Goal: Task Accomplishment & Management: Manage account settings

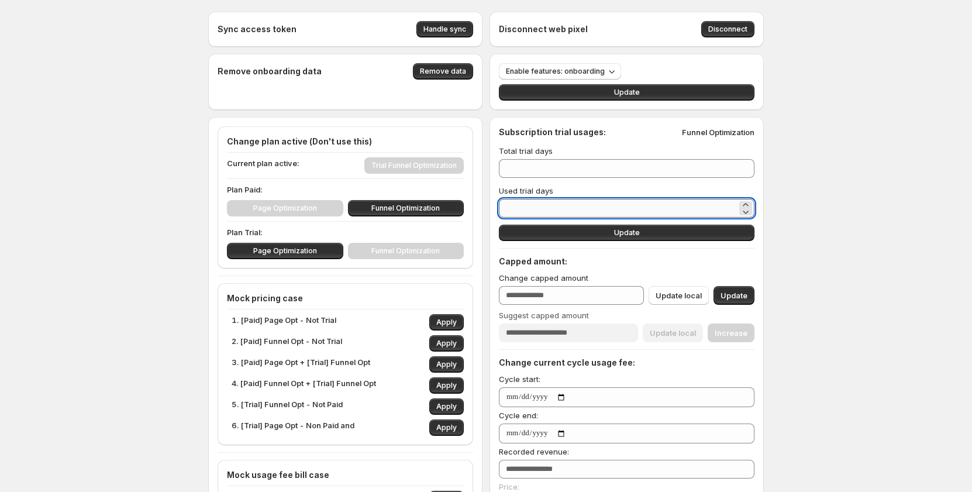
click at [567, 208] on input "*" at bounding box center [618, 208] width 238 height 19
type input "*"
click at [676, 232] on button "Update" at bounding box center [626, 232] width 255 height 16
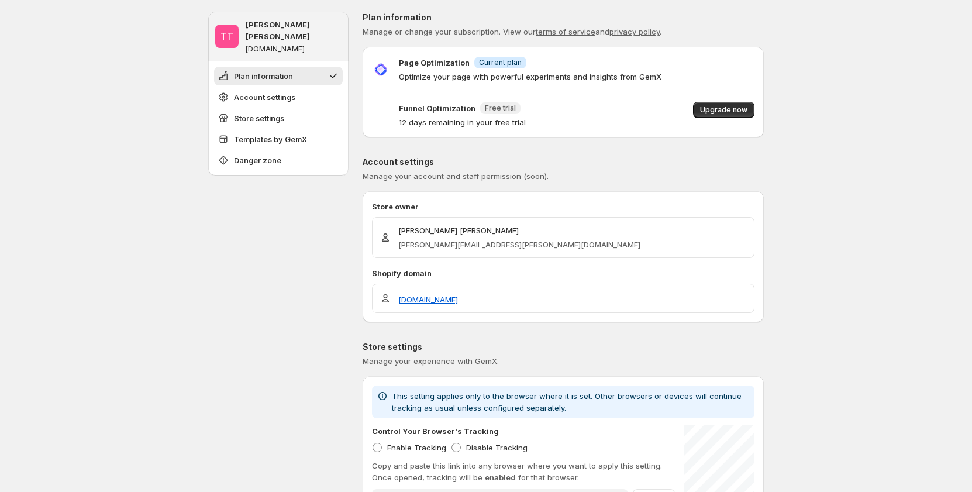
click at [604, 61] on div "Page Optimization Info Current plan" at bounding box center [530, 62] width 262 height 12
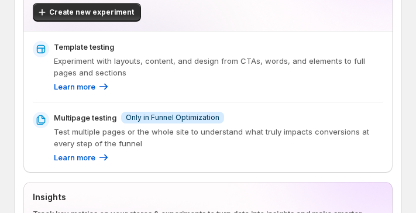
scroll to position [175, 0]
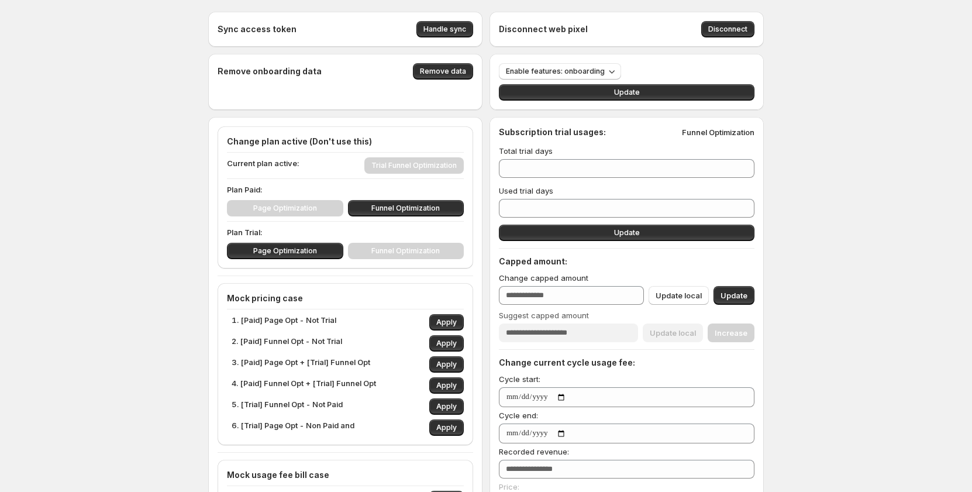
scroll to position [58, 0]
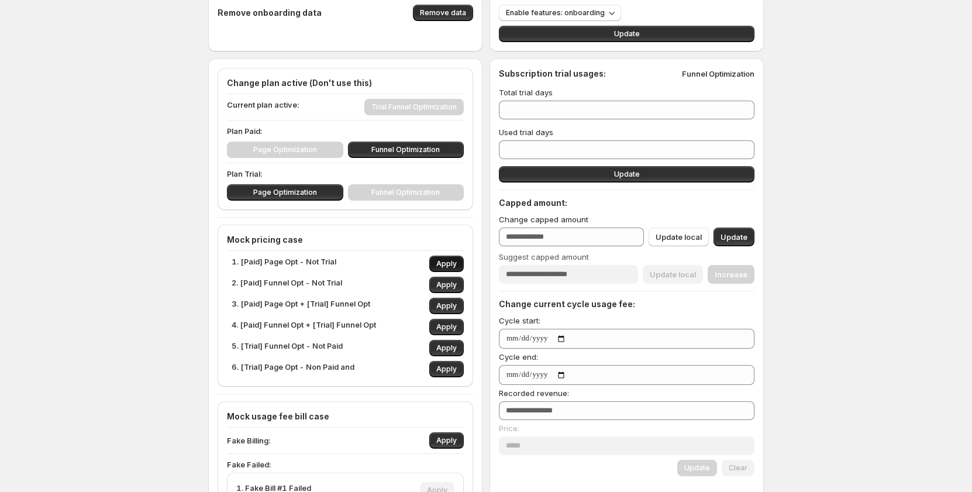
click at [447, 262] on span "Apply" at bounding box center [446, 263] width 20 height 9
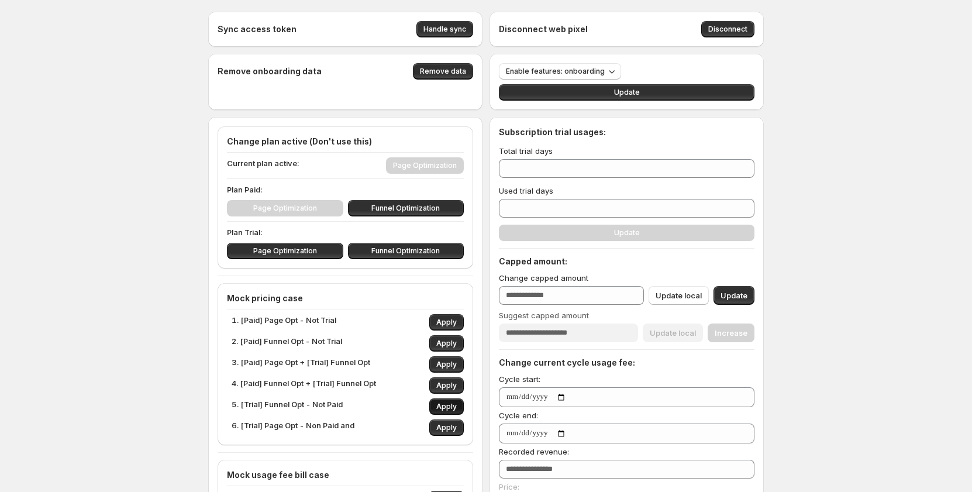
click at [444, 407] on span "Apply" at bounding box center [446, 406] width 20 height 9
type input "**"
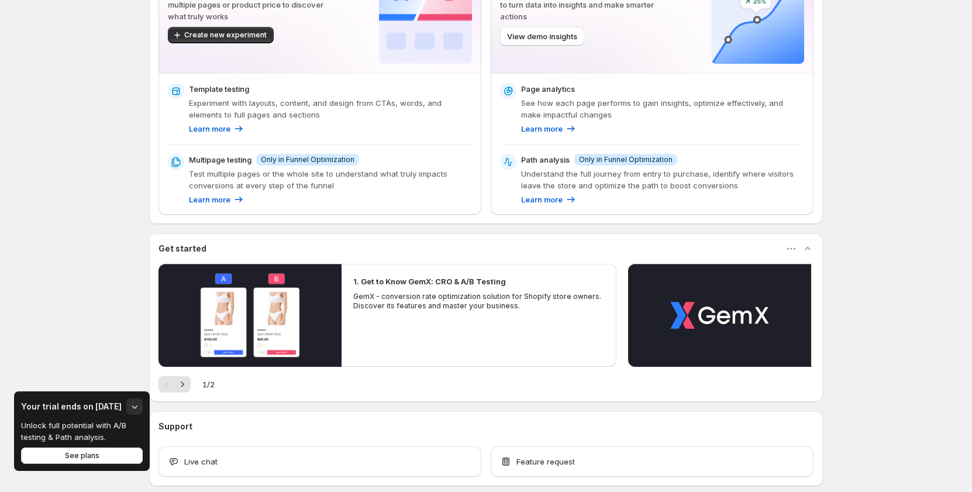
scroll to position [117, 0]
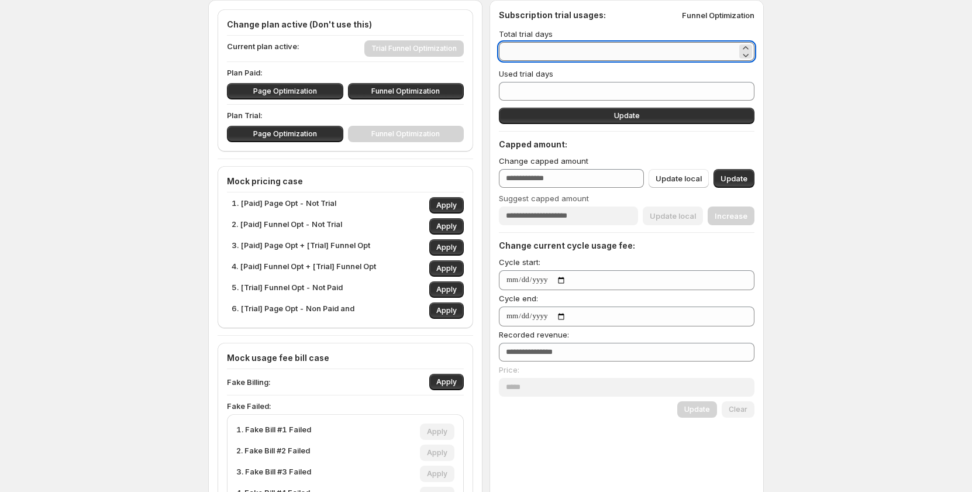
drag, startPoint x: 529, startPoint y: 55, endPoint x: 503, endPoint y: 53, distance: 25.8
click at [503, 53] on input "**" at bounding box center [618, 51] width 238 height 19
type input "*"
click at [600, 114] on button "Update" at bounding box center [626, 116] width 255 height 16
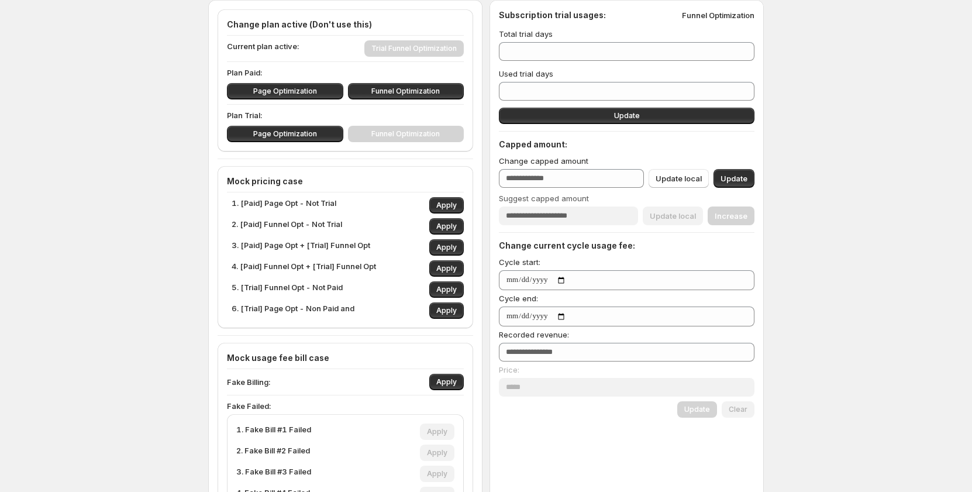
click at [858, 108] on div "Sync access token Handle sync Disconnect web pixel Disconnect Remove onboarding…" at bounding box center [486, 360] width 972 height 955
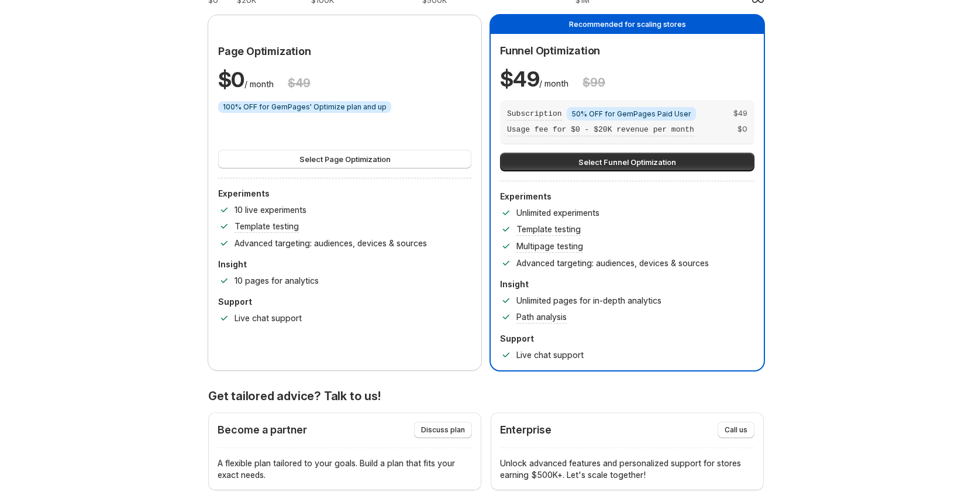
scroll to position [58, 0]
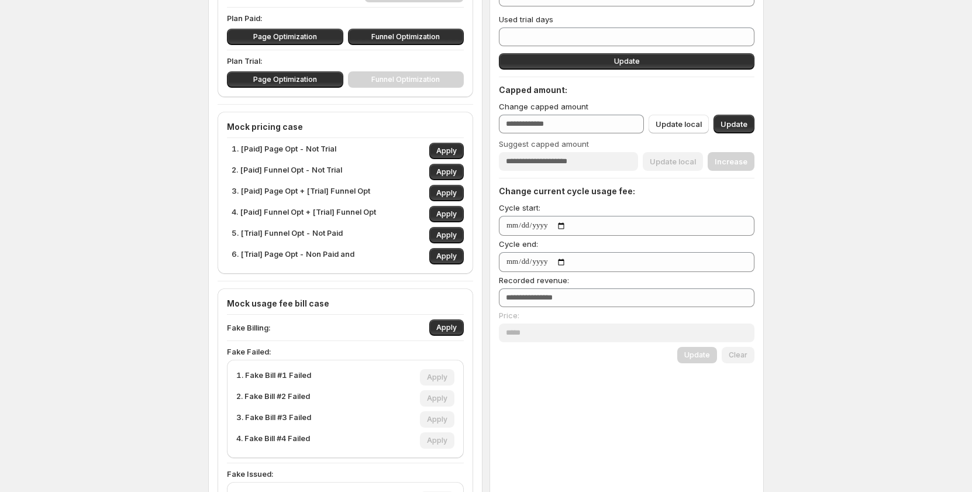
scroll to position [113, 0]
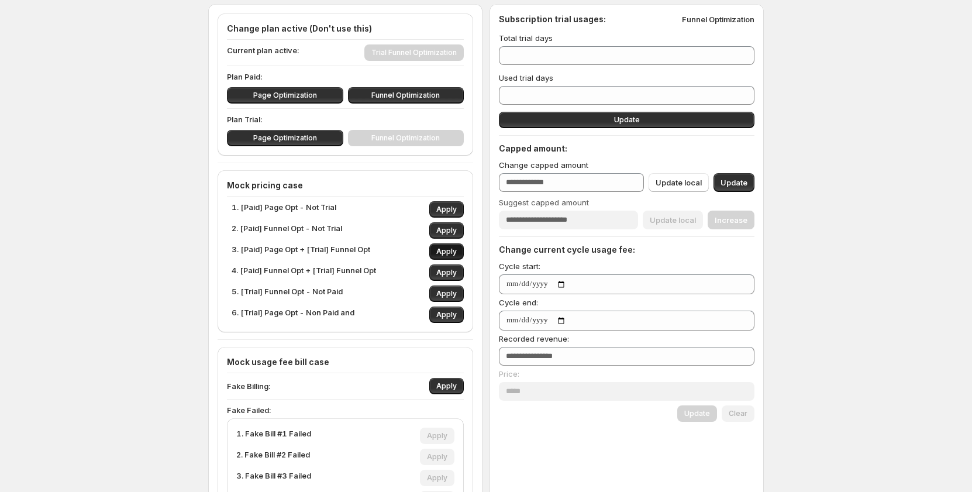
click at [442, 254] on span "Apply" at bounding box center [446, 251] width 20 height 9
type input "**"
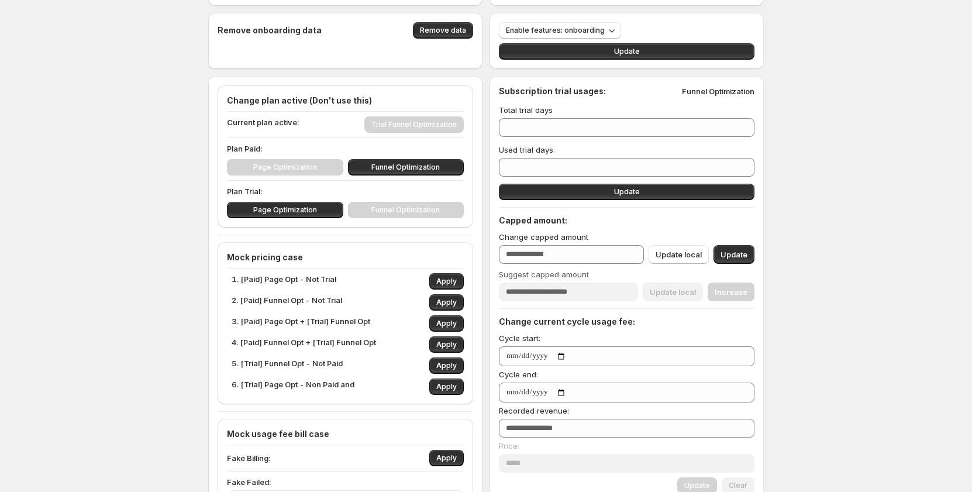
scroll to position [0, 0]
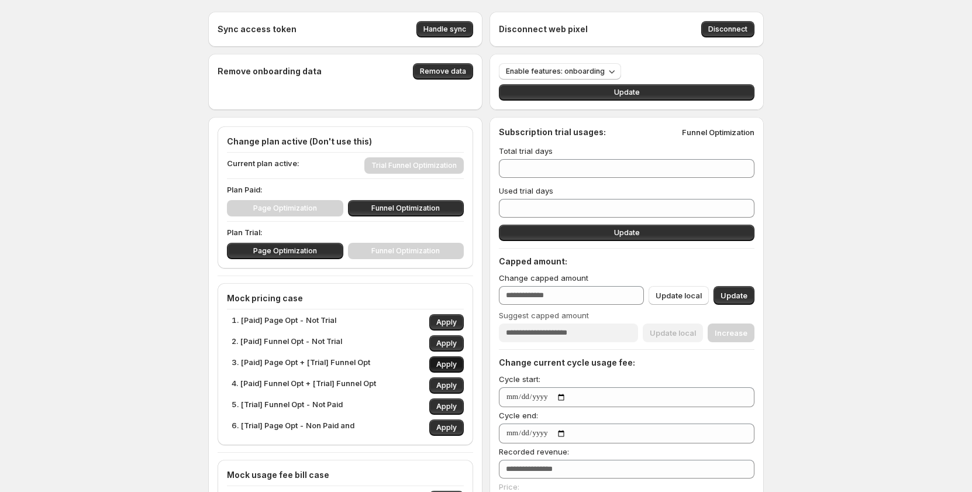
click at [444, 363] on span "Apply" at bounding box center [446, 363] width 20 height 9
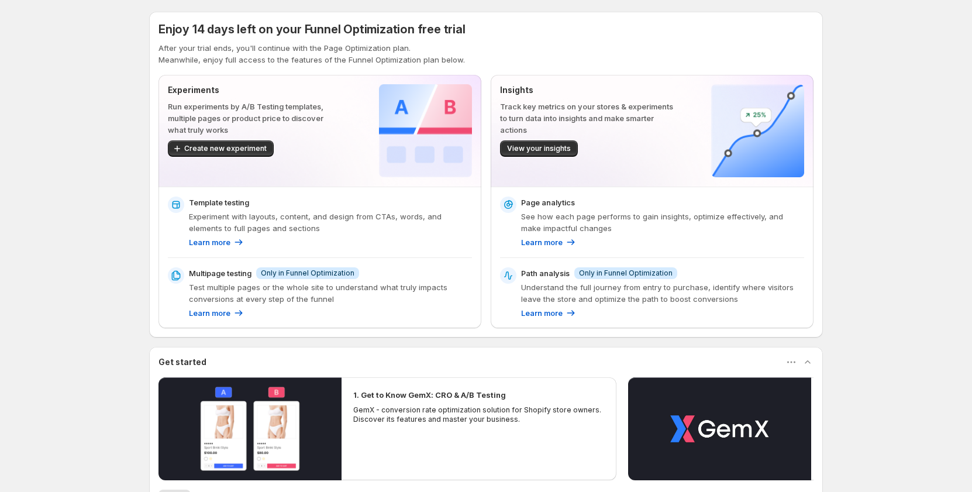
scroll to position [58, 0]
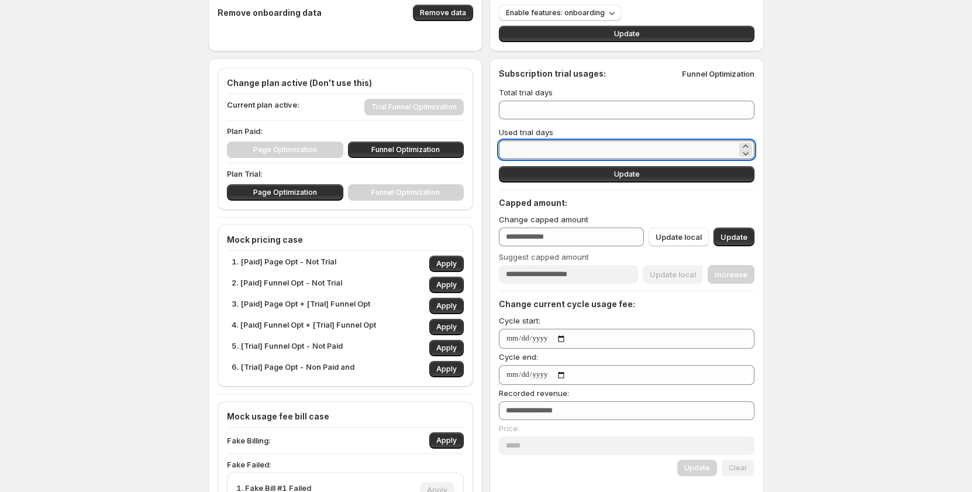
drag, startPoint x: 542, startPoint y: 148, endPoint x: 503, endPoint y: 148, distance: 39.2
click at [503, 148] on input "*" at bounding box center [618, 149] width 238 height 19
type input "*"
type input "**"
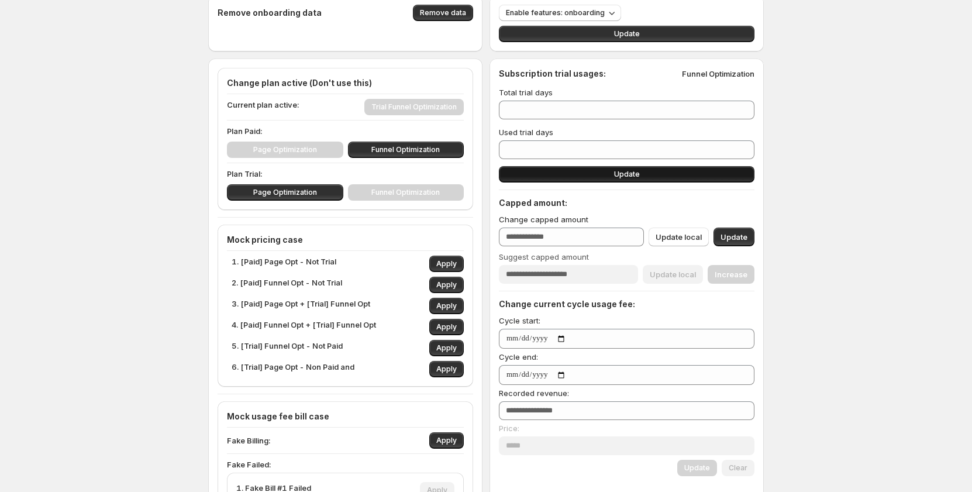
click at [571, 172] on button "Update" at bounding box center [626, 174] width 255 height 16
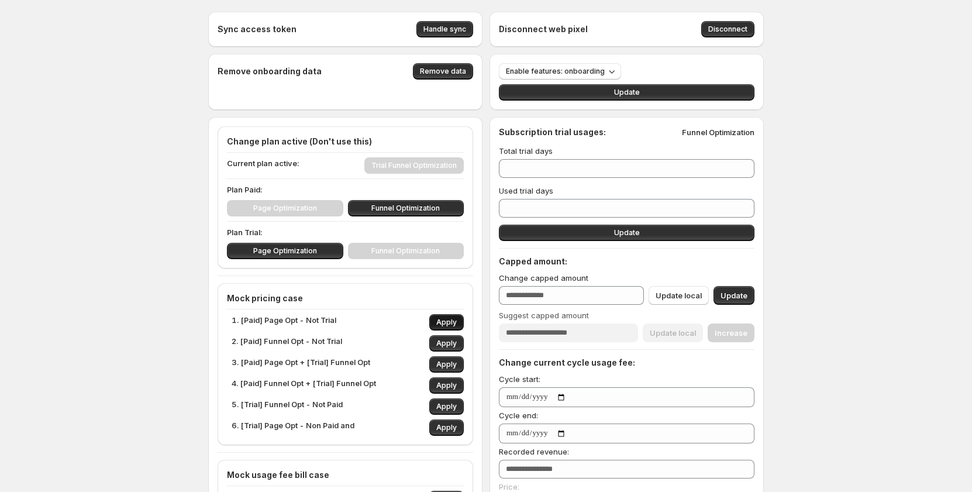
click at [450, 324] on span "Apply" at bounding box center [446, 321] width 20 height 9
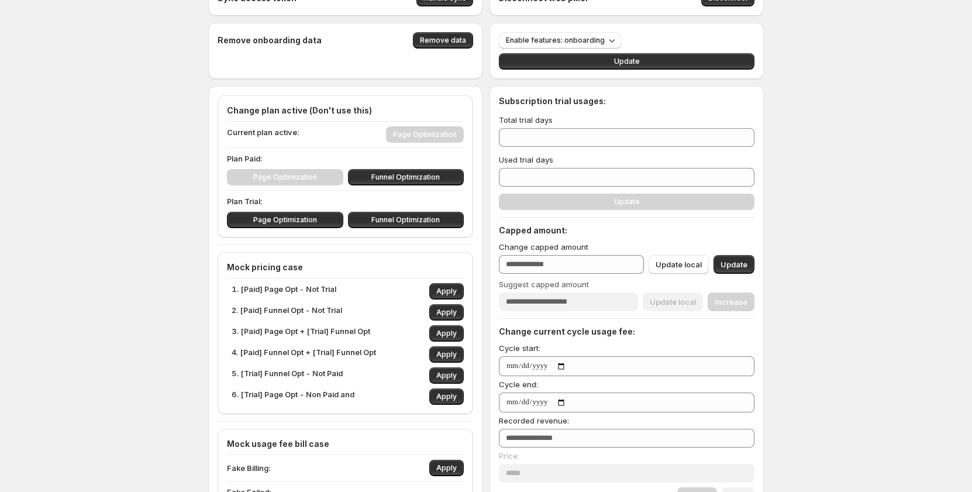
scroll to position [58, 0]
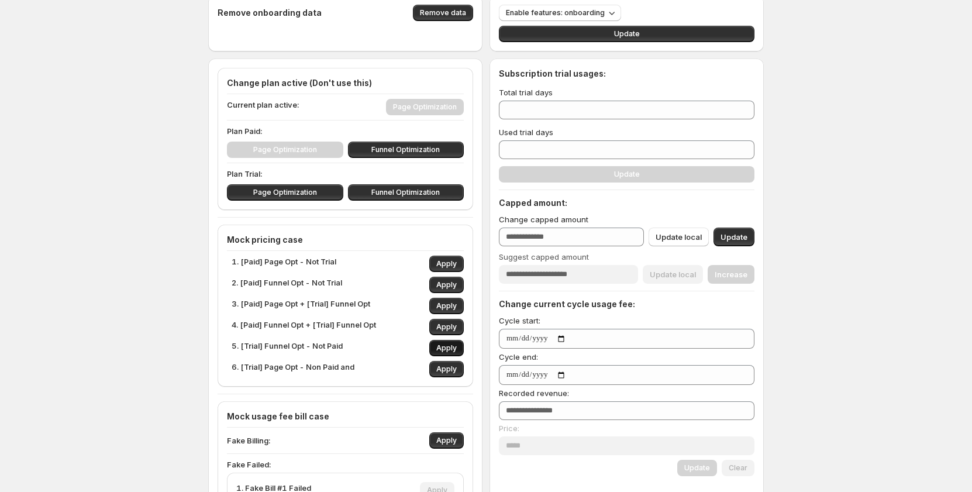
click at [452, 348] on span "Apply" at bounding box center [446, 347] width 20 height 9
type input "**"
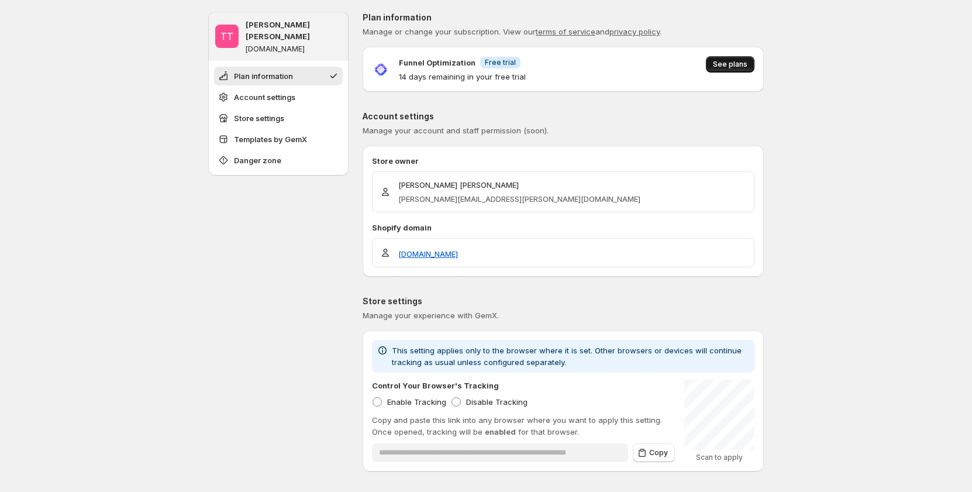
click at [732, 68] on span "See plans" at bounding box center [730, 64] width 34 height 9
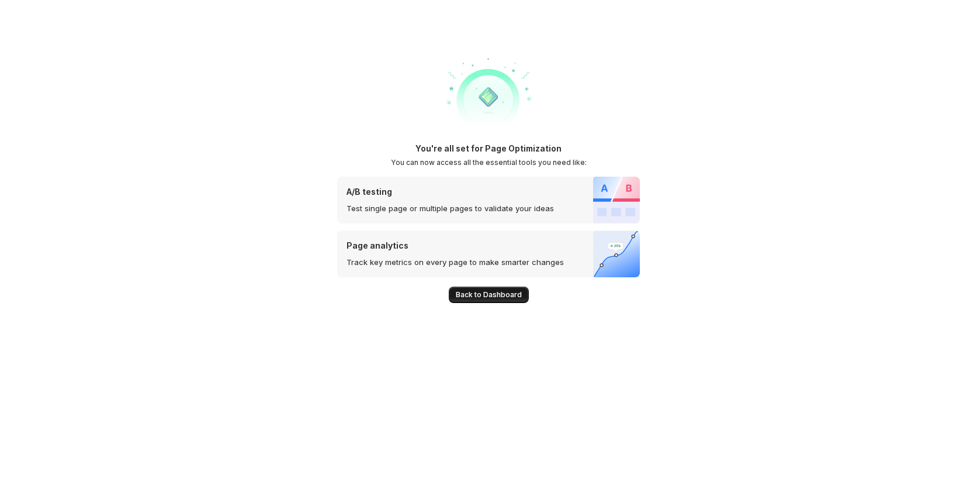
click at [458, 297] on span "Back to Dashboard" at bounding box center [489, 294] width 66 height 9
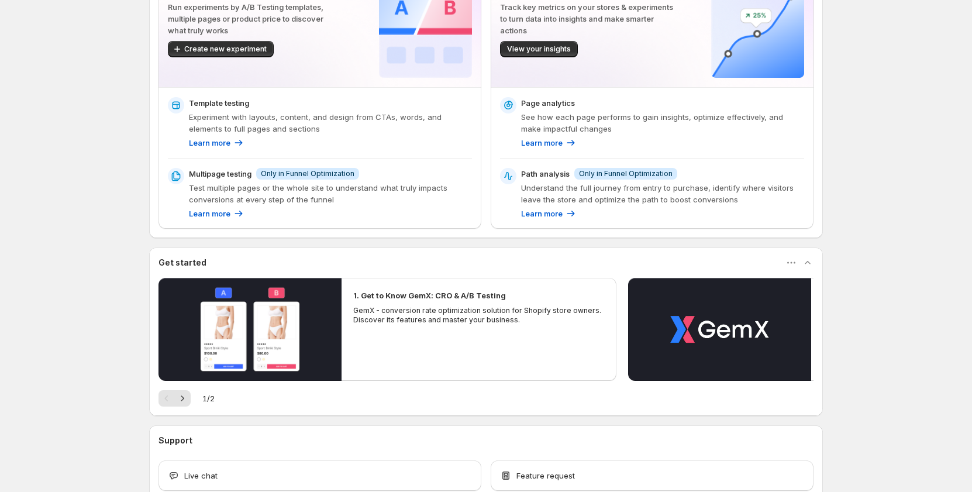
scroll to position [117, 0]
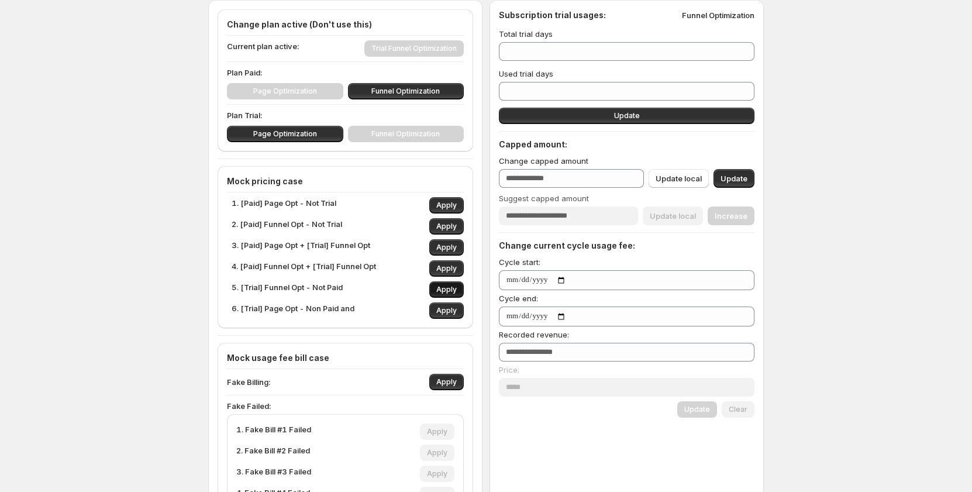
click at [441, 285] on span "Apply" at bounding box center [446, 289] width 20 height 9
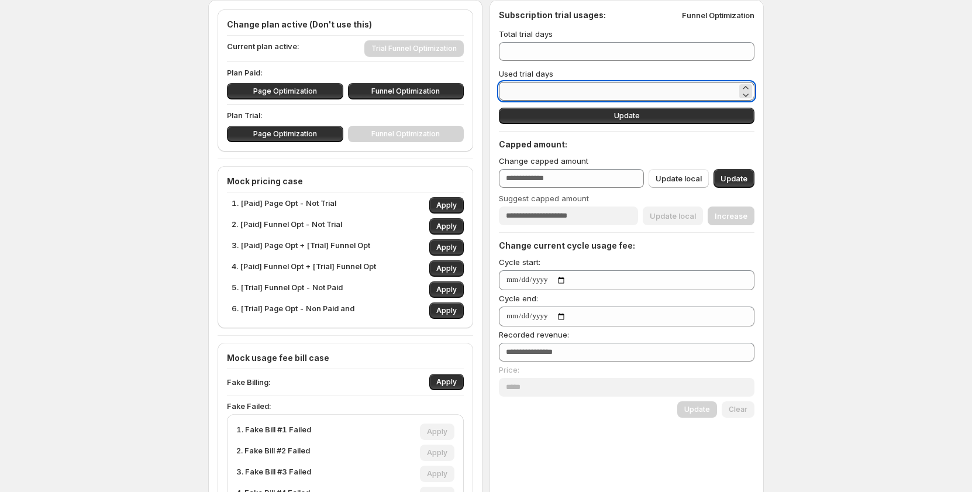
click at [550, 91] on input "*" at bounding box center [618, 91] width 238 height 19
type input "*"
type input "**"
click at [635, 120] on span "Update" at bounding box center [627, 115] width 26 height 9
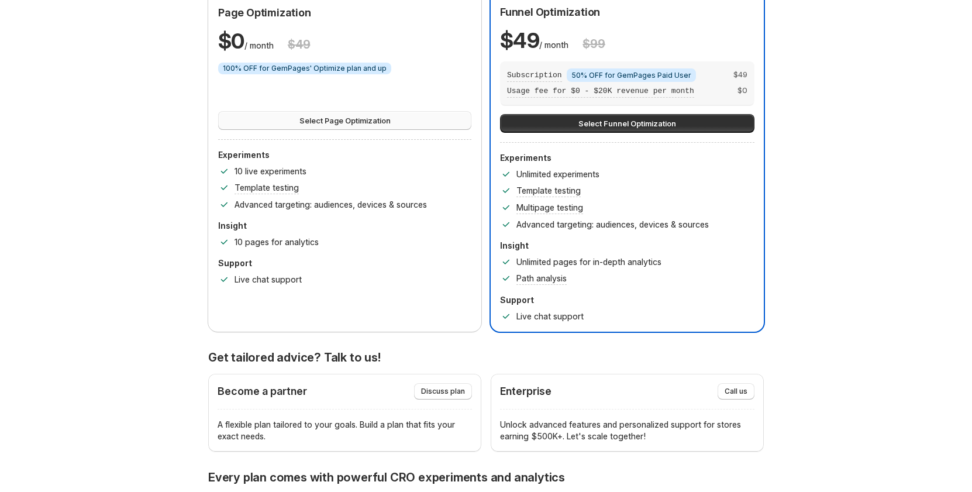
click at [295, 123] on button "Select Page Optimization" at bounding box center [344, 120] width 253 height 19
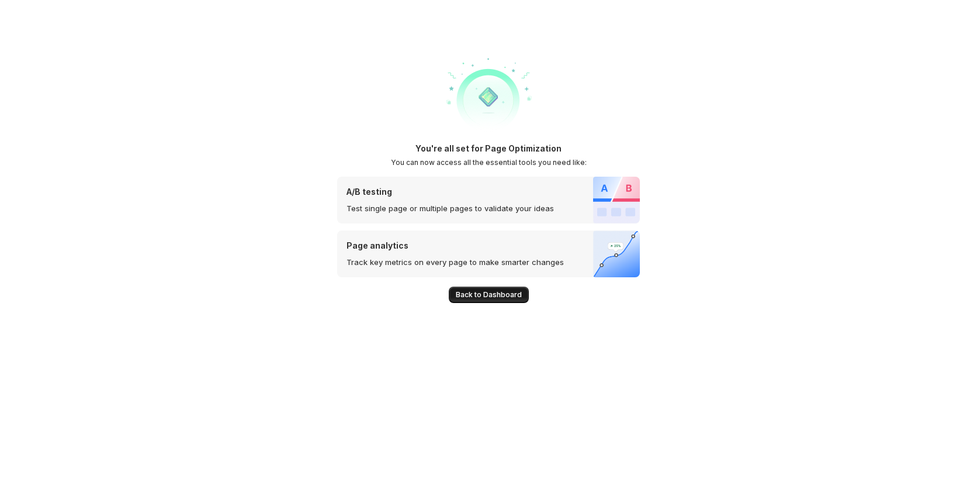
click at [497, 296] on span "Back to Dashboard" at bounding box center [489, 294] width 66 height 9
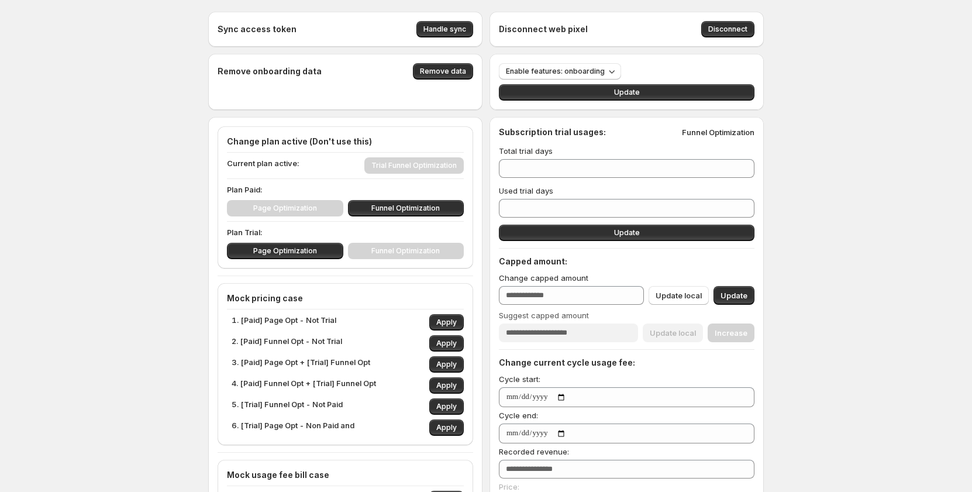
scroll to position [58, 0]
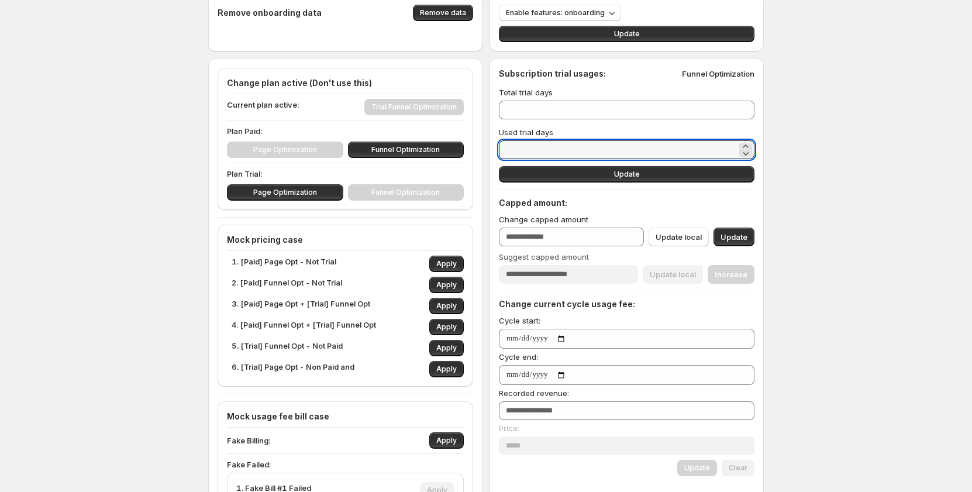
drag, startPoint x: 572, startPoint y: 146, endPoint x: 499, endPoint y: 153, distance: 72.8
click at [499, 153] on div "Subscription trial usages: Funnel Optimization Total trial days ** Used trial d…" at bounding box center [626, 445] width 274 height 775
type input "*"
type input "**"
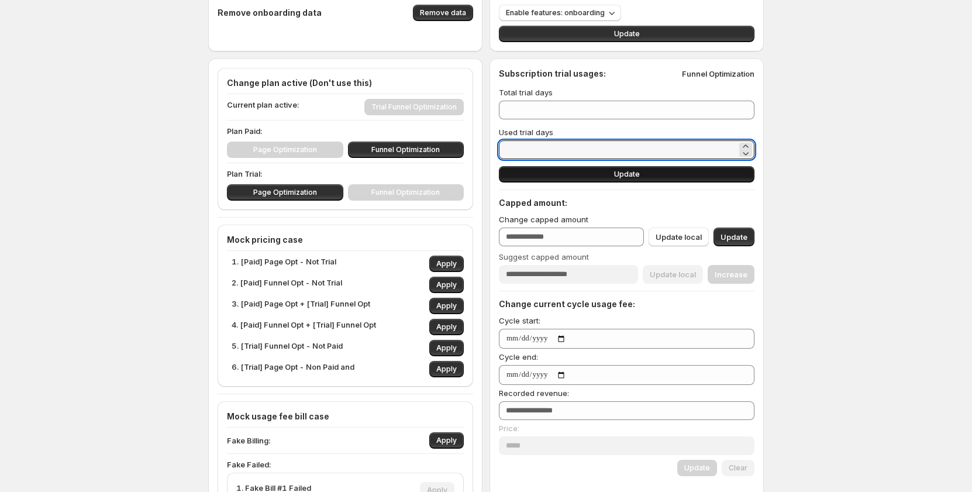
click at [554, 175] on button "Update" at bounding box center [626, 174] width 255 height 16
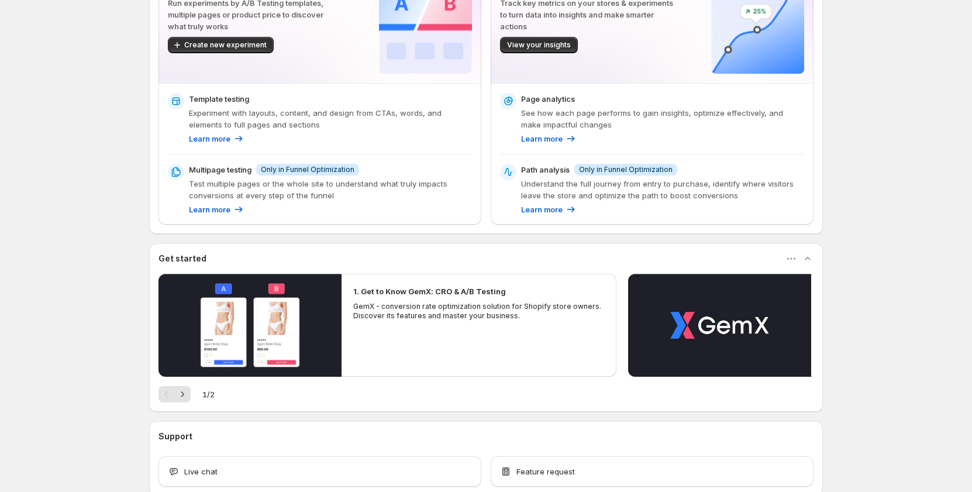
scroll to position [117, 0]
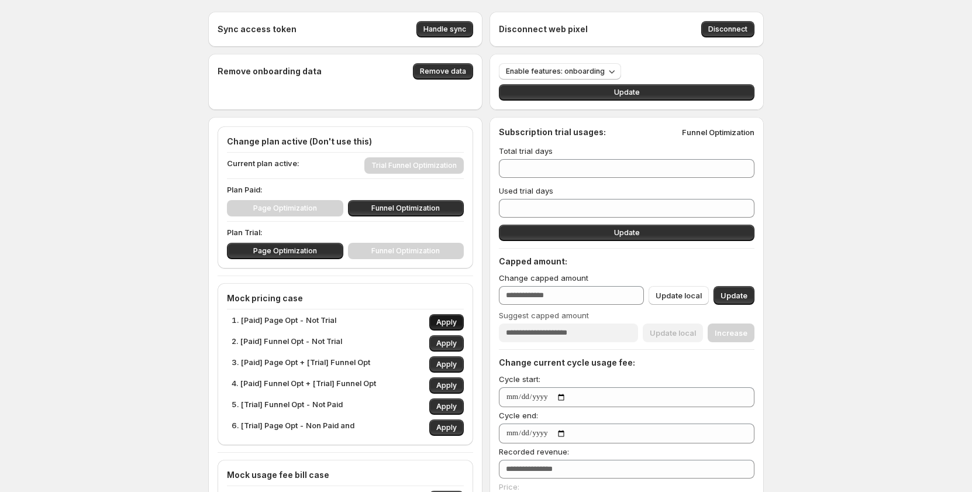
click at [441, 321] on span "Apply" at bounding box center [446, 321] width 20 height 9
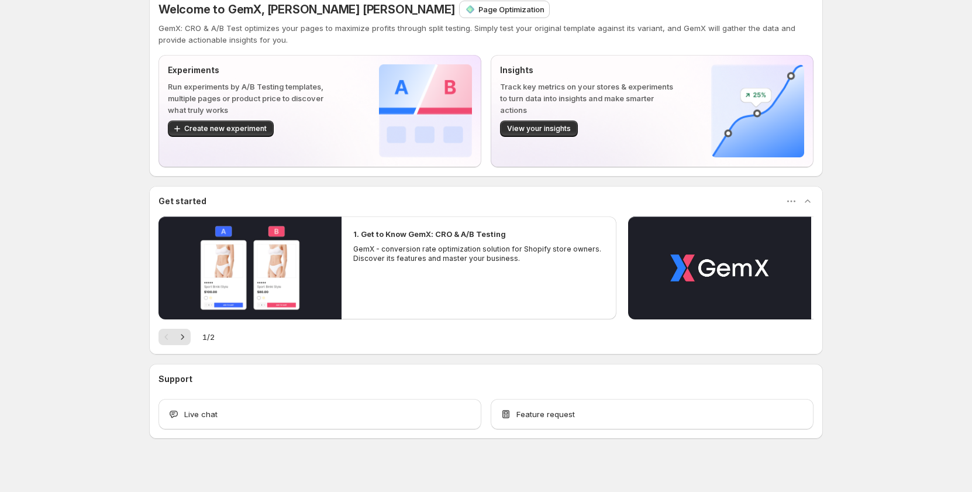
scroll to position [30, 0]
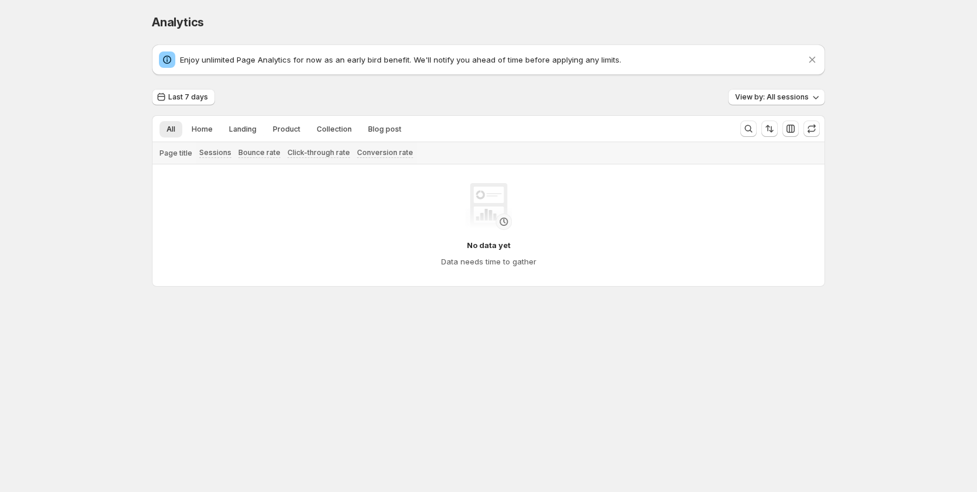
click at [75, 272] on div "Analytics. This page is ready Analytics Enjoy unlimited Page Analytics for now …" at bounding box center [488, 233] width 977 height 466
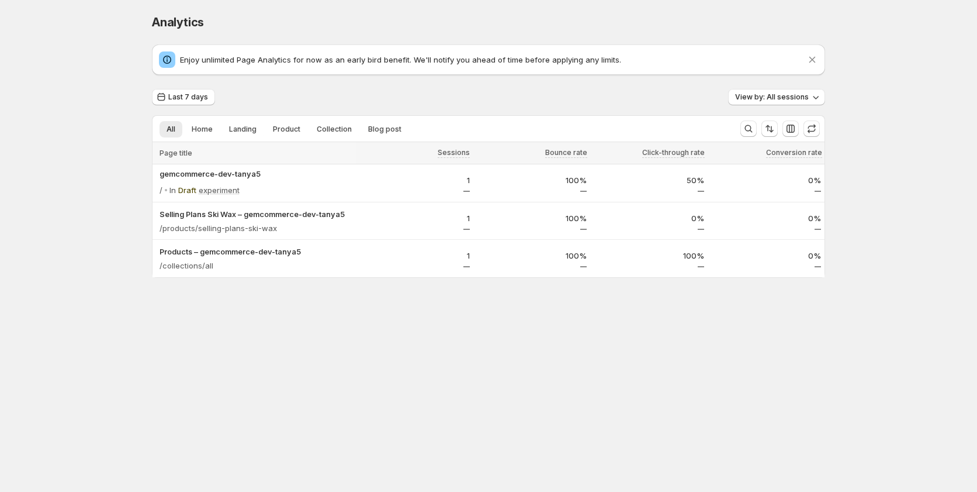
click at [74, 196] on div "Analytics. This page is ready Analytics Enjoy unlimited Page Analytics for now …" at bounding box center [488, 229] width 977 height 458
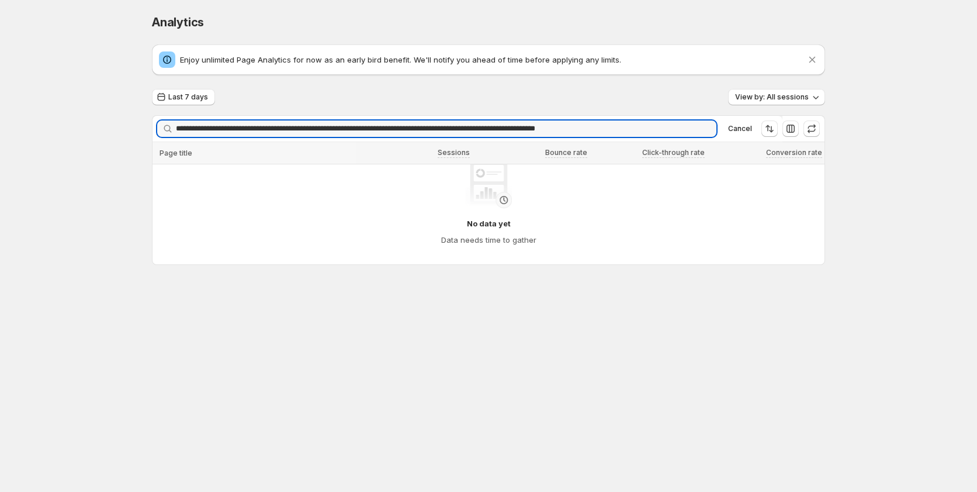
type input "**********"
click at [704, 128] on icon "button" at bounding box center [704, 129] width 4 height 4
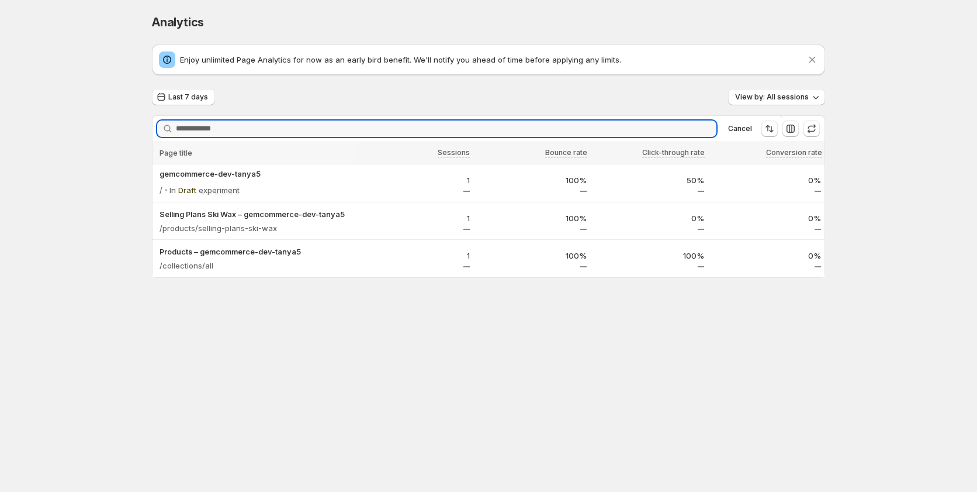
click at [899, 11] on div "Analytics. This page is ready Analytics Enjoy unlimited Page Analytics for now …" at bounding box center [488, 229] width 977 height 458
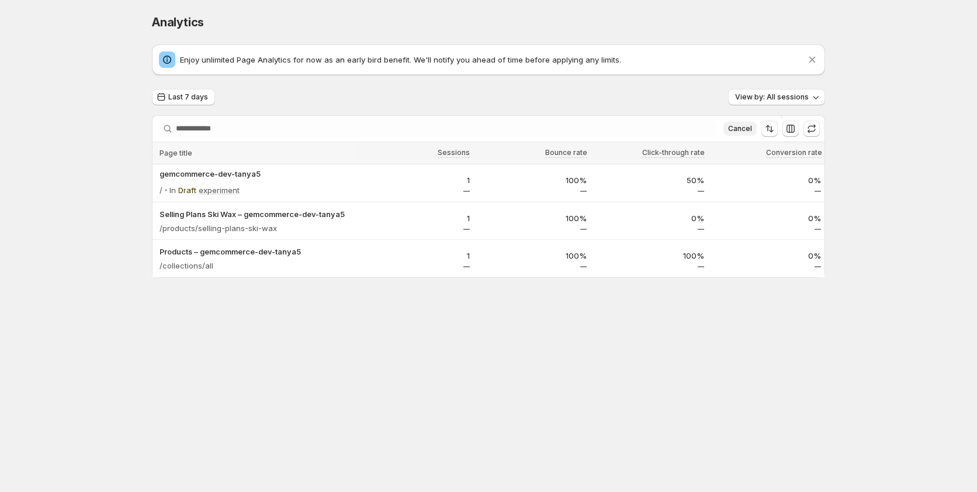
click at [736, 125] on span "Cancel" at bounding box center [740, 128] width 24 height 9
click at [163, 323] on div at bounding box center [488, 336] width 673 height 117
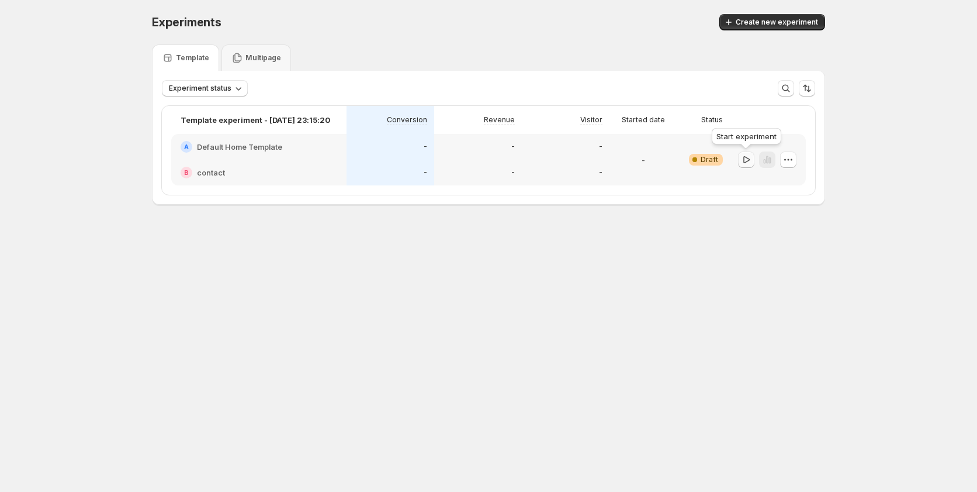
click at [745, 157] on icon "button" at bounding box center [747, 158] width 6 height 7
click at [763, 21] on span "Create new experiment" at bounding box center [777, 22] width 82 height 9
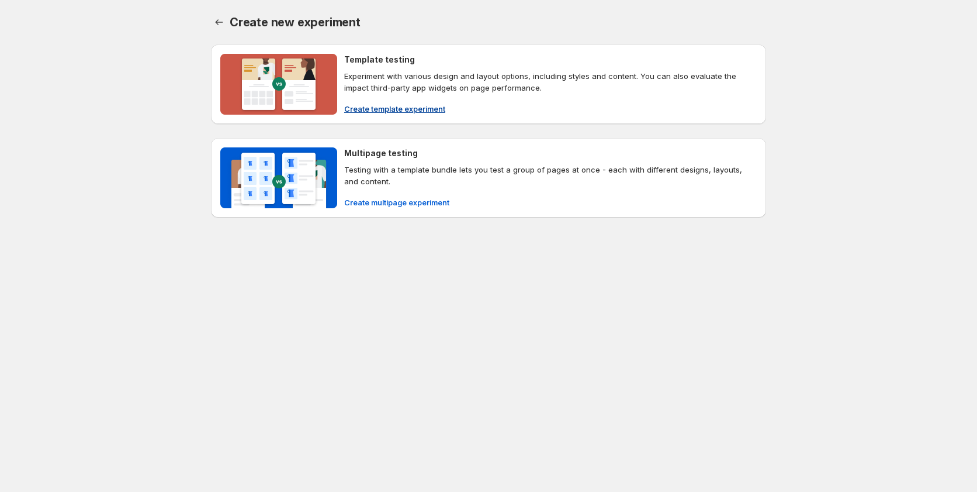
click at [427, 112] on span "Create template experiment" at bounding box center [394, 109] width 101 height 12
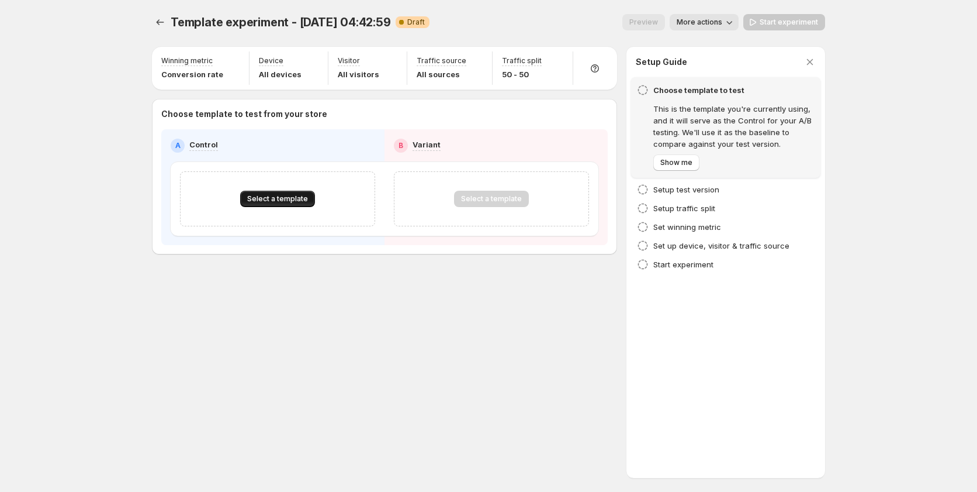
click at [271, 196] on span "Select a template" at bounding box center [277, 198] width 61 height 9
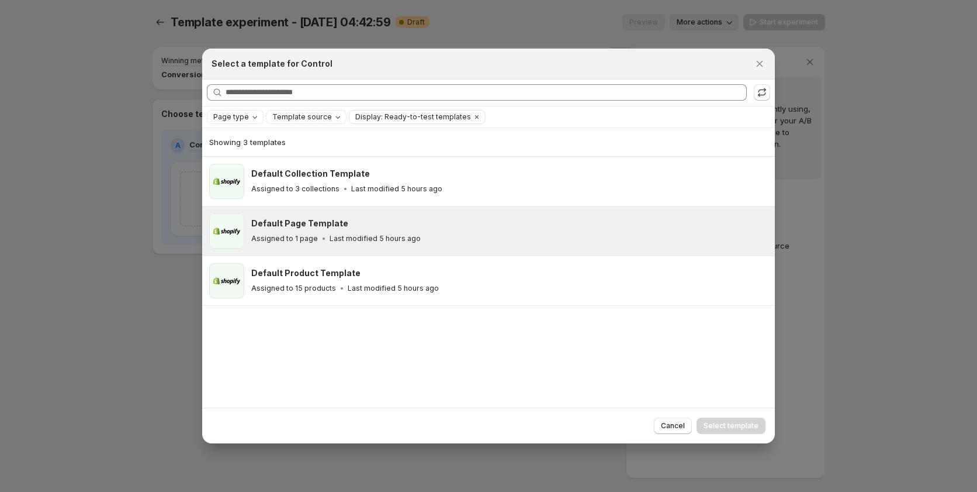
click at [278, 233] on div "Assigned to 1 page Last modified 5 hours ago" at bounding box center [507, 239] width 513 height 12
click at [718, 426] on span "Select template" at bounding box center [731, 425] width 55 height 9
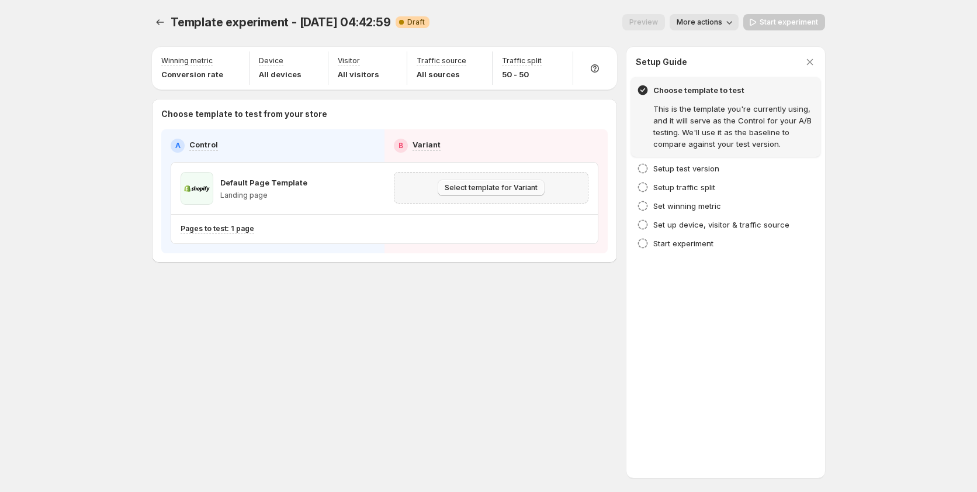
click at [510, 188] on span "Select template for Variant" at bounding box center [491, 187] width 93 height 9
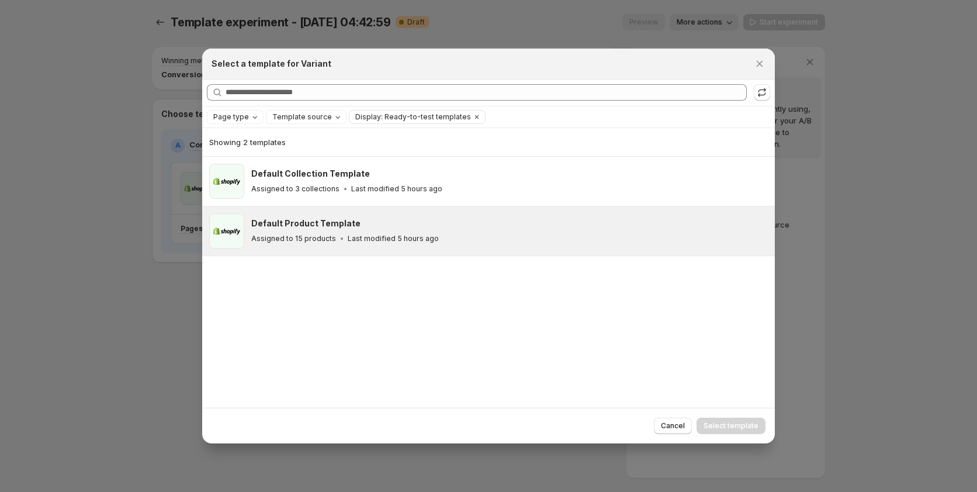
click at [454, 227] on div "Default Product Template" at bounding box center [507, 223] width 513 height 12
click at [742, 427] on span "Select template" at bounding box center [731, 425] width 55 height 9
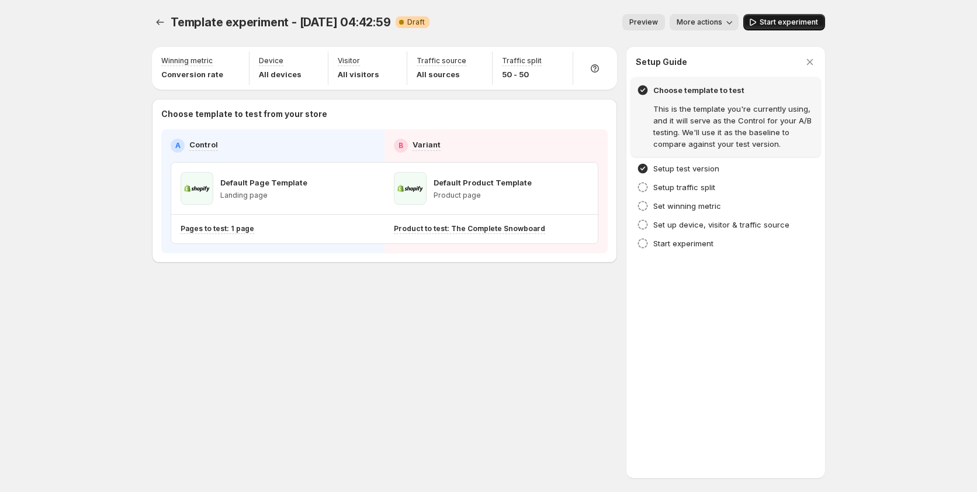
click at [769, 25] on span "Start experiment" at bounding box center [789, 22] width 58 height 9
click at [160, 22] on icon "Experiments" at bounding box center [160, 22] width 12 height 12
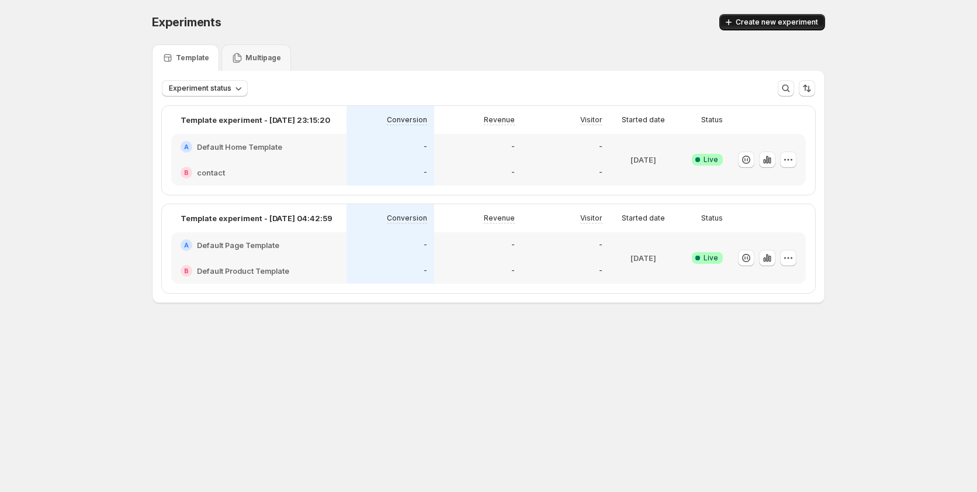
click at [733, 20] on icon "button" at bounding box center [729, 22] width 12 height 12
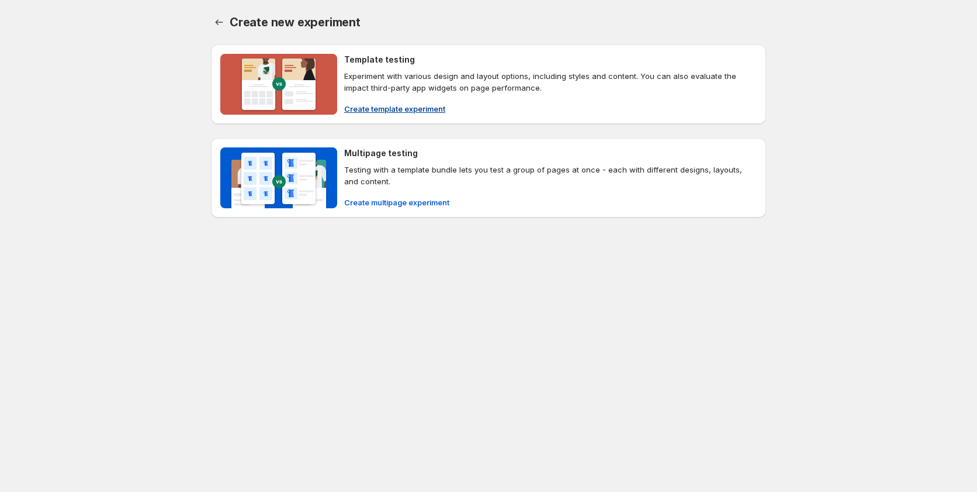
click at [391, 112] on span "Create template experiment" at bounding box center [394, 109] width 101 height 12
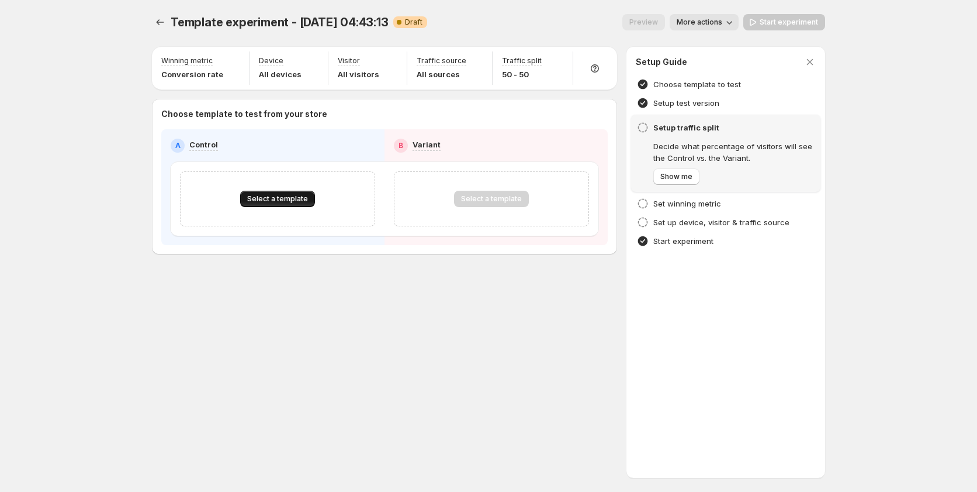
click at [302, 198] on span "Select a template" at bounding box center [277, 198] width 61 height 9
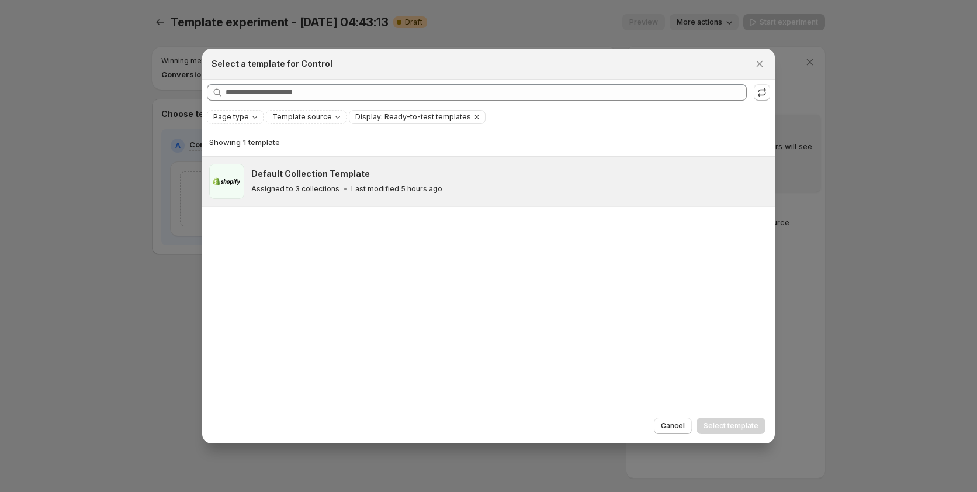
click at [325, 178] on h3 "Default Collection Template" at bounding box center [310, 174] width 119 height 12
click at [745, 425] on span "Select template" at bounding box center [731, 425] width 55 height 9
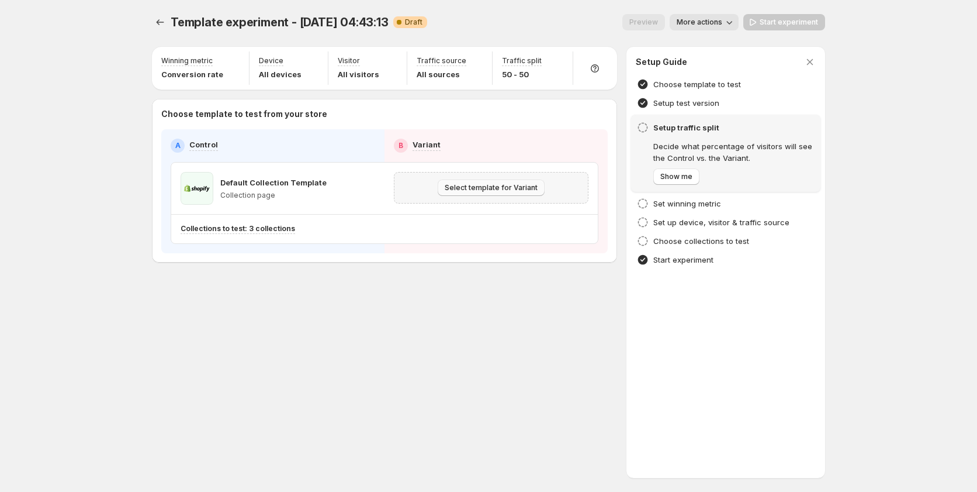
click at [486, 182] on button "Select template for Variant" at bounding box center [491, 187] width 107 height 16
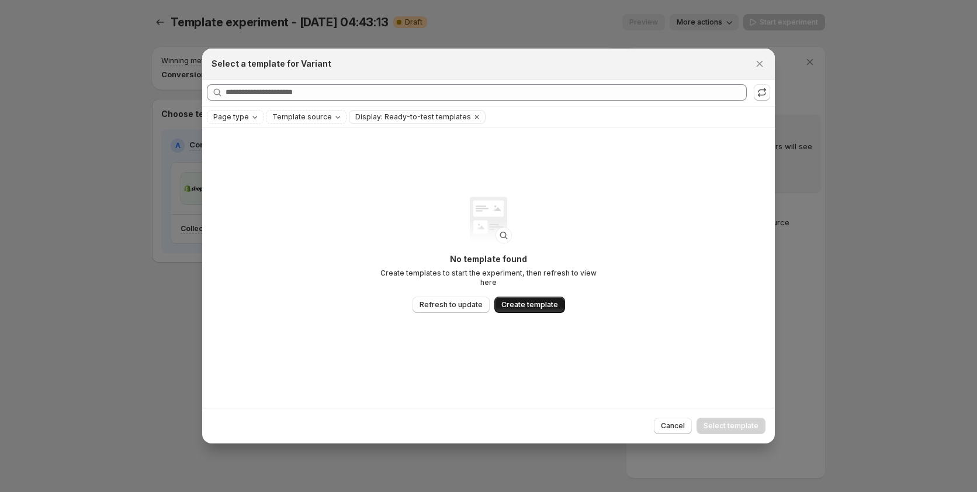
click at [548, 300] on span "Create template" at bounding box center [530, 304] width 57 height 9
click at [759, 96] on icon ":rb6:" at bounding box center [762, 93] width 12 height 12
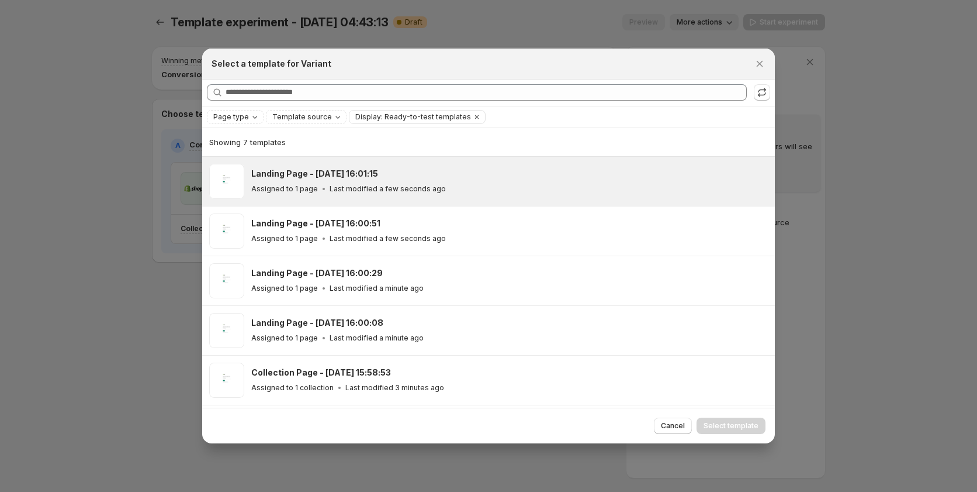
click at [414, 188] on p "Last modified a few seconds ago" at bounding box center [388, 188] width 116 height 9
click at [727, 426] on span "Select template" at bounding box center [731, 425] width 55 height 9
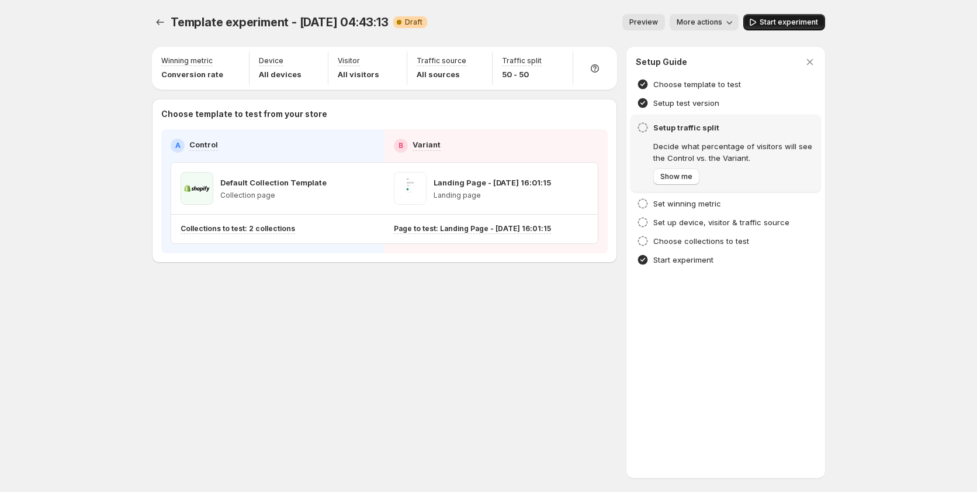
click at [789, 19] on span "Start experiment" at bounding box center [789, 22] width 58 height 9
click at [159, 24] on icon "Experiments" at bounding box center [160, 22] width 12 height 12
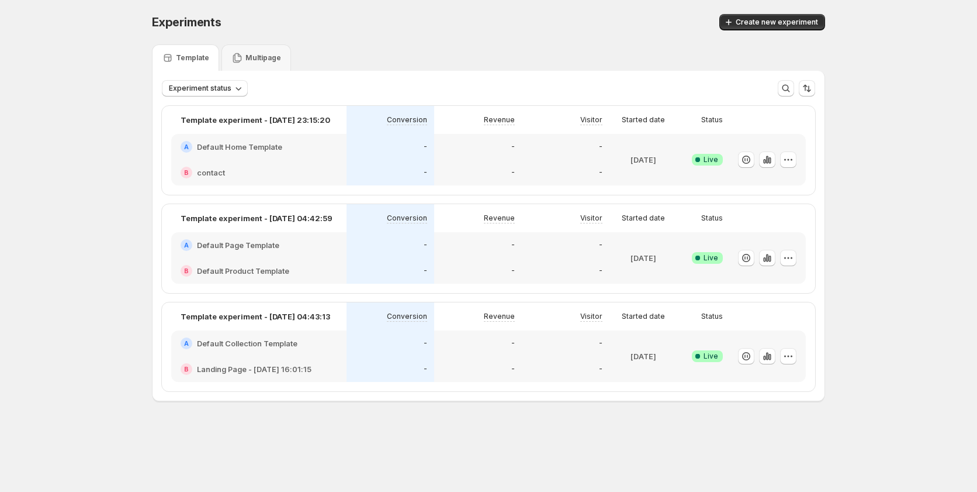
click at [772, 12] on div "Experiments. This page is ready Experiments Create new experiment" at bounding box center [488, 22] width 673 height 44
click at [769, 25] on span "Create new experiment" at bounding box center [777, 22] width 82 height 9
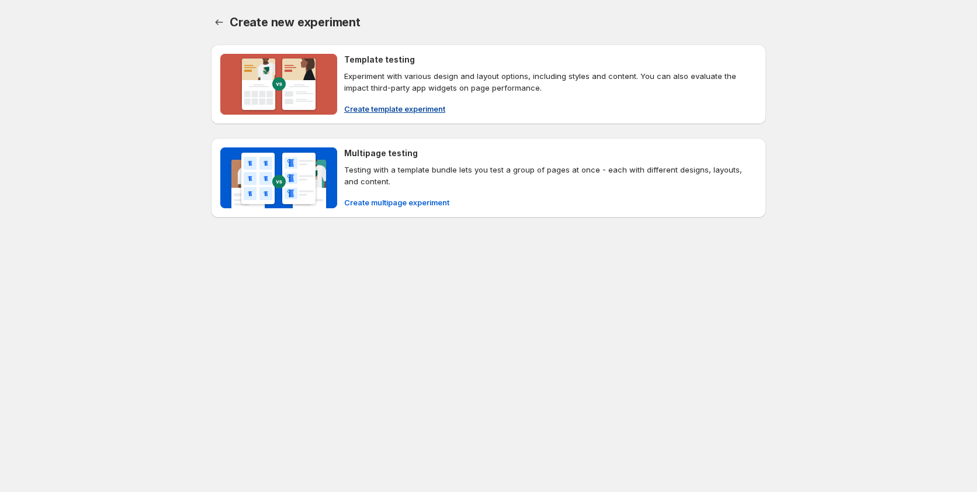
click at [435, 109] on span "Create template experiment" at bounding box center [394, 109] width 101 height 12
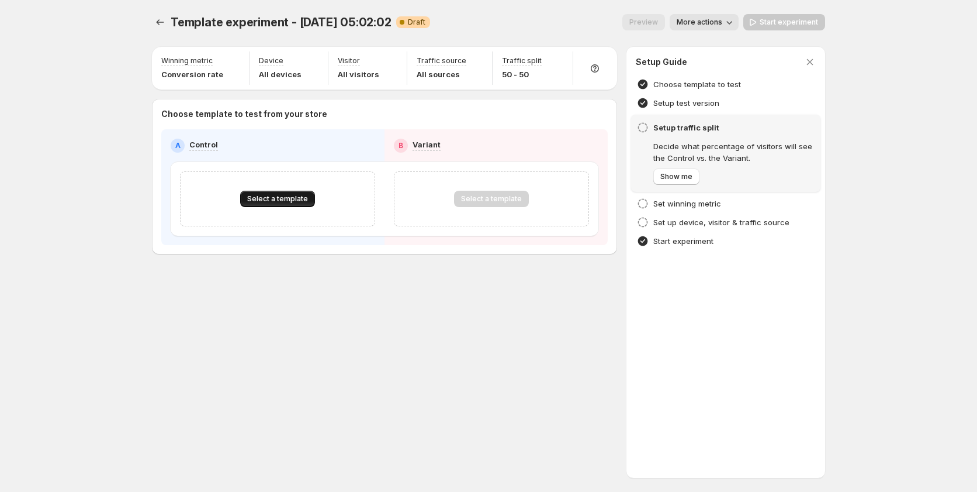
click at [280, 199] on span "Select a template" at bounding box center [277, 198] width 61 height 9
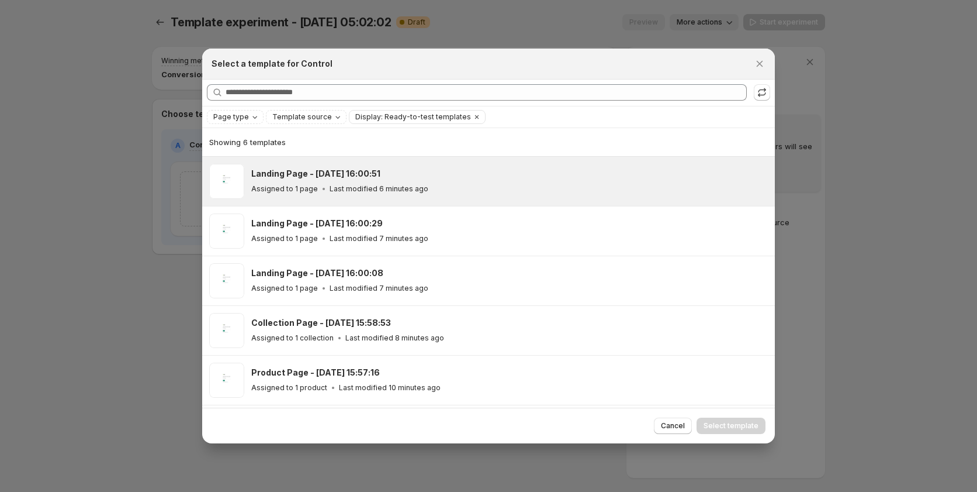
click at [324, 183] on icon ":rf3:" at bounding box center [324, 189] width 12 height 12
click at [741, 428] on span "Select template" at bounding box center [731, 425] width 55 height 9
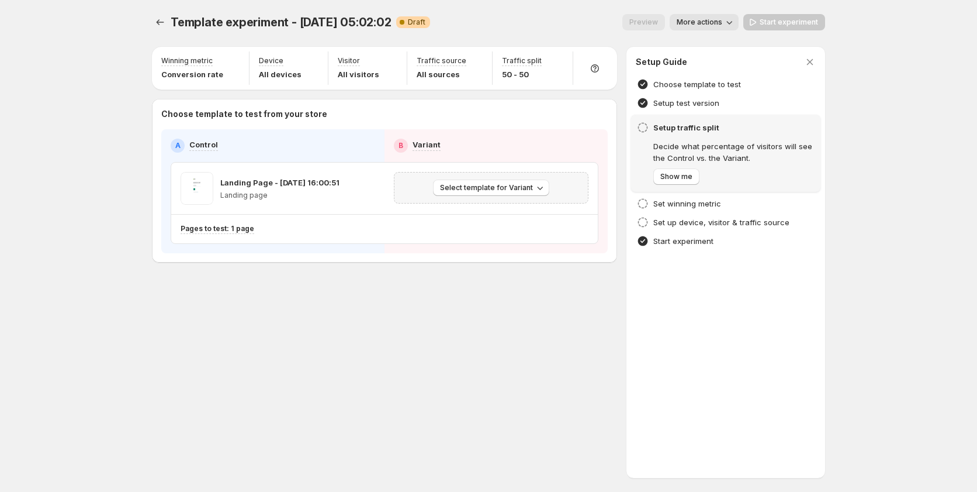
click at [472, 197] on div "Select template for Variant" at bounding box center [491, 188] width 195 height 32
click at [476, 190] on span "Select template for Variant" at bounding box center [486, 187] width 93 height 9
click at [480, 212] on span "Select an existing template" at bounding box center [483, 212] width 99 height 9
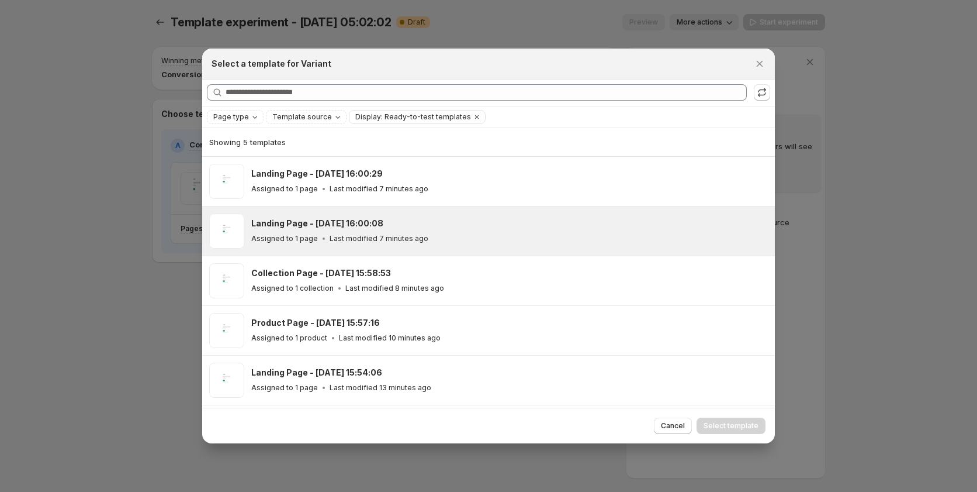
click at [435, 251] on div "Landing Page - Sep 15, 16:00:08 Assigned to 1 page Last modified 7 minutes ago" at bounding box center [488, 230] width 573 height 49
click at [712, 426] on span "Select template" at bounding box center [731, 425] width 55 height 9
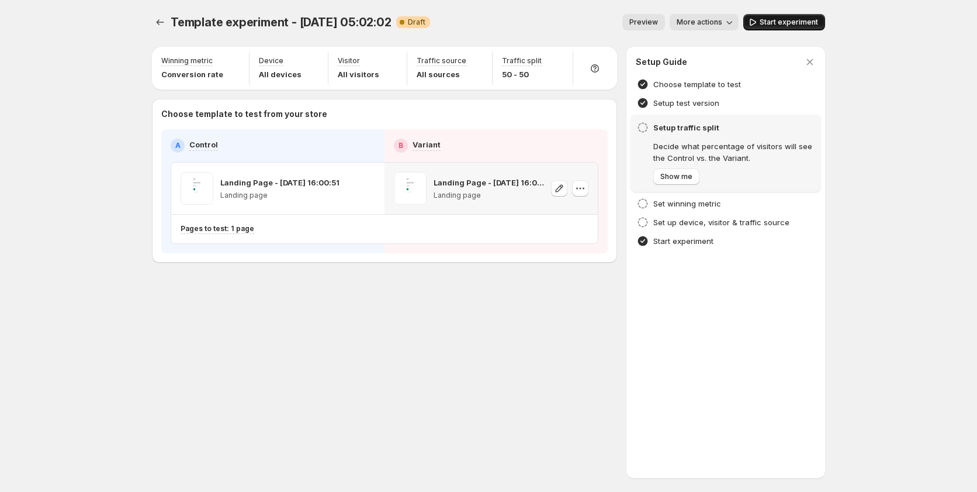
click at [772, 25] on span "Start experiment" at bounding box center [789, 22] width 58 height 9
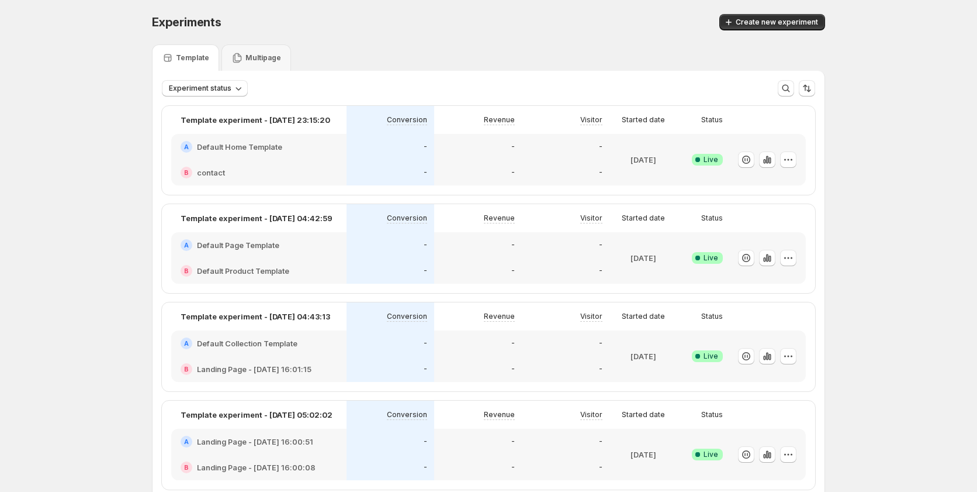
click at [158, 26] on span "Experiments" at bounding box center [187, 22] width 70 height 14
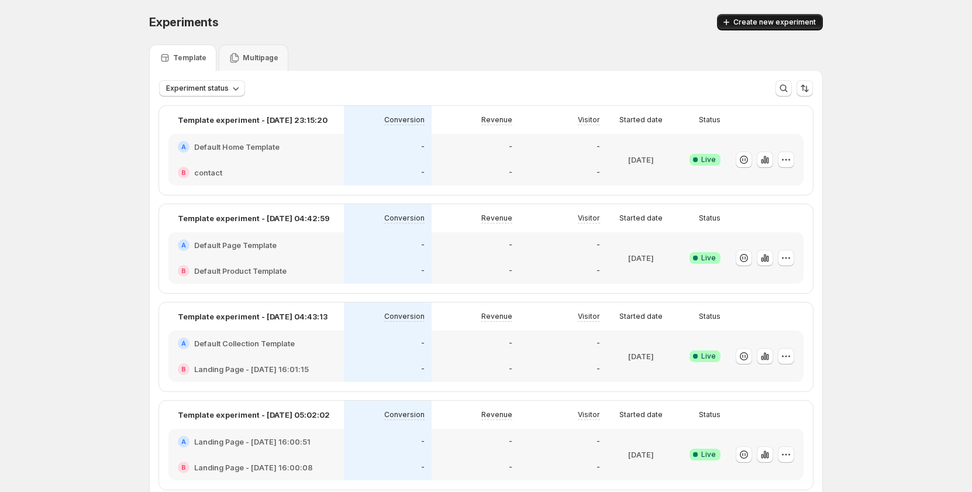
click at [763, 19] on span "Create new experiment" at bounding box center [774, 22] width 82 height 9
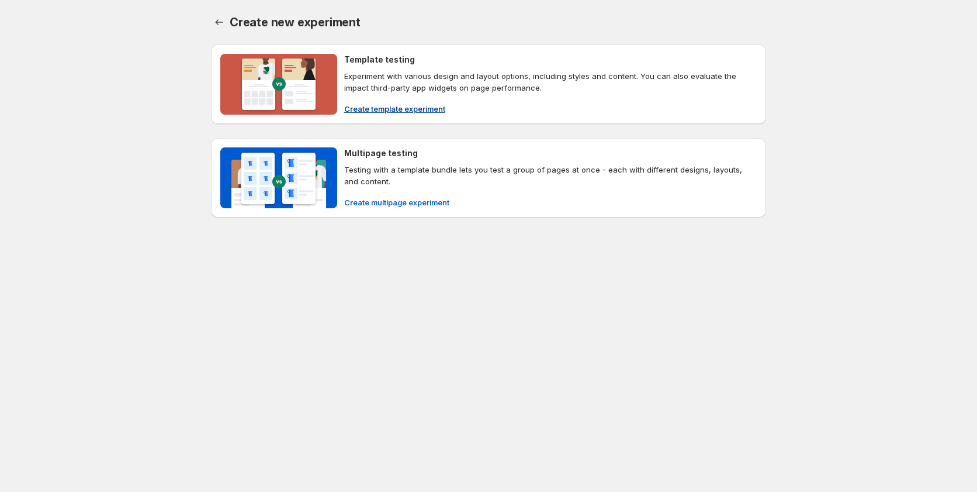
click at [390, 111] on span "Create template experiment" at bounding box center [394, 109] width 101 height 12
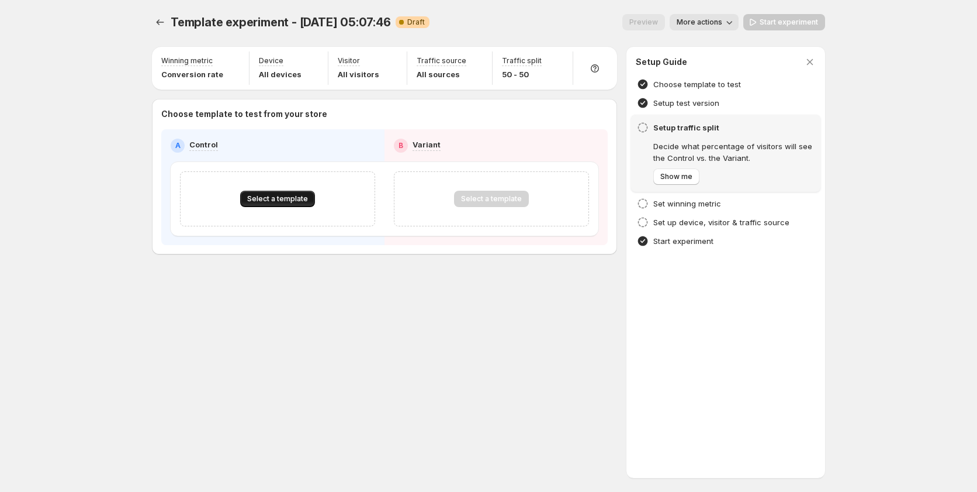
click at [276, 205] on button "Select a template" at bounding box center [277, 199] width 75 height 16
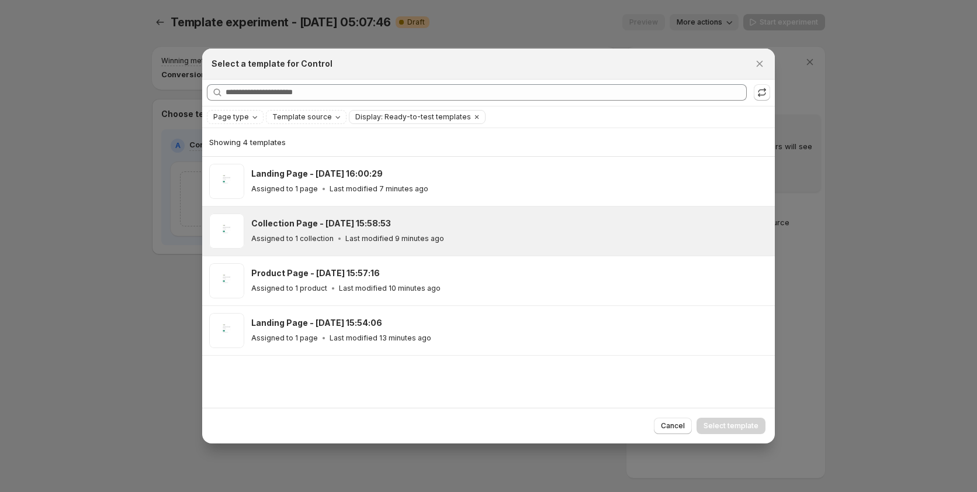
click at [287, 243] on p "Assigned to 1 collection" at bounding box center [292, 238] width 82 height 9
click at [717, 421] on span "Select template" at bounding box center [731, 425] width 55 height 9
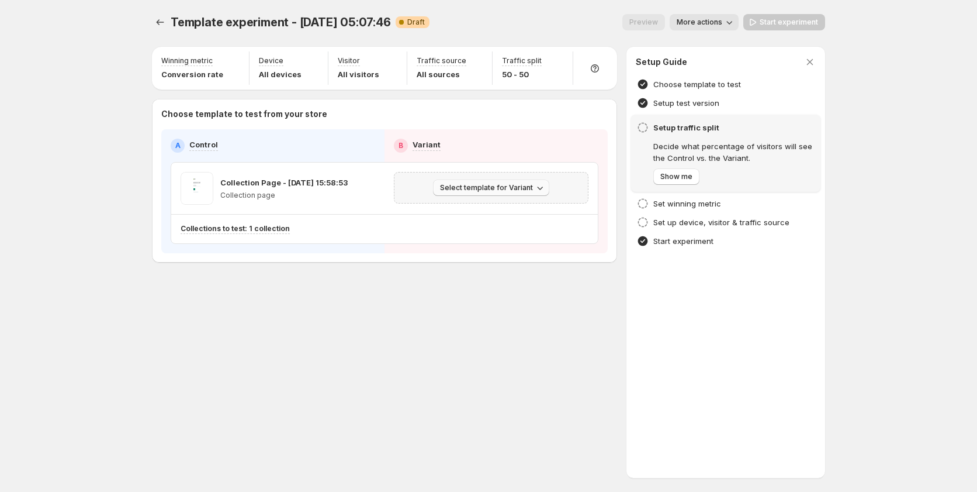
click at [477, 189] on span "Select template for Variant" at bounding box center [486, 187] width 93 height 9
click at [481, 208] on span "Select an existing template" at bounding box center [483, 212] width 99 height 9
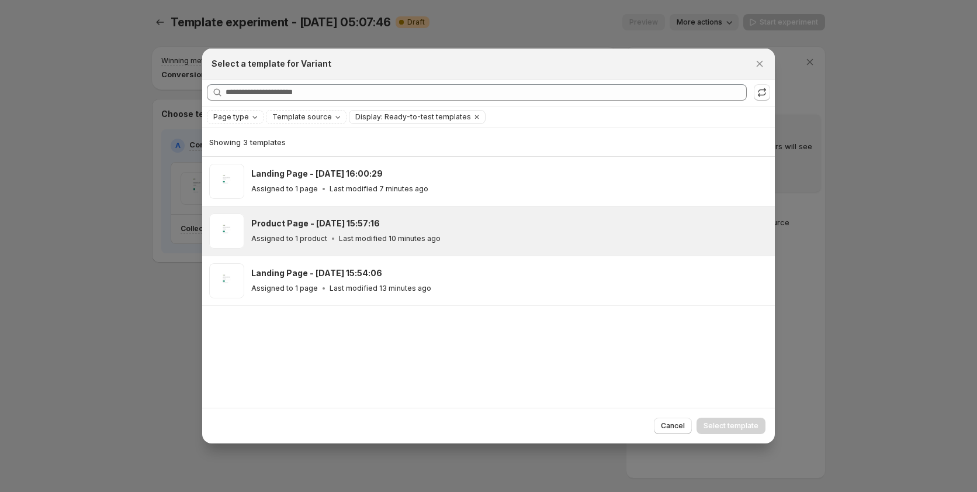
click at [373, 240] on p "Last modified 10 minutes ago" at bounding box center [390, 238] width 102 height 9
click at [730, 424] on span "Select template" at bounding box center [731, 425] width 55 height 9
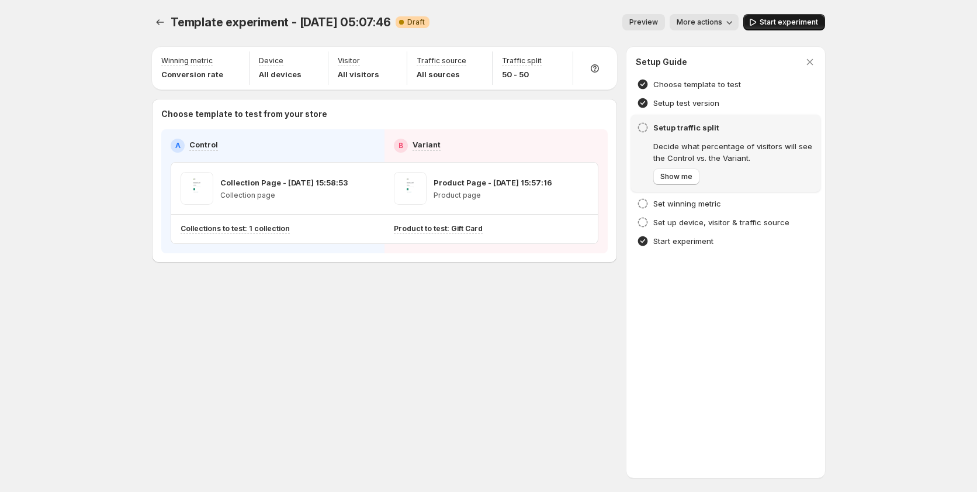
click at [791, 22] on span "Start experiment" at bounding box center [789, 22] width 58 height 9
click at [156, 25] on icon "Experiments" at bounding box center [160, 22] width 12 height 12
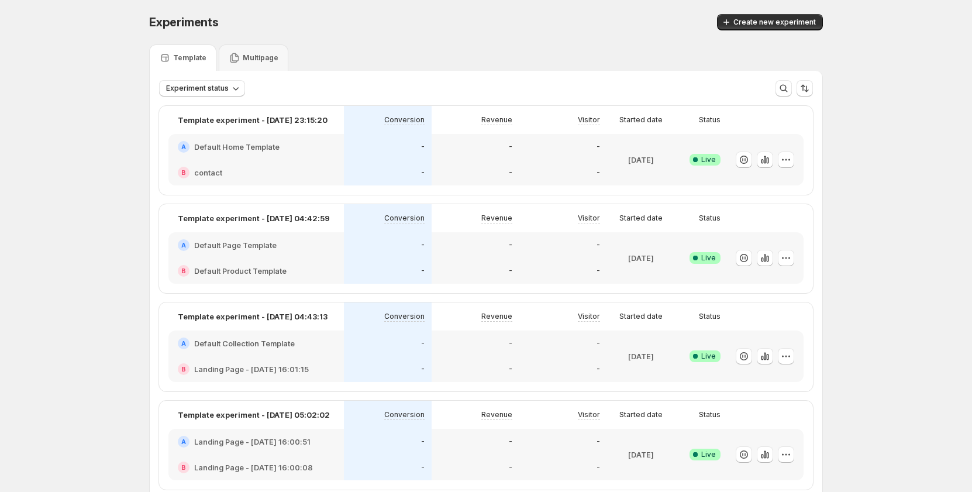
click at [775, 10] on div "Experiments. This page is ready Experiments Create new experiment" at bounding box center [485, 22] width 673 height 44
click at [774, 23] on span "Create new experiment" at bounding box center [774, 22] width 82 height 9
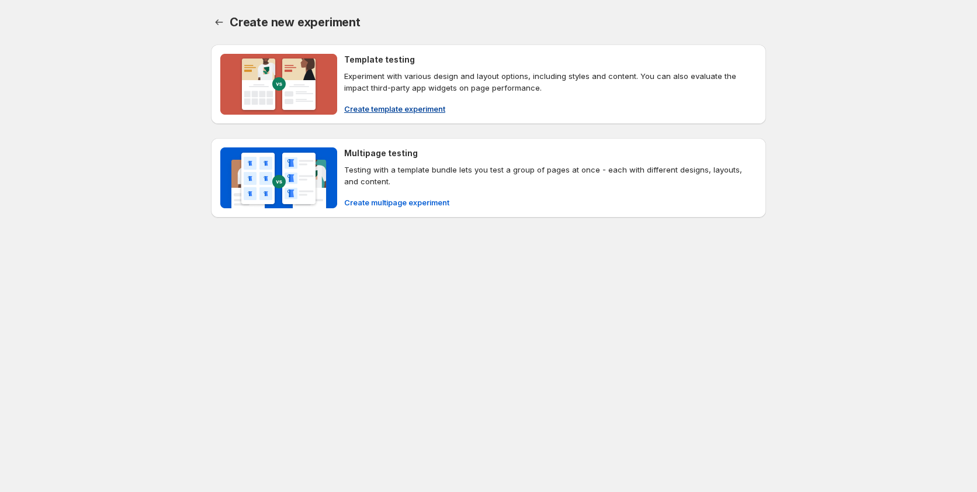
click at [411, 105] on span "Create template experiment" at bounding box center [394, 109] width 101 height 12
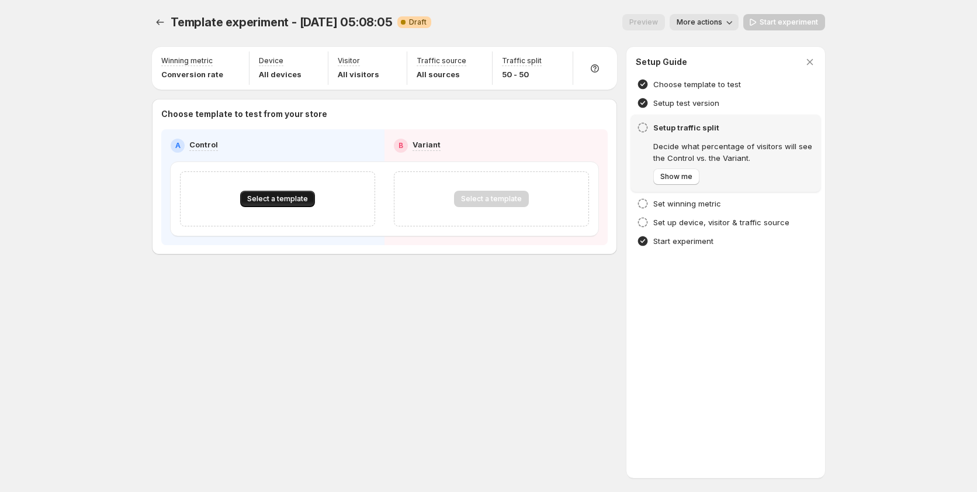
click at [272, 196] on span "Select a template" at bounding box center [277, 198] width 61 height 9
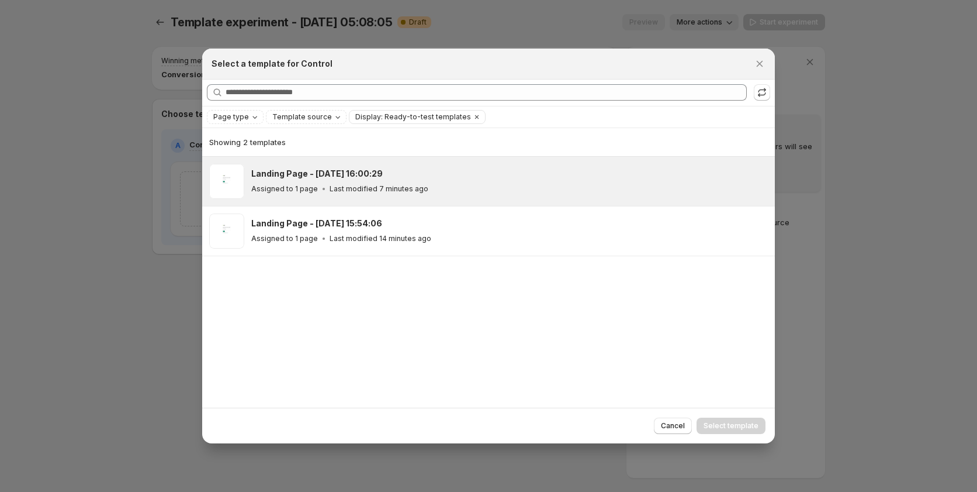
click at [282, 189] on p "Assigned to 1 page" at bounding box center [284, 188] width 67 height 9
click at [708, 436] on div "Cancel Select template" at bounding box center [488, 425] width 573 height 36
click at [717, 426] on span "Select template" at bounding box center [731, 425] width 55 height 9
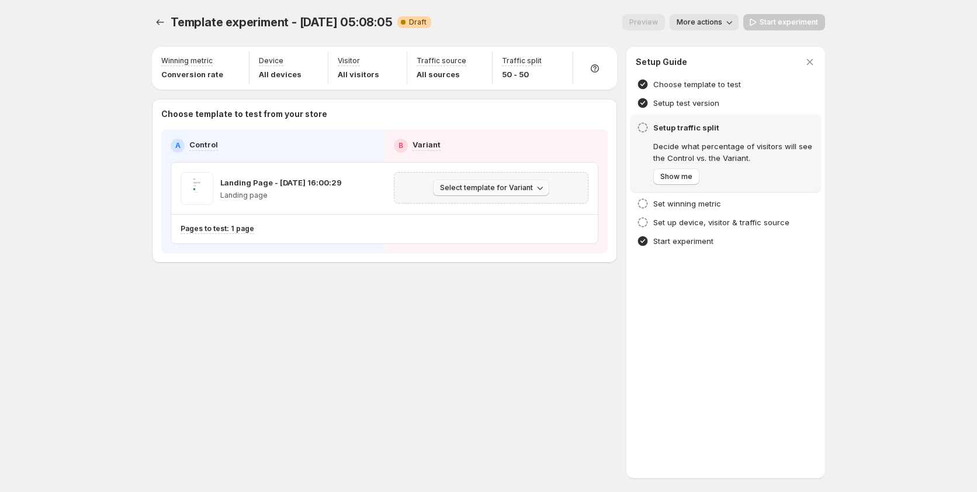
click at [492, 193] on button "Select template for Variant" at bounding box center [491, 187] width 116 height 16
click at [491, 224] on button "Create Variant based on Control" at bounding box center [493, 231] width 126 height 19
click at [164, 26] on icon "Experiments" at bounding box center [160, 22] width 12 height 12
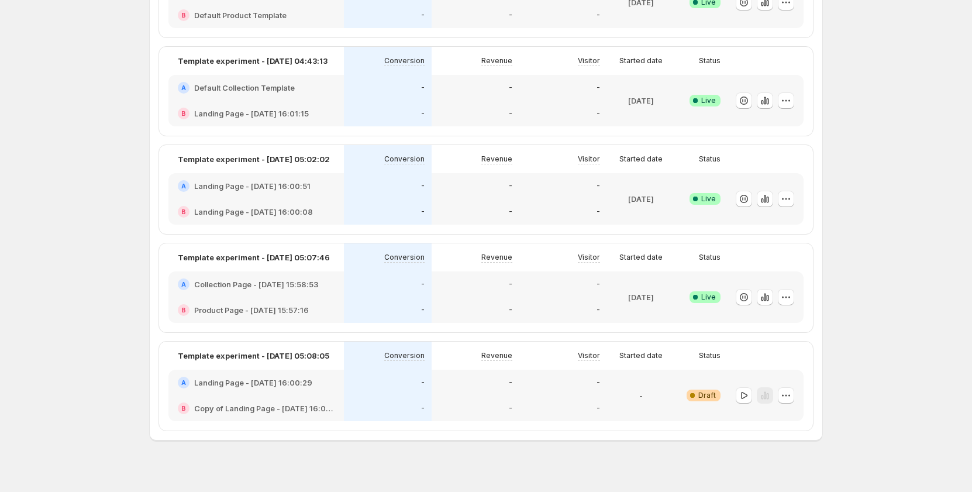
scroll to position [267, 0]
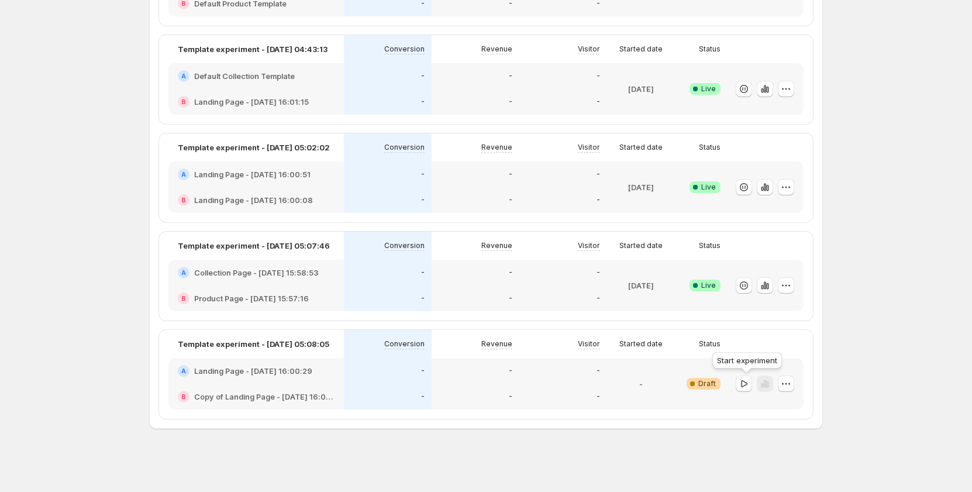
click at [747, 384] on icon "button" at bounding box center [744, 382] width 6 height 7
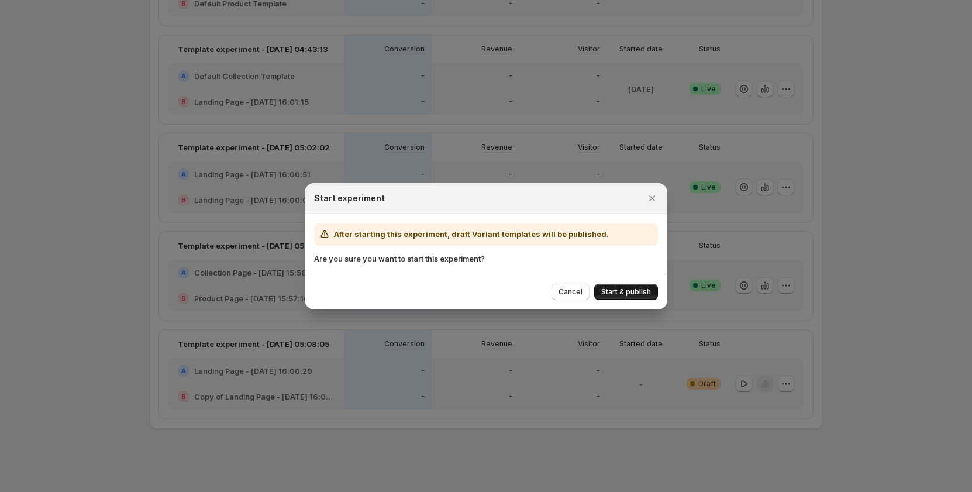
click at [637, 288] on span "Start & publish" at bounding box center [626, 291] width 50 height 9
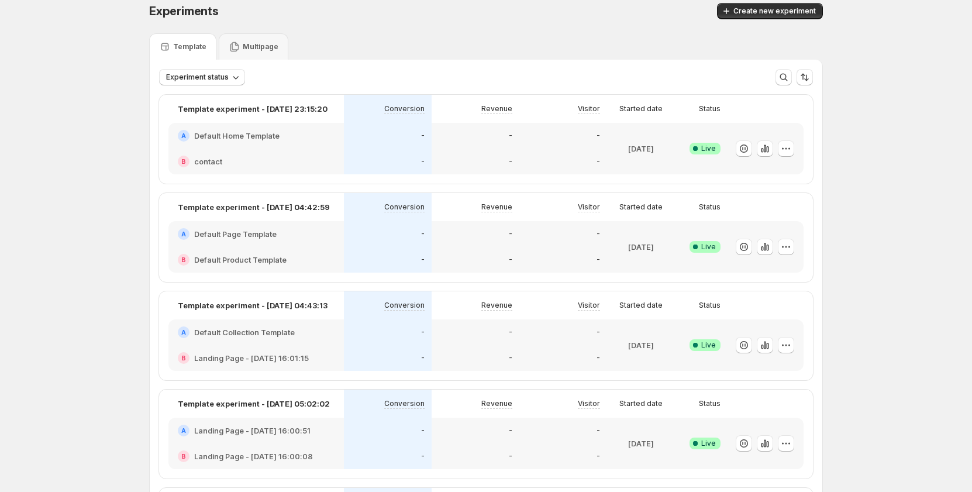
scroll to position [0, 0]
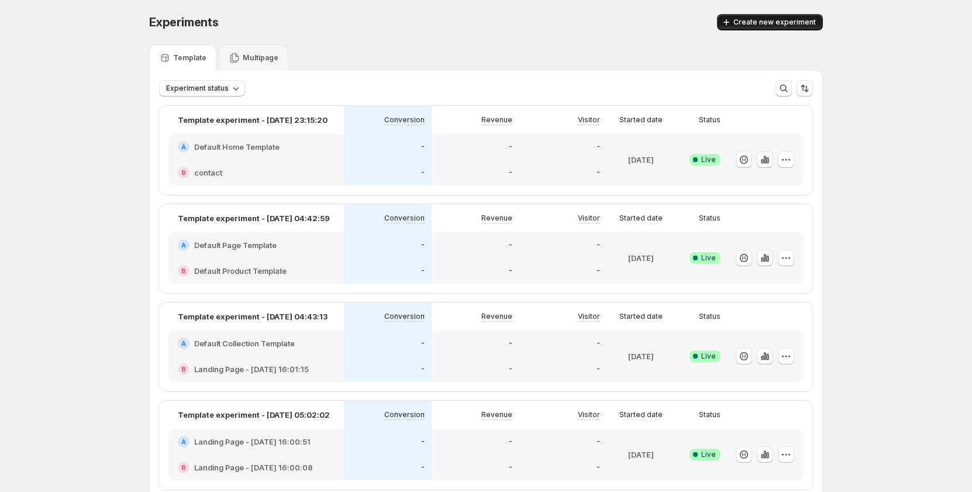
click at [801, 20] on span "Create new experiment" at bounding box center [774, 22] width 82 height 9
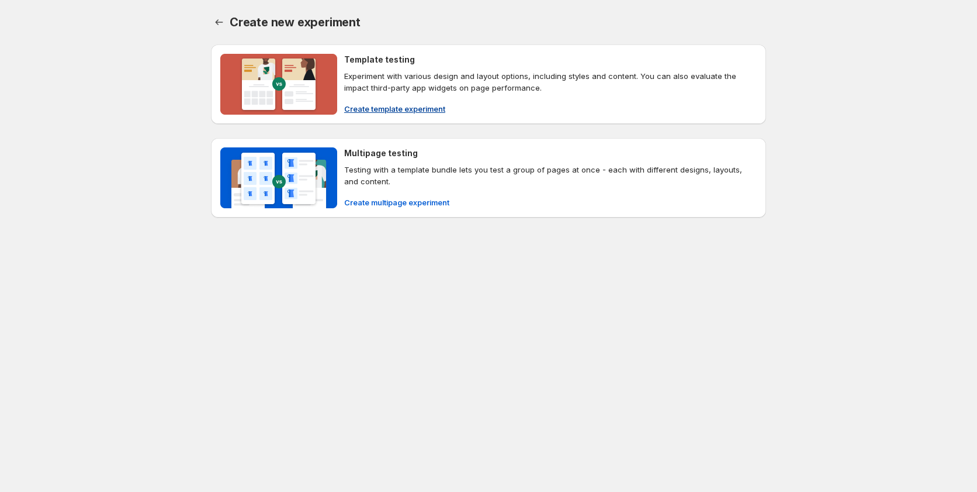
click at [365, 105] on span "Create template experiment" at bounding box center [394, 109] width 101 height 12
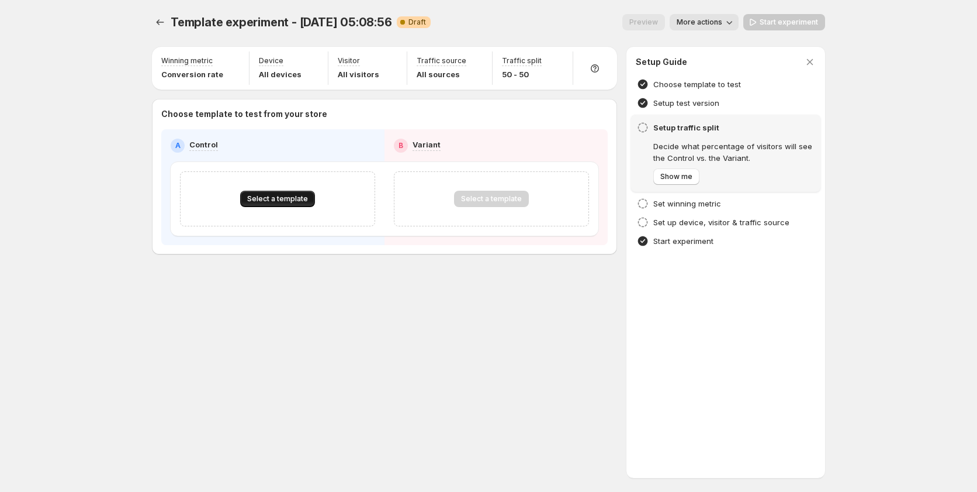
click at [306, 203] on button "Select a template" at bounding box center [277, 199] width 75 height 16
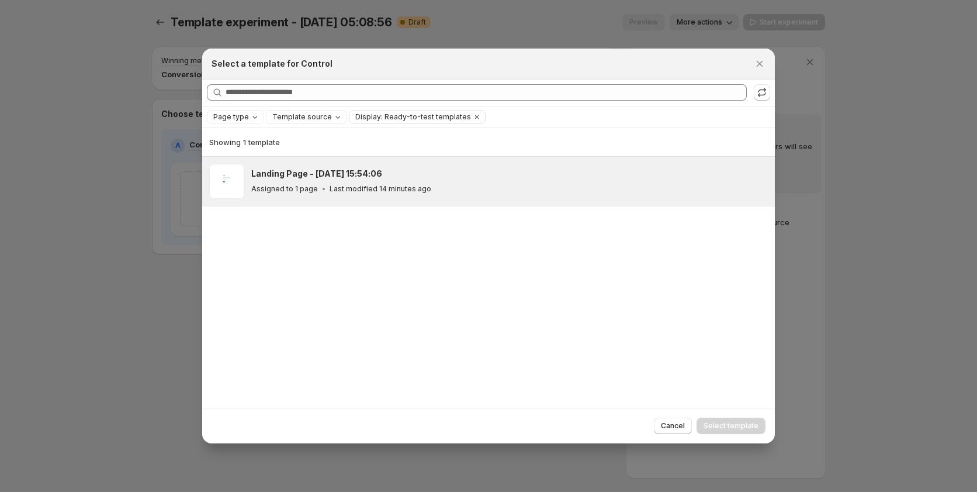
click at [354, 179] on div "Landing Page - Sep 15, 15:54:06 Assigned to 1 page Last modified 14 minutes ago" at bounding box center [507, 181] width 513 height 27
click at [733, 426] on span "Select template" at bounding box center [731, 425] width 55 height 9
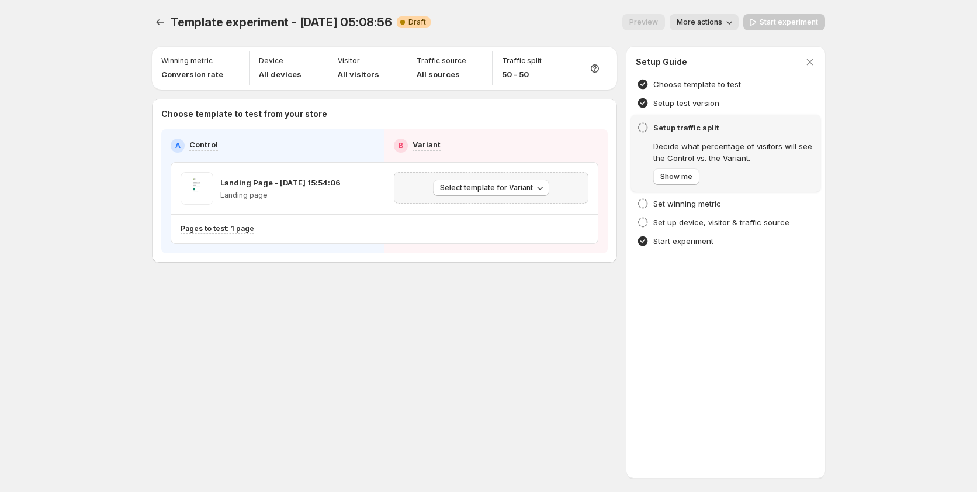
click at [452, 178] on div "Select template for Variant" at bounding box center [491, 188] width 195 height 32
click at [454, 185] on span "Select template for Variant" at bounding box center [486, 187] width 93 height 9
drag, startPoint x: 466, startPoint y: 217, endPoint x: 466, endPoint y: 226, distance: 8.8
click at [466, 226] on ul "Select an existing template Create Variant based on Control" at bounding box center [493, 221] width 126 height 39
click at [466, 226] on span "Create Variant based on Control" at bounding box center [493, 232] width 119 height 12
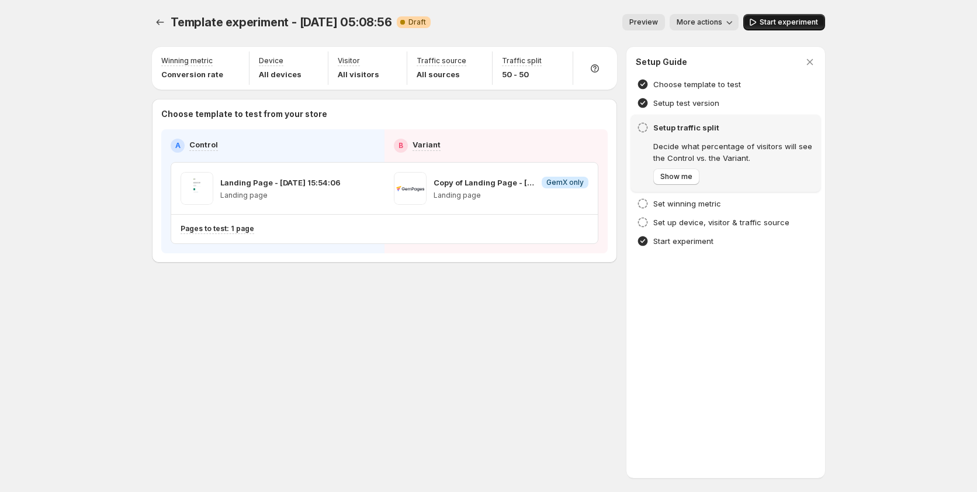
click at [787, 25] on span "Start experiment" at bounding box center [789, 22] width 58 height 9
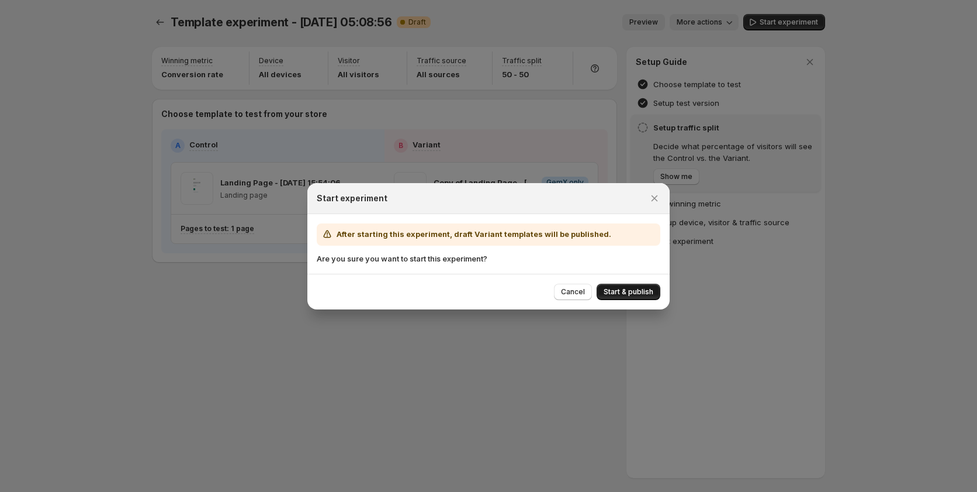
click at [620, 288] on span "Start & publish" at bounding box center [629, 291] width 50 height 9
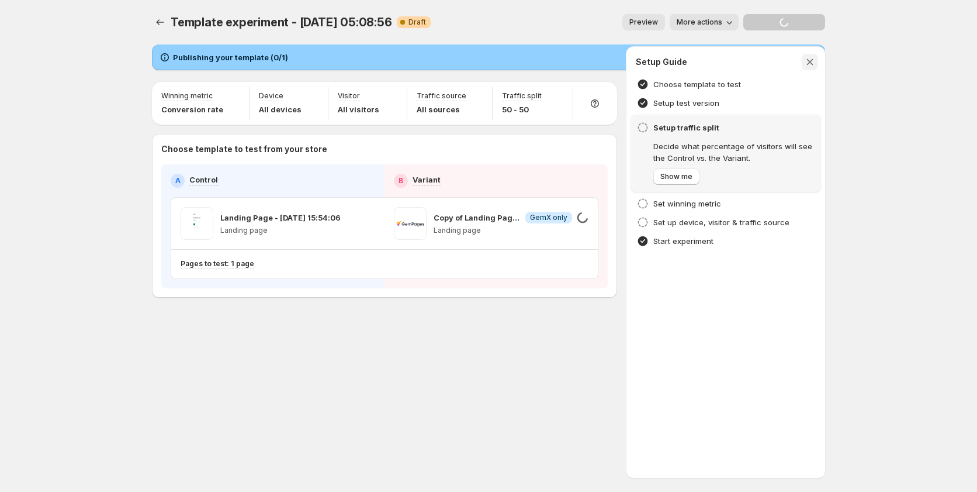
click at [810, 63] on icon "button" at bounding box center [810, 62] width 6 height 6
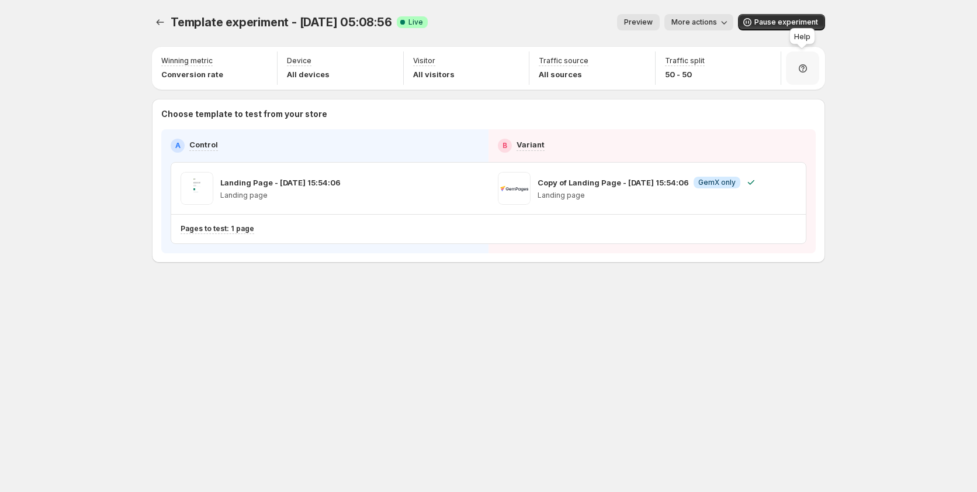
click at [806, 77] on div at bounding box center [802, 67] width 33 height 33
click at [863, 72] on div "Template experiment - Sep 15, 05:08:56. This page is ready Template experiment …" at bounding box center [488, 246] width 977 height 492
click at [165, 19] on icon "Experiments" at bounding box center [160, 22] width 12 height 12
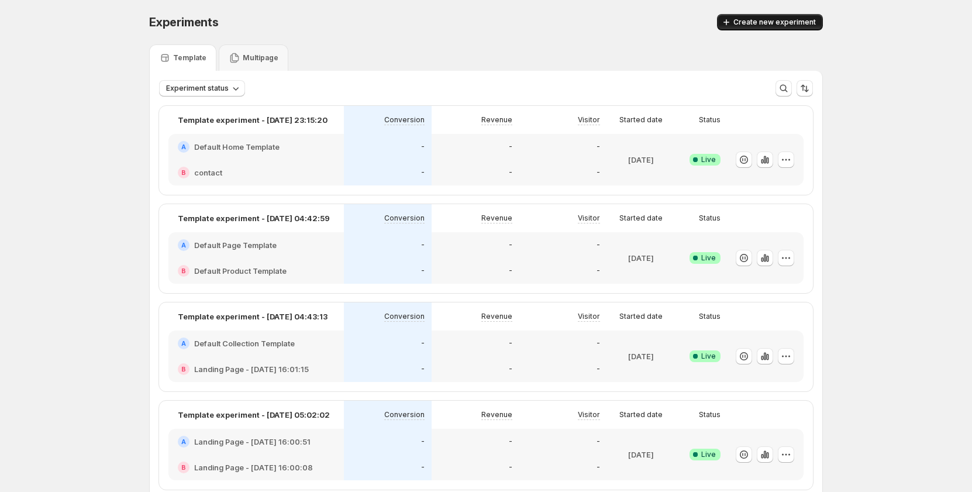
click at [795, 19] on span "Create new experiment" at bounding box center [774, 22] width 82 height 9
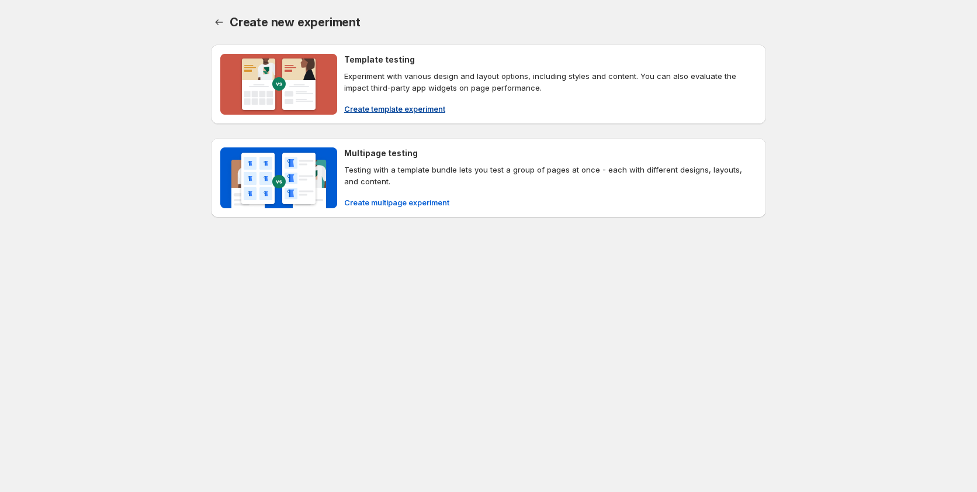
click at [369, 109] on span "Create template experiment" at bounding box center [394, 109] width 101 height 12
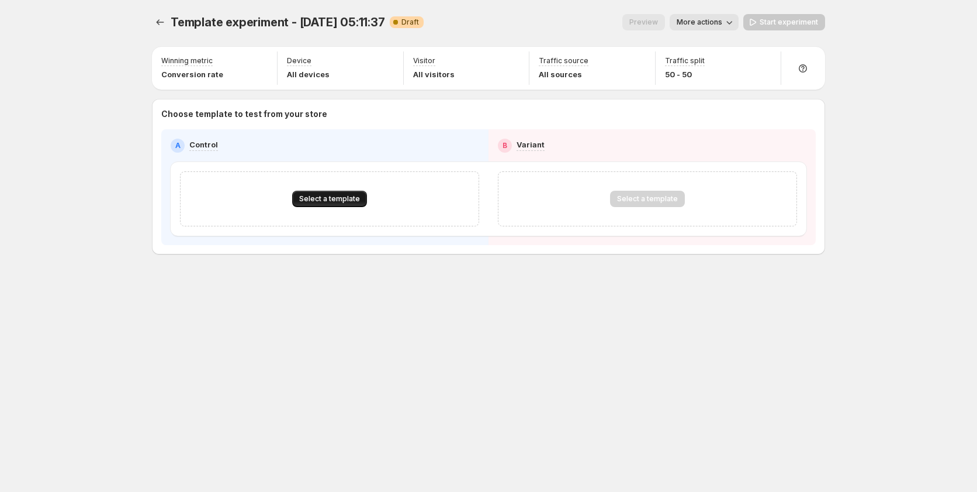
click at [319, 203] on button "Select a template" at bounding box center [329, 199] width 75 height 16
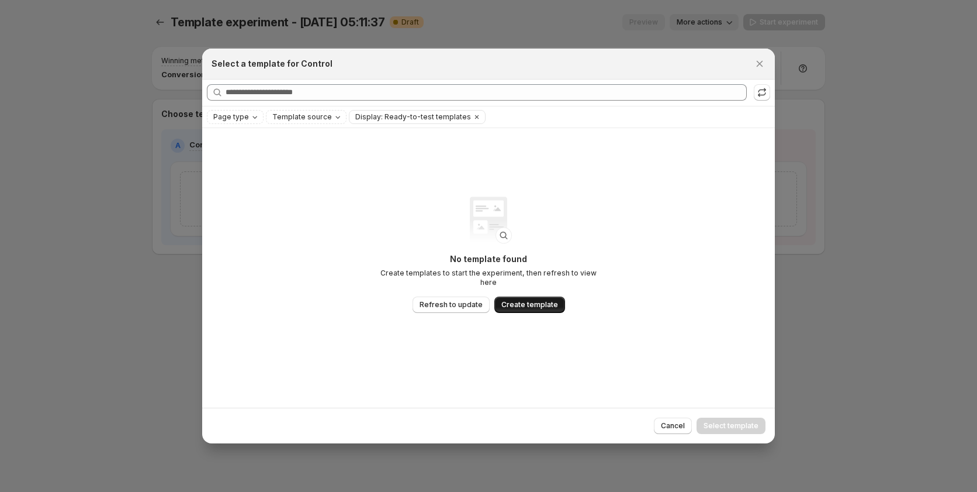
click at [516, 300] on span "Create template" at bounding box center [530, 304] width 57 height 9
click at [765, 92] on icon ":r3k:" at bounding box center [762, 93] width 12 height 12
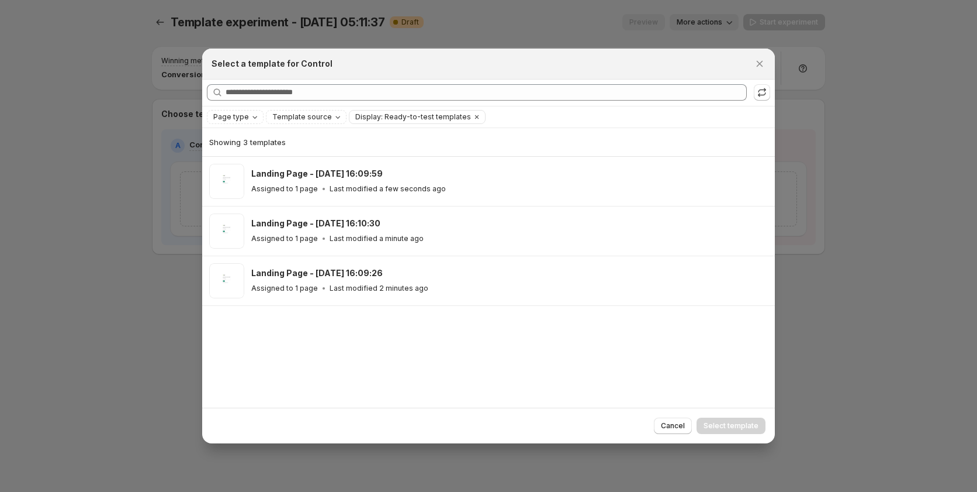
click at [338, 188] on p "Last modified a few seconds ago" at bounding box center [388, 188] width 116 height 9
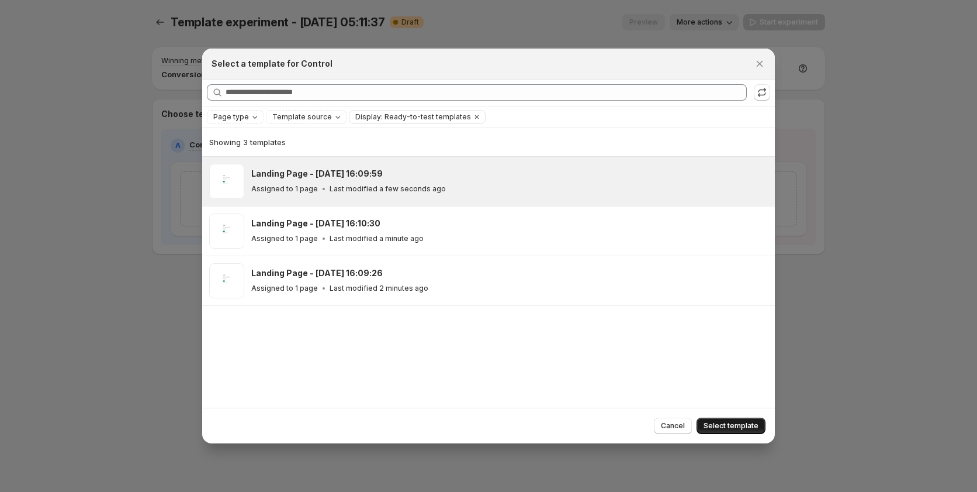
click at [721, 422] on span "Select template" at bounding box center [731, 425] width 55 height 9
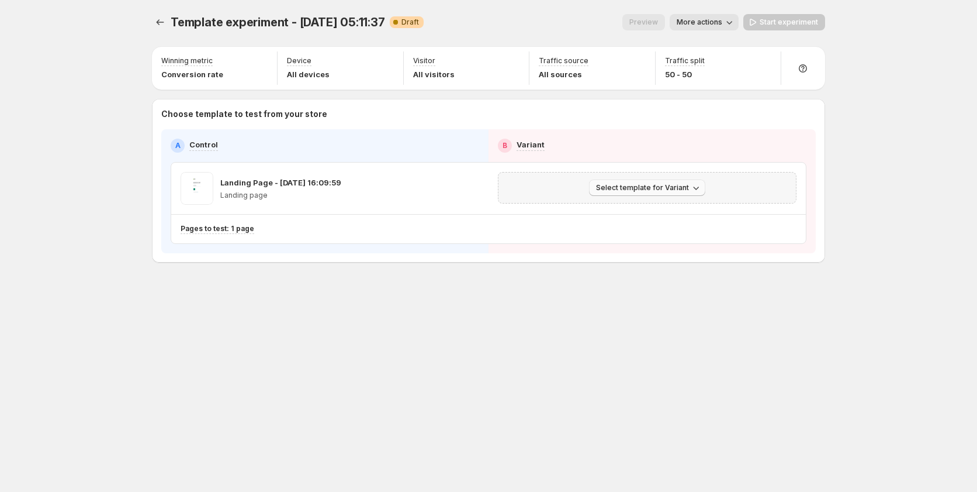
click at [628, 184] on span "Select template for Variant" at bounding box center [642, 187] width 93 height 9
click at [624, 226] on span "Create Variant based on Control" at bounding box center [649, 232] width 119 height 12
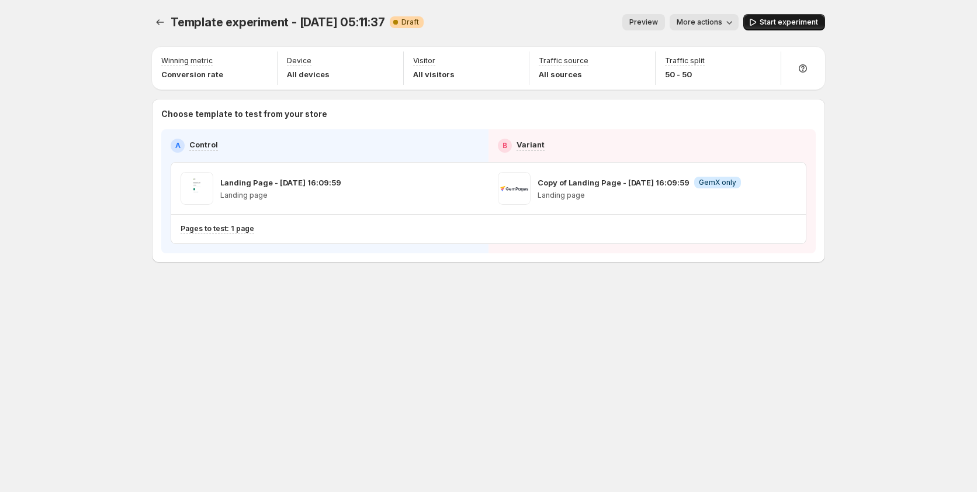
click at [775, 18] on button "Start experiment" at bounding box center [785, 22] width 82 height 16
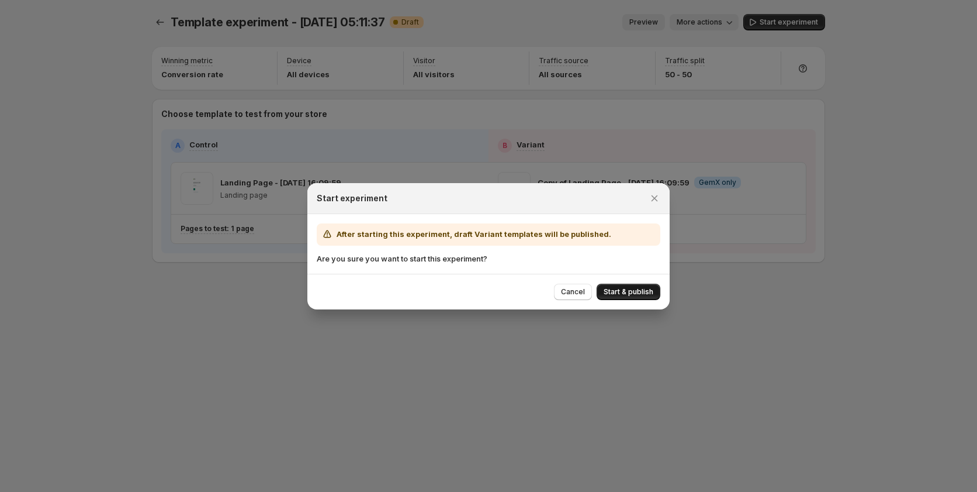
click at [609, 298] on button "Start & publish" at bounding box center [629, 292] width 64 height 16
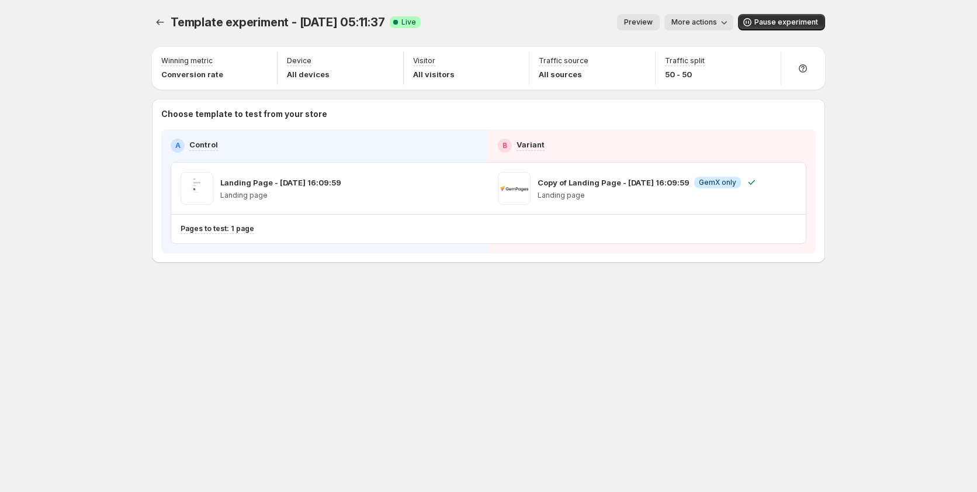
click at [151, 19] on div "Template experiment - [DATE] 05:11:37. This page is ready Template experiment -…" at bounding box center [488, 163] width 701 height 326
click at [158, 20] on icon "Experiments" at bounding box center [160, 22] width 12 height 12
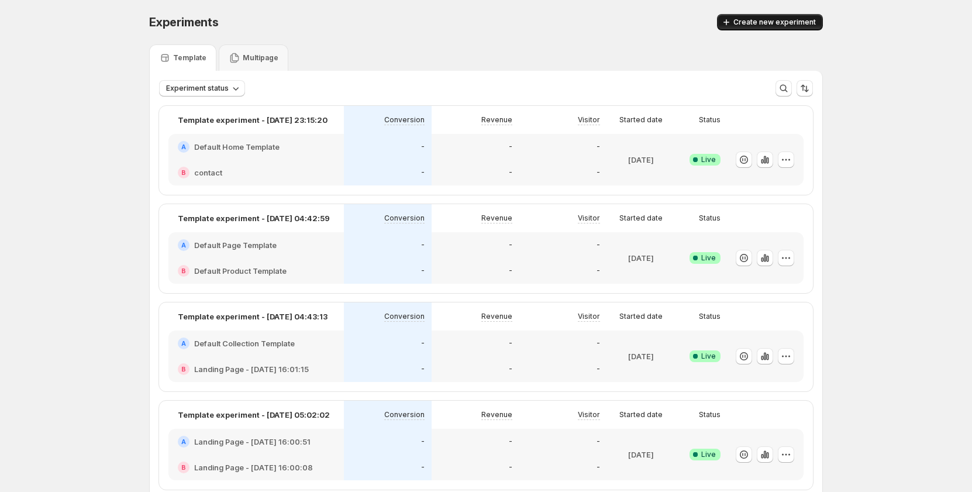
click at [782, 19] on span "Create new experiment" at bounding box center [774, 22] width 82 height 9
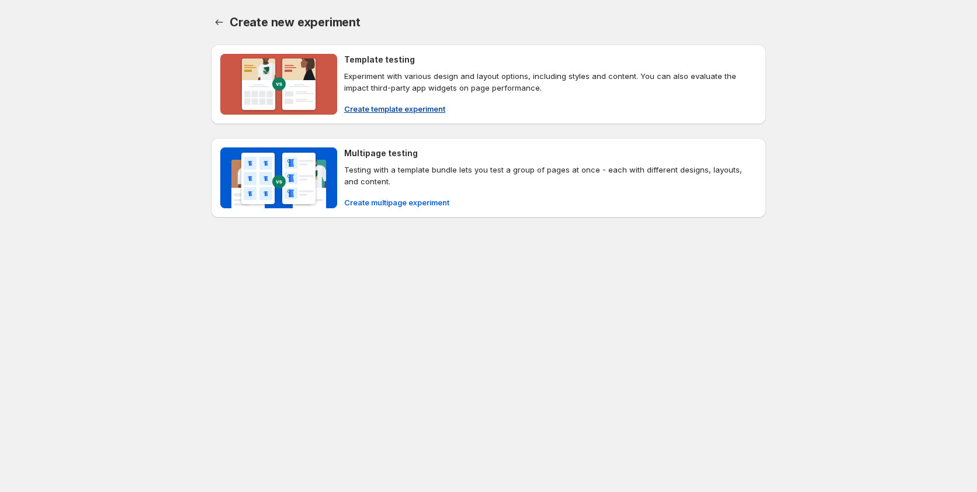
click at [390, 110] on span "Create template experiment" at bounding box center [394, 109] width 101 height 12
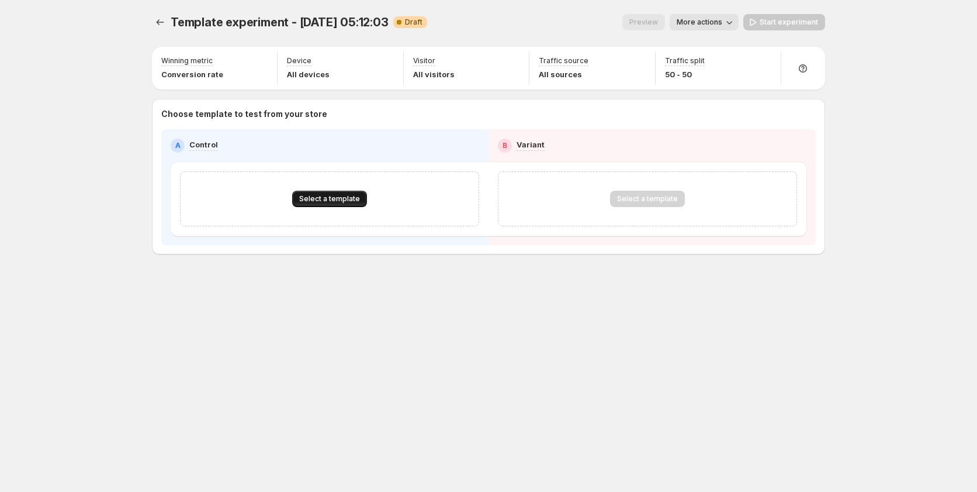
click at [352, 206] on button "Select a template" at bounding box center [329, 199] width 75 height 16
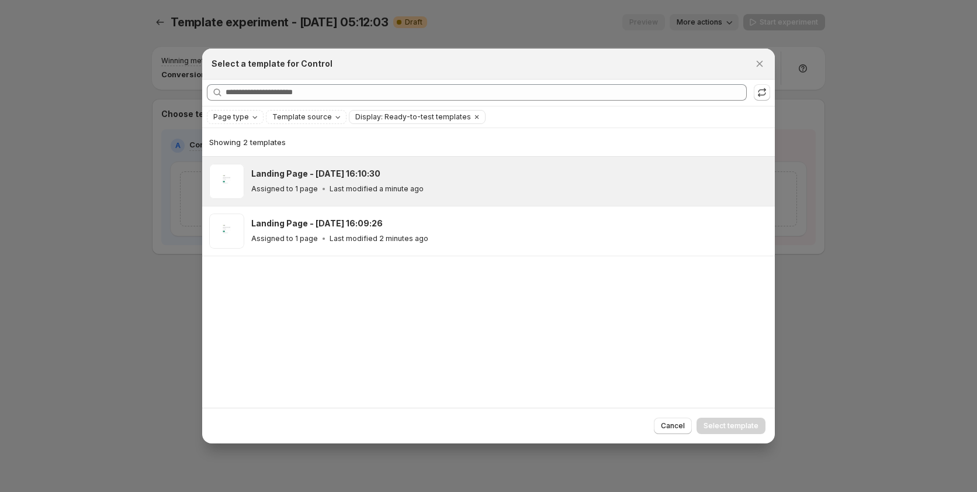
click at [323, 189] on icon ":r9c:" at bounding box center [324, 189] width 2 height 2
click at [716, 424] on span "Select template" at bounding box center [731, 425] width 55 height 9
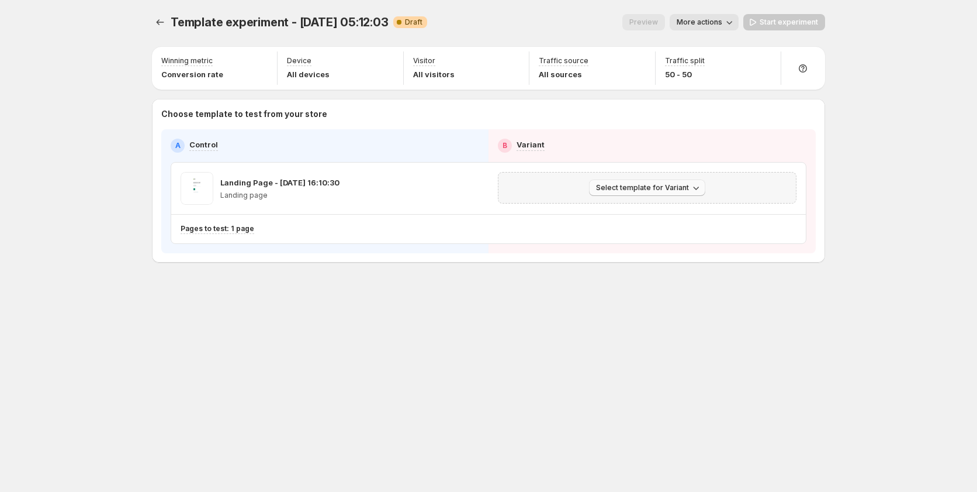
click at [655, 183] on button "Select template for Variant" at bounding box center [647, 187] width 116 height 16
click at [646, 233] on span "Create Variant based on Control" at bounding box center [649, 231] width 119 height 9
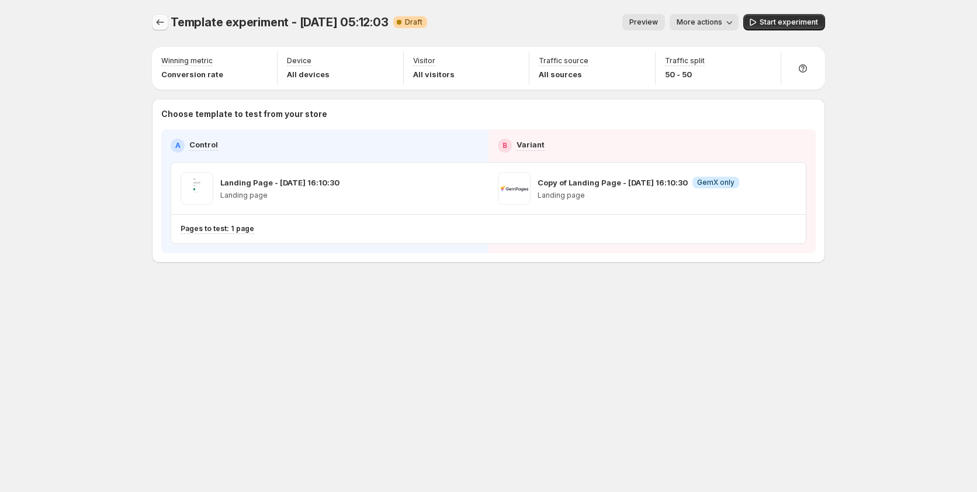
click at [158, 18] on icon "Experiments" at bounding box center [160, 22] width 12 height 12
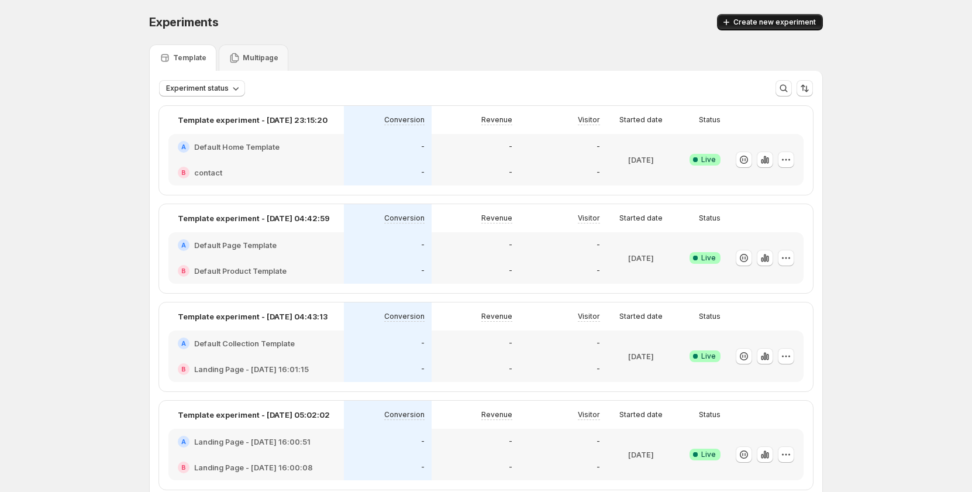
click at [732, 18] on icon "button" at bounding box center [726, 22] width 12 height 12
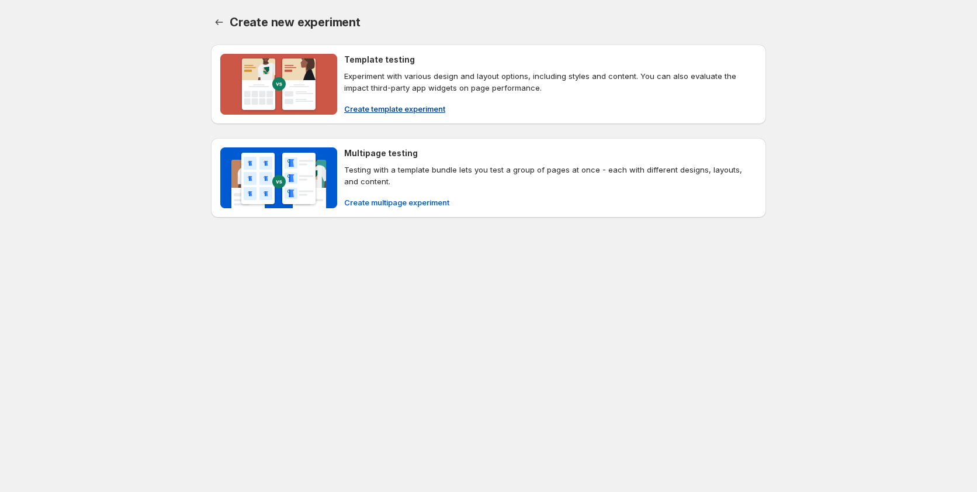
click at [403, 105] on span "Create template experiment" at bounding box center [394, 109] width 101 height 12
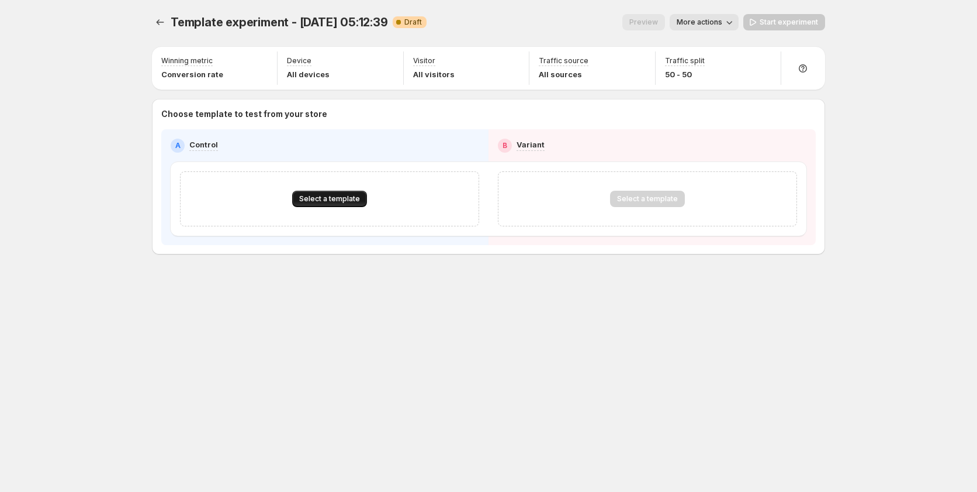
click at [337, 195] on span "Select a template" at bounding box center [329, 198] width 61 height 9
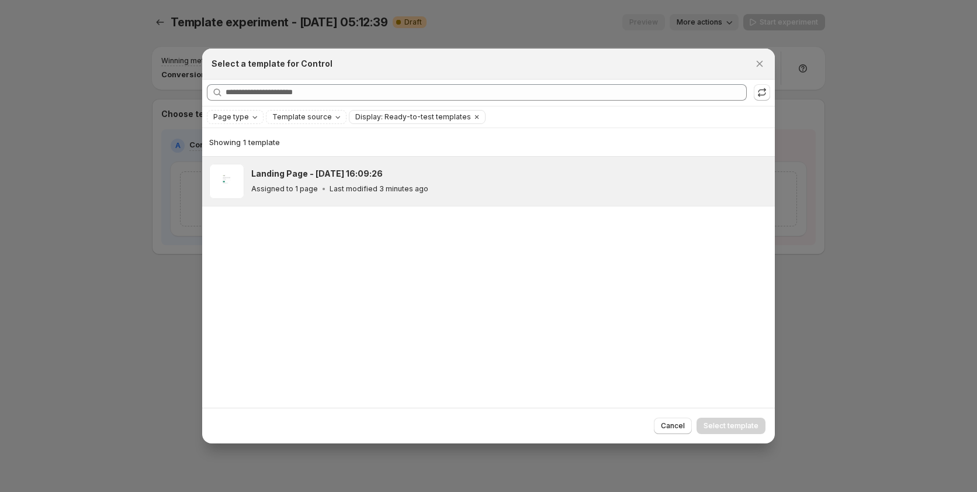
click at [314, 195] on div "Landing Page - [DATE] 16:09:26 Assigned to 1 page Last modified 3 minutes ago" at bounding box center [509, 181] width 517 height 35
click at [731, 425] on span "Select template" at bounding box center [731, 425] width 55 height 9
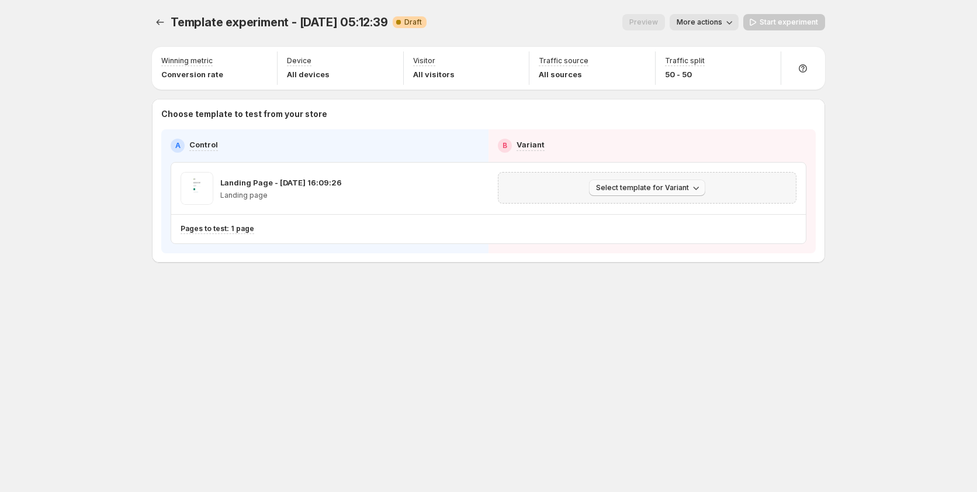
click at [636, 185] on span "Select template for Variant" at bounding box center [642, 187] width 93 height 9
click at [635, 234] on span "Create Variant based on Control" at bounding box center [649, 231] width 119 height 9
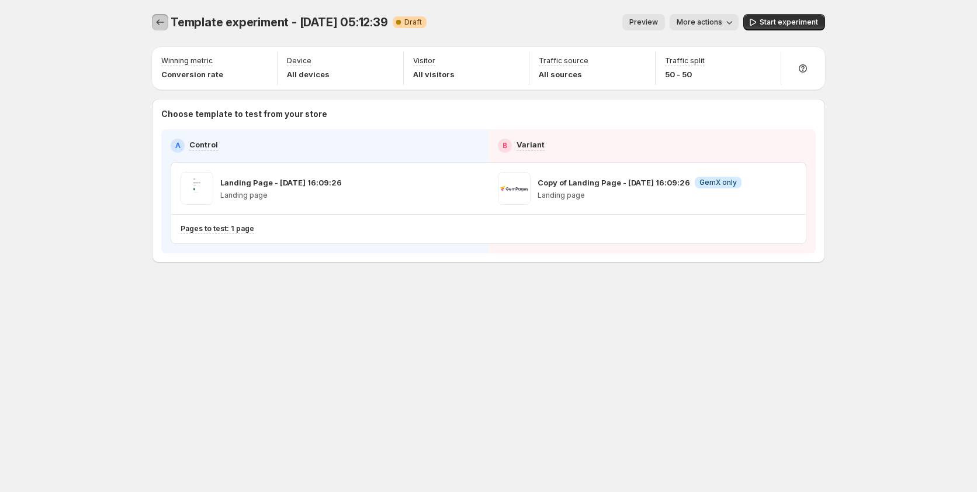
click at [152, 19] on button "Experiments" at bounding box center [160, 22] width 16 height 16
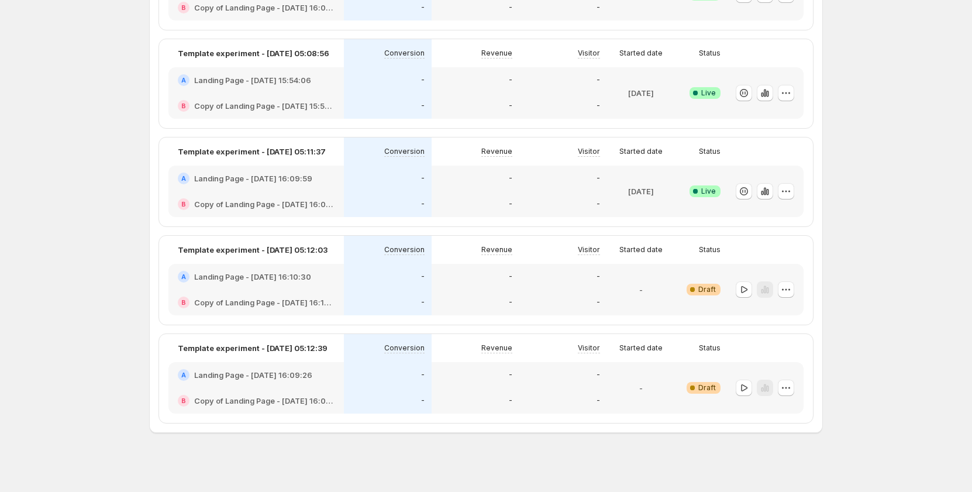
scroll to position [660, 0]
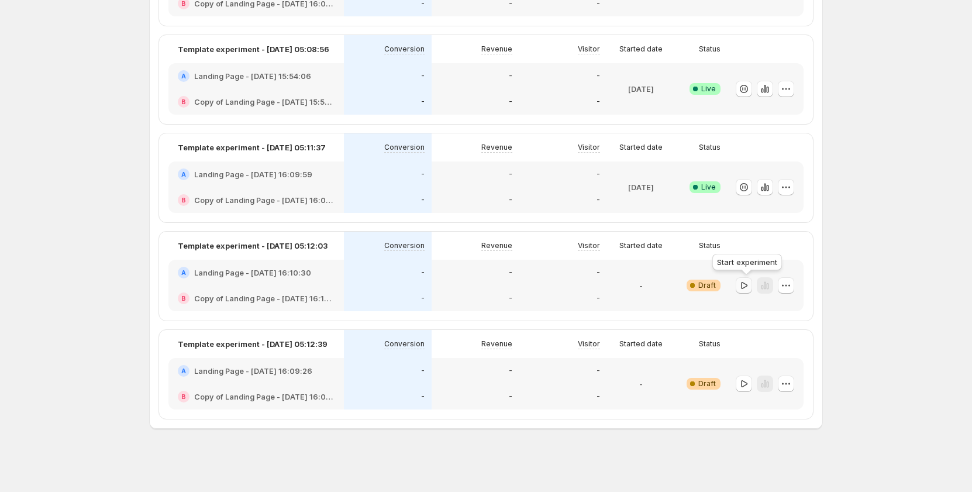
click at [746, 285] on icon "button" at bounding box center [744, 285] width 12 height 12
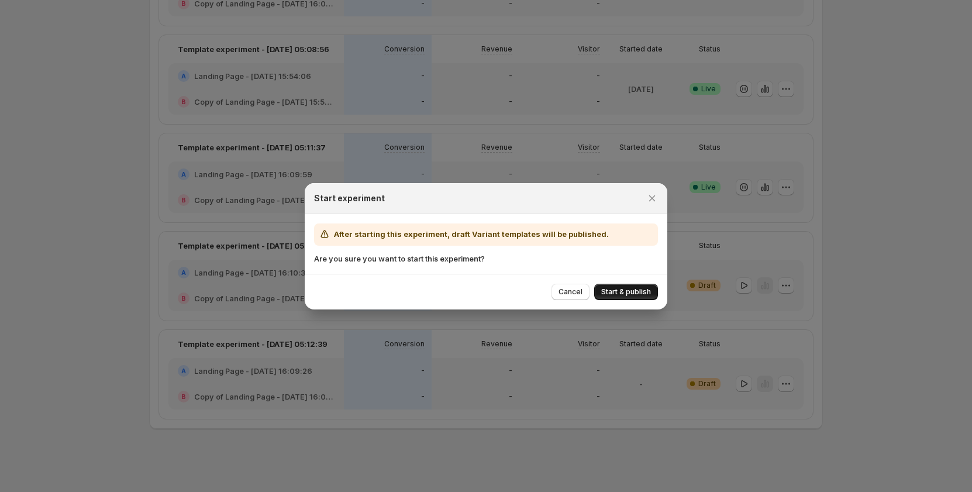
click at [641, 295] on span "Start & publish" at bounding box center [626, 291] width 50 height 9
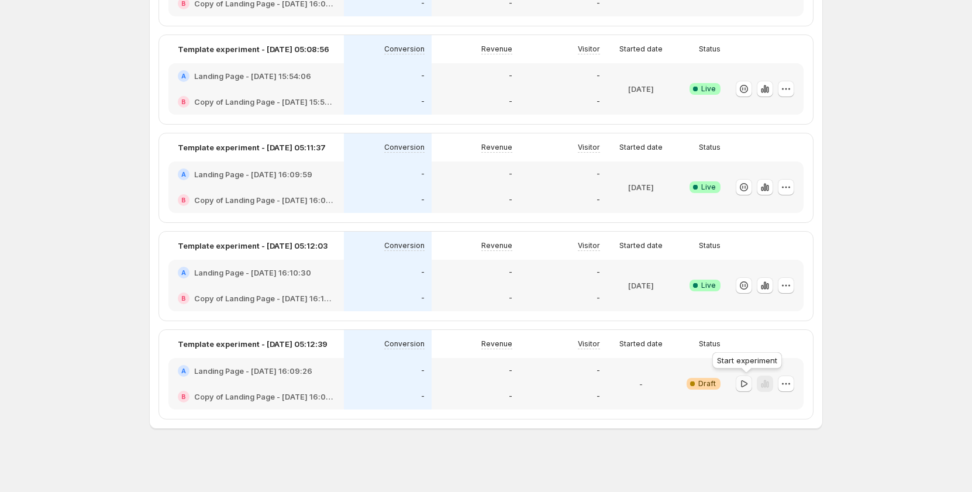
click at [752, 381] on button "button" at bounding box center [743, 383] width 16 height 16
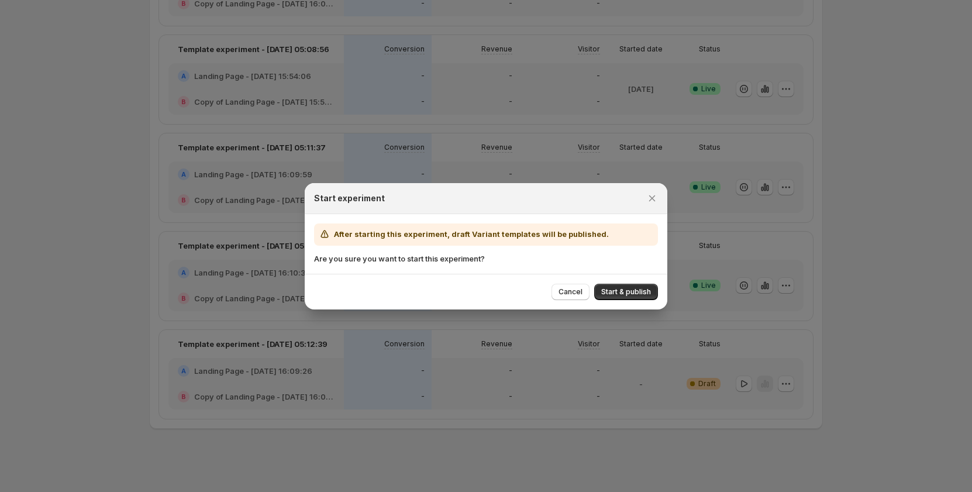
click at [658, 292] on div "Cancel Start & publish" at bounding box center [486, 292] width 362 height 36
click at [646, 289] on span "Start & publish" at bounding box center [626, 291] width 50 height 9
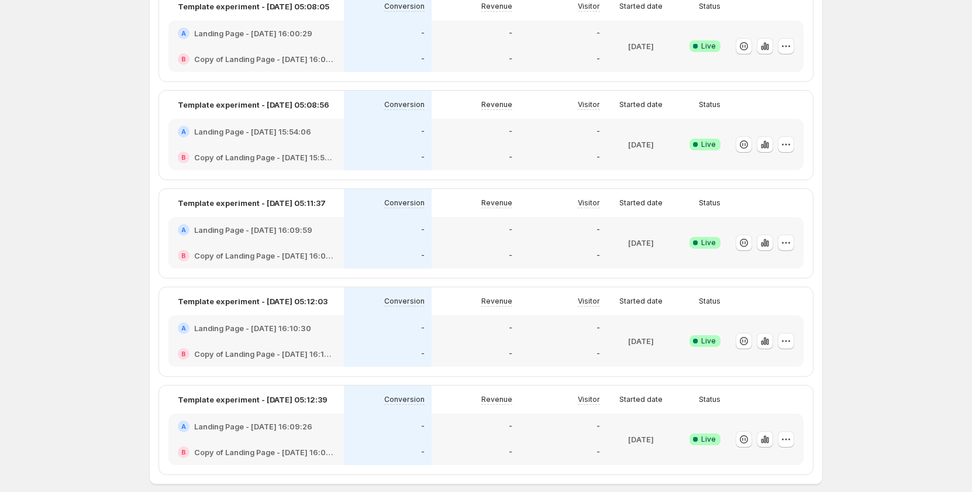
scroll to position [585, 0]
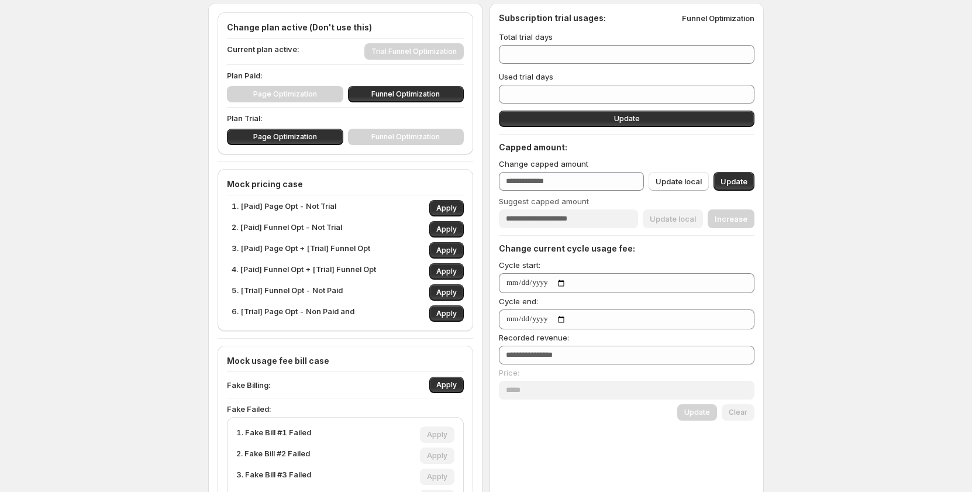
scroll to position [113, 0]
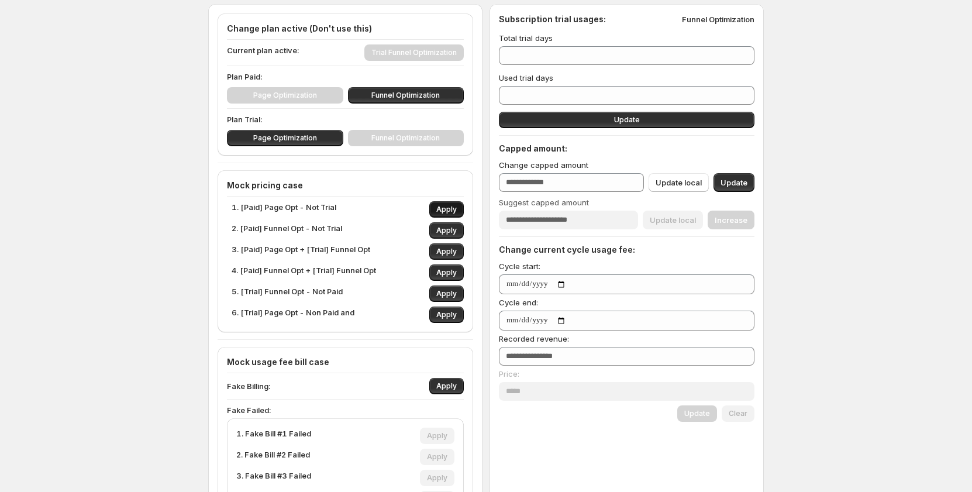
click at [444, 209] on span "Apply" at bounding box center [446, 209] width 20 height 9
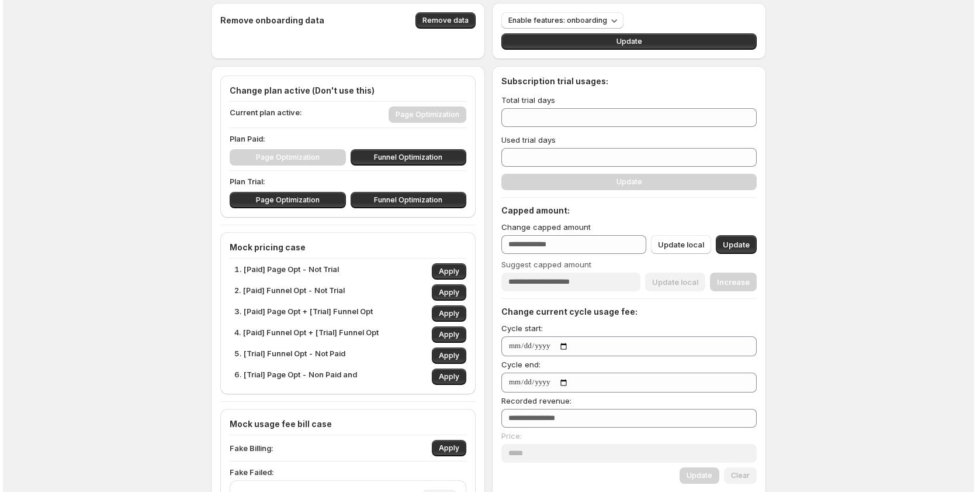
scroll to position [0, 0]
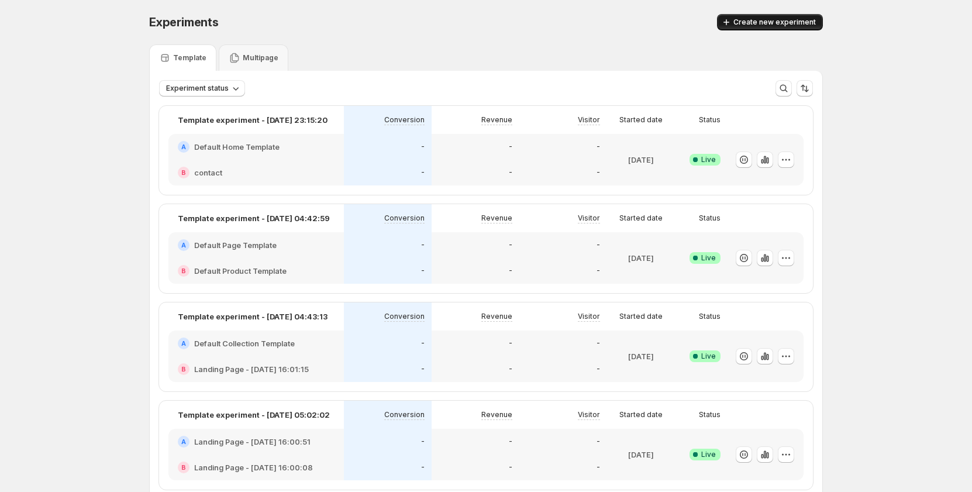
click at [788, 27] on button "Create new experiment" at bounding box center [770, 22] width 106 height 16
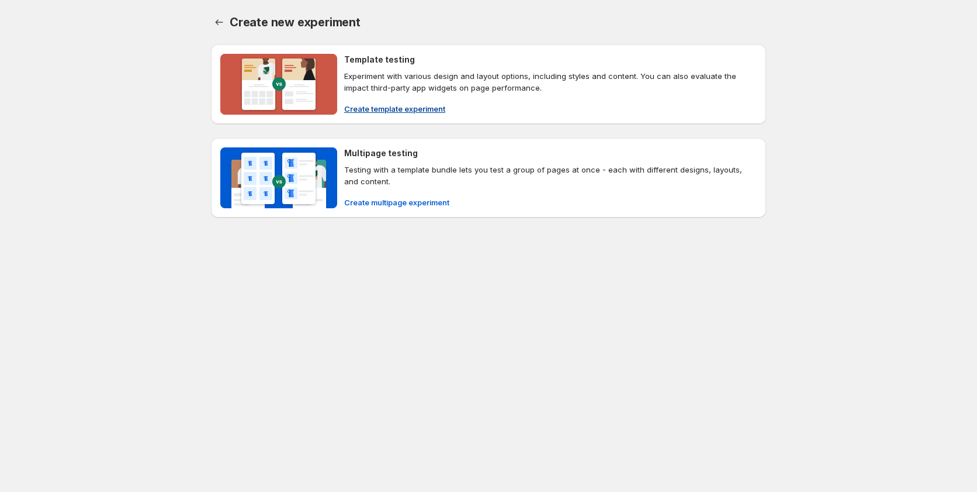
click at [380, 113] on span "Create template experiment" at bounding box center [394, 109] width 101 height 12
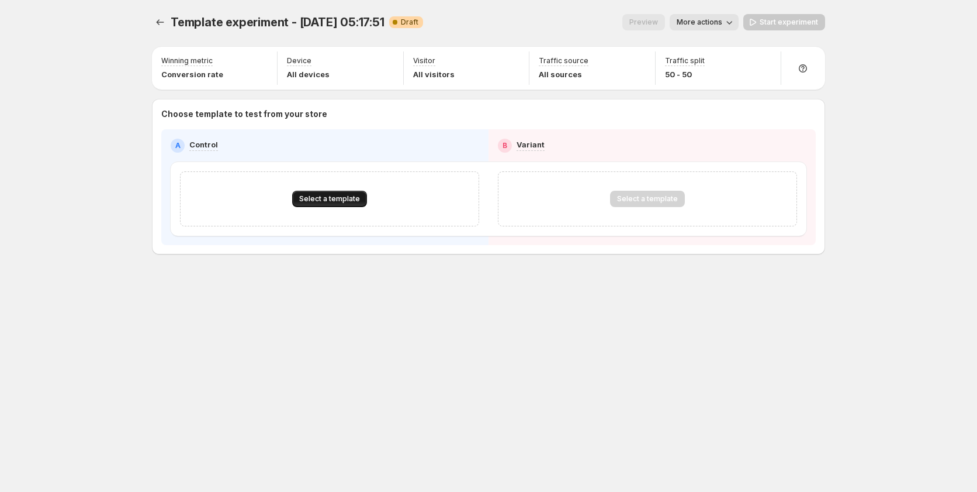
click at [336, 200] on span "Select a template" at bounding box center [329, 198] width 61 height 9
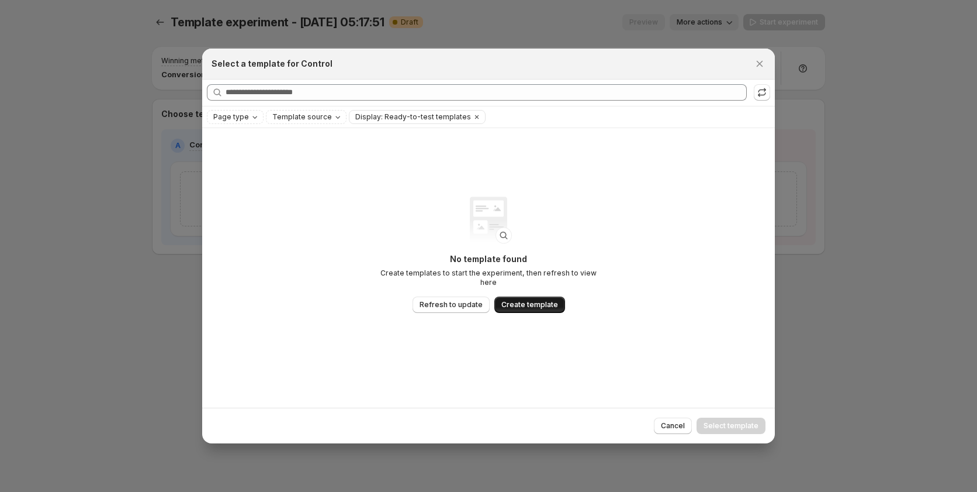
click at [516, 304] on span "Create template" at bounding box center [530, 304] width 57 height 9
click at [759, 58] on icon "Close" at bounding box center [760, 64] width 12 height 12
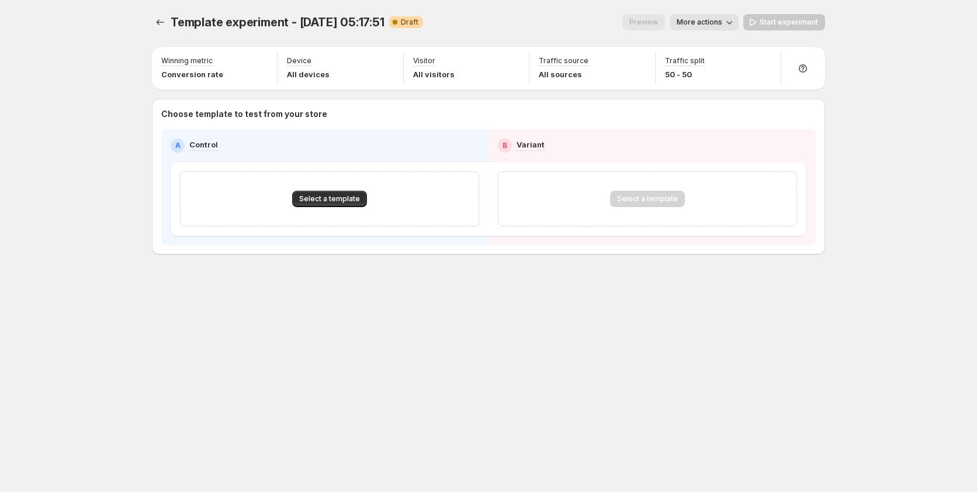
click at [130, 337] on div "Template experiment - Sep 15, 05:17:51. This page is ready Template experiment …" at bounding box center [488, 246] width 977 height 492
click at [304, 204] on button "Select a template" at bounding box center [329, 199] width 75 height 16
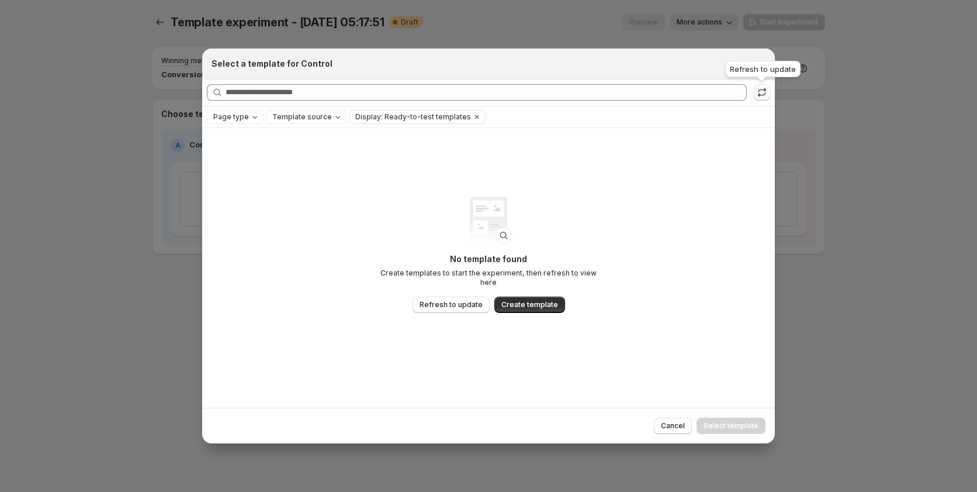
click at [757, 94] on icon ":rcg:" at bounding box center [762, 93] width 12 height 12
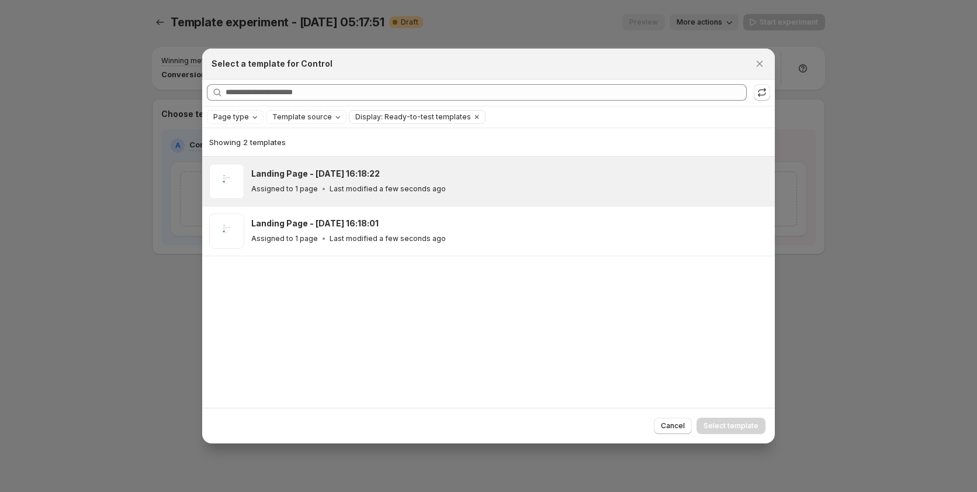
click at [470, 188] on div "Assigned to 1 page Last modified a few seconds ago" at bounding box center [507, 189] width 513 height 12
click at [718, 428] on span "Select template" at bounding box center [731, 425] width 55 height 9
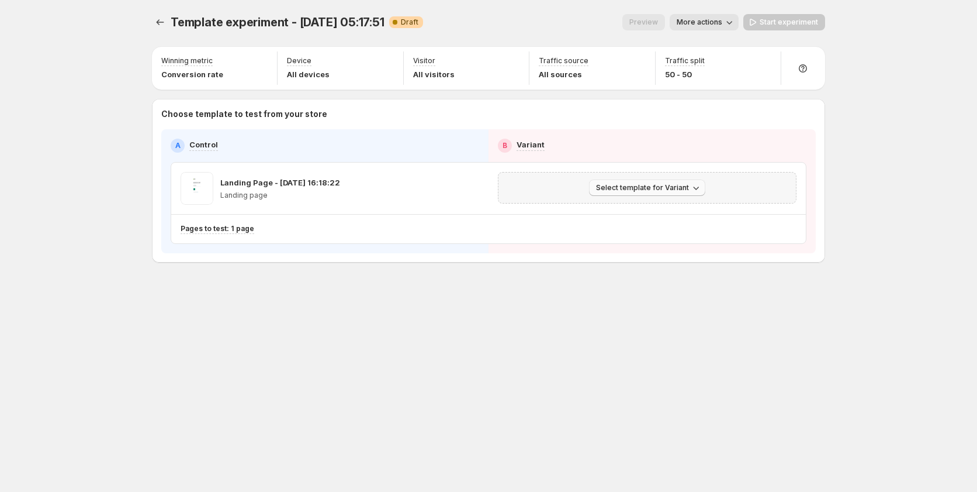
click at [642, 186] on span "Select template for Variant" at bounding box center [642, 187] width 93 height 9
click at [641, 208] on span "Select an existing template" at bounding box center [639, 212] width 99 height 9
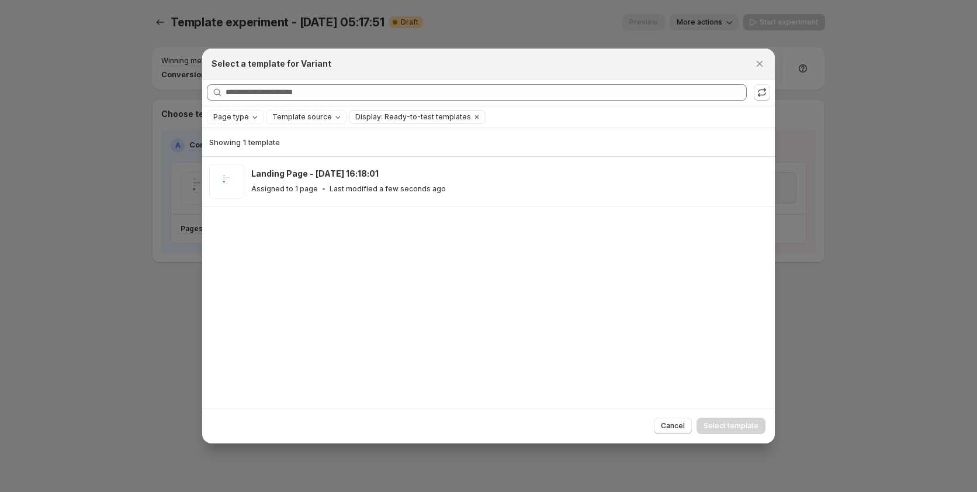
drag, startPoint x: 578, startPoint y: 170, endPoint x: 675, endPoint y: 350, distance: 204.2
click at [578, 174] on div "Landing Page - [DATE] 16:18:01" at bounding box center [507, 174] width 513 height 12
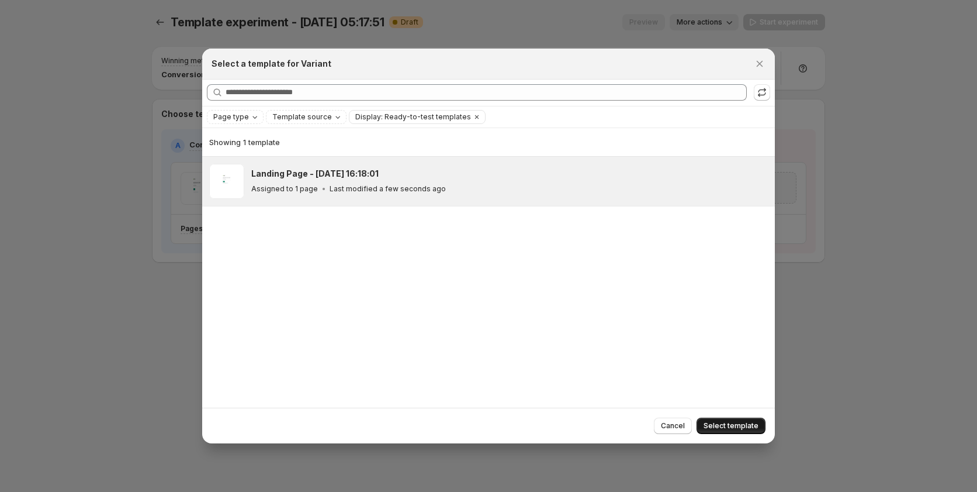
click at [731, 421] on button "Select template" at bounding box center [731, 425] width 69 height 16
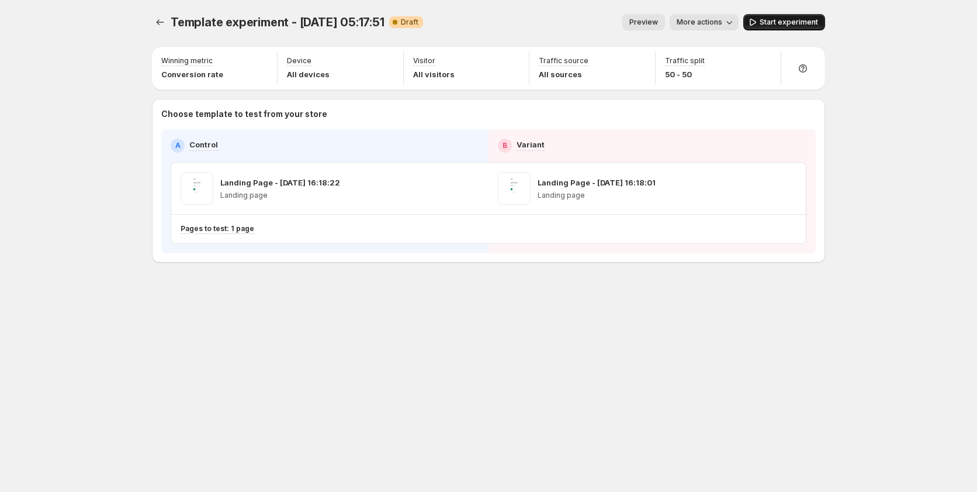
click at [783, 21] on span "Start experiment" at bounding box center [789, 22] width 58 height 9
click at [160, 26] on icon "Experiments" at bounding box center [160, 22] width 12 height 12
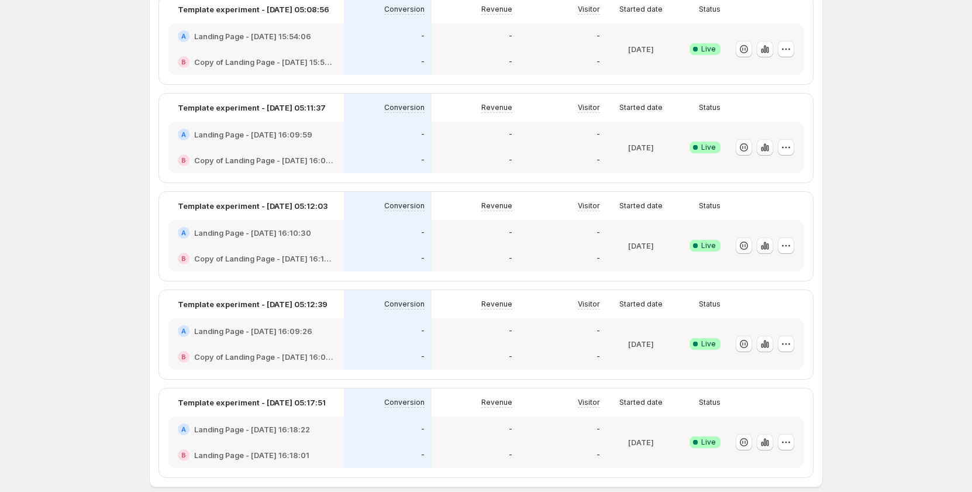
scroll to position [758, 0]
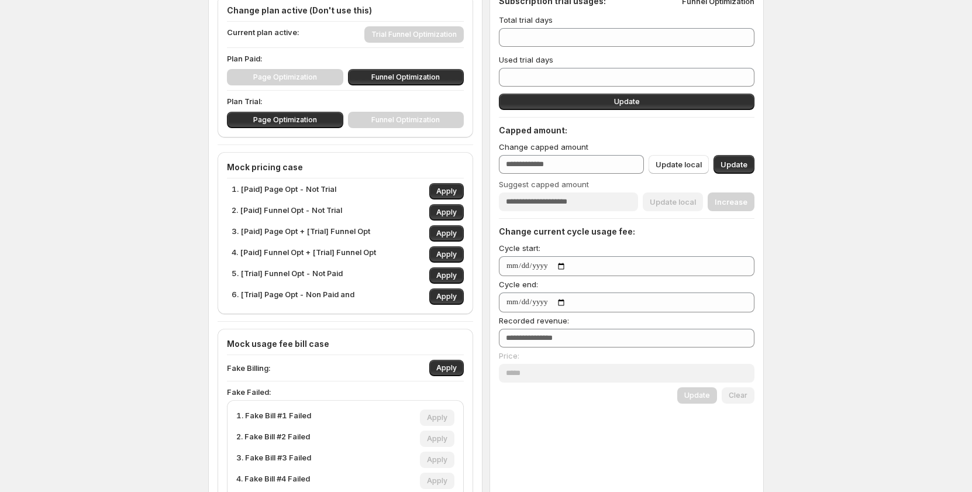
scroll to position [113, 0]
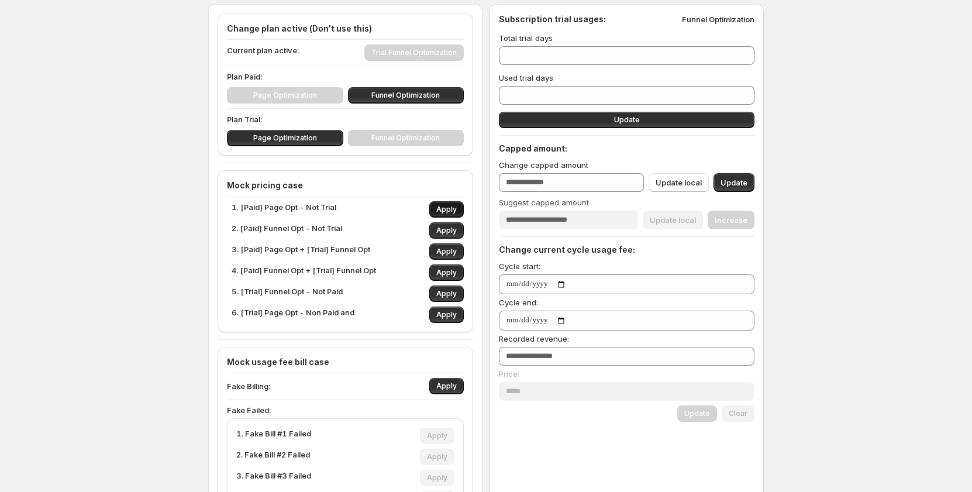
click at [445, 207] on span "Apply" at bounding box center [446, 209] width 20 height 9
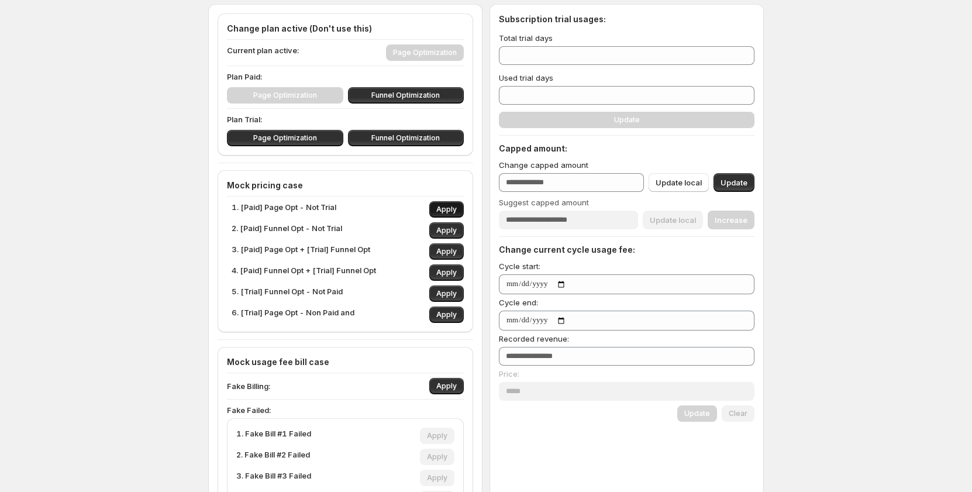
click at [440, 206] on span "Apply" at bounding box center [446, 209] width 20 height 9
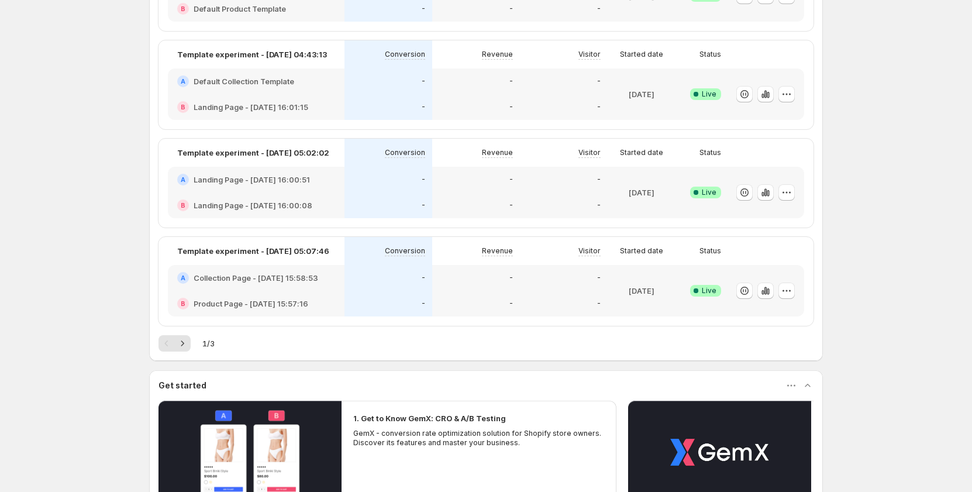
scroll to position [464, 0]
click at [187, 343] on icon "Next" at bounding box center [183, 344] width 12 height 12
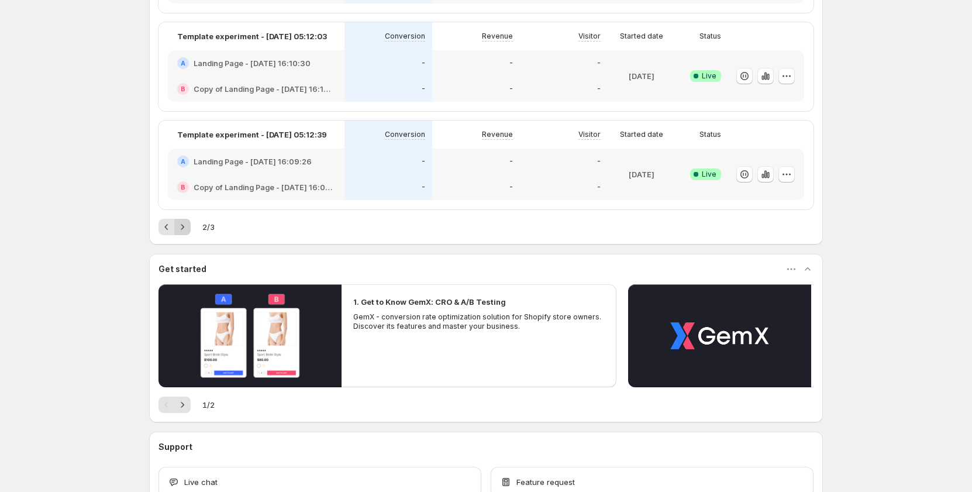
click at [188, 226] on icon "Next" at bounding box center [183, 227] width 12 height 12
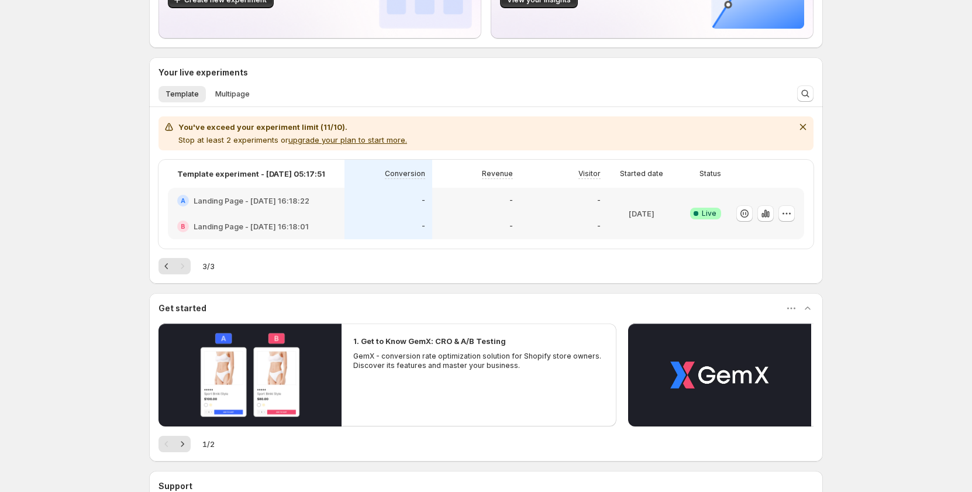
scroll to position [90, 0]
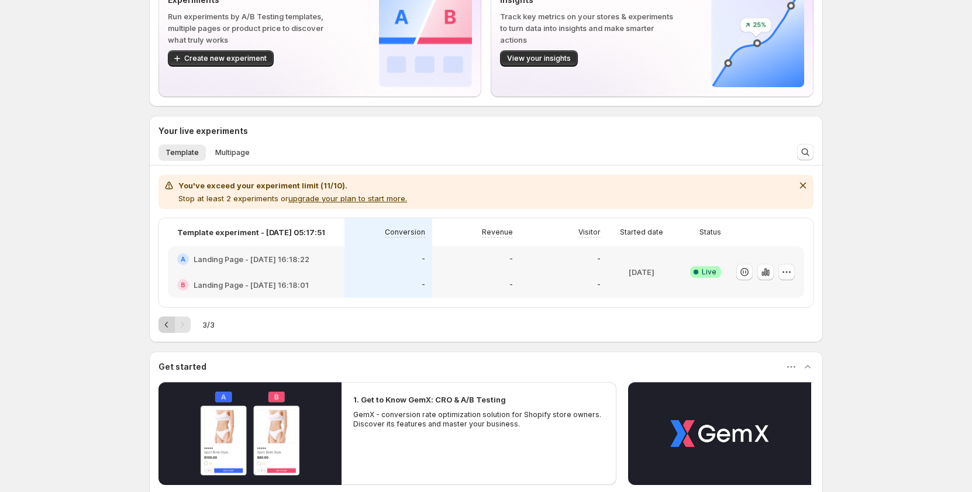
click at [172, 326] on icon "Previous" at bounding box center [167, 325] width 12 height 12
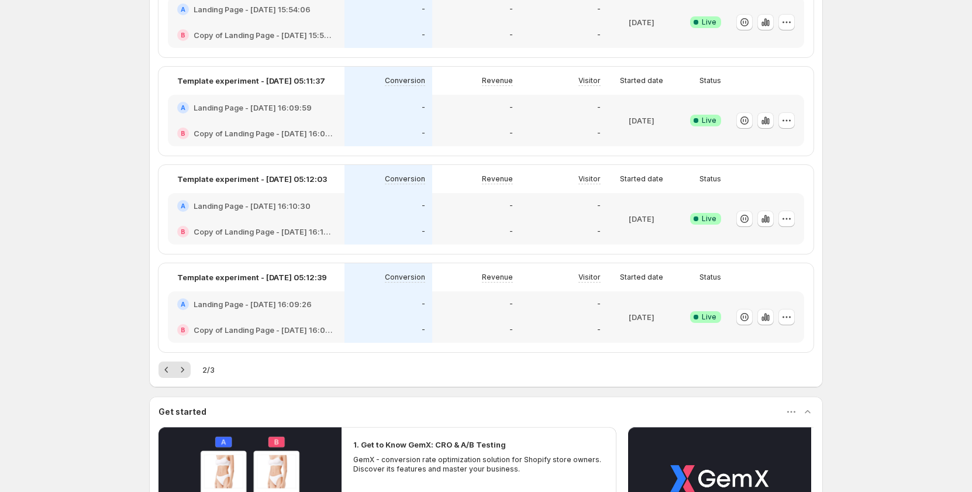
scroll to position [441, 0]
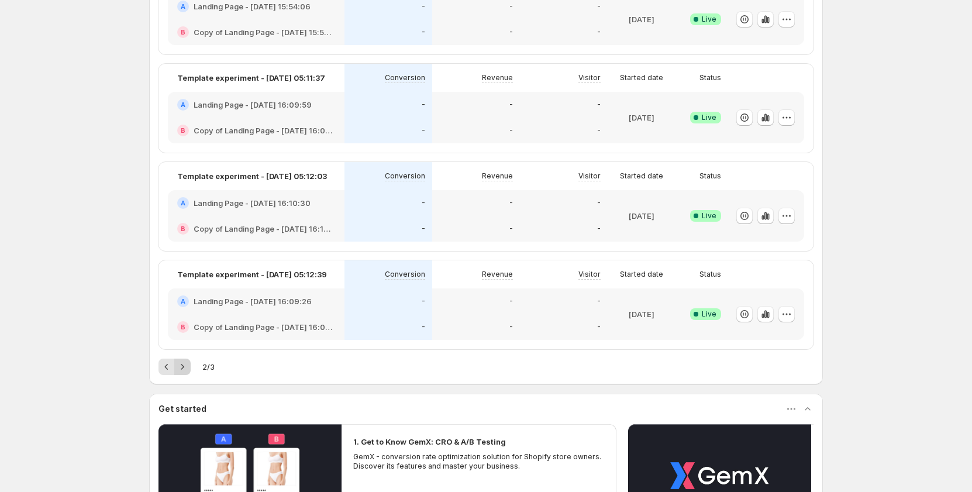
click at [181, 366] on icon "Next" at bounding box center [183, 367] width 12 height 12
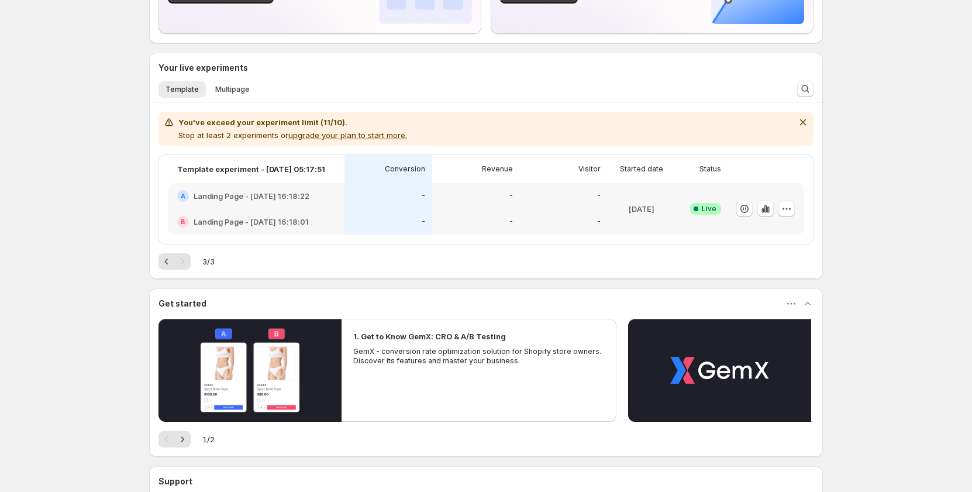
scroll to position [148, 0]
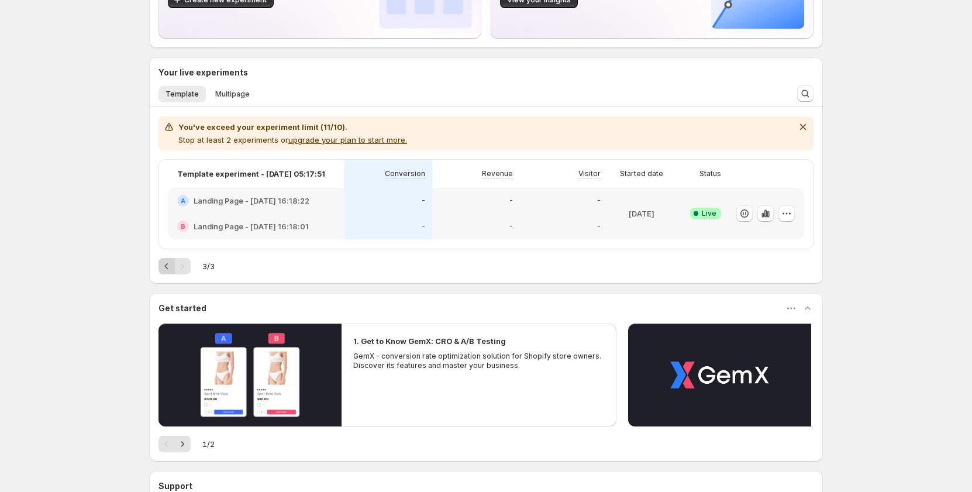
click at [172, 262] on icon "Previous" at bounding box center [167, 266] width 12 height 12
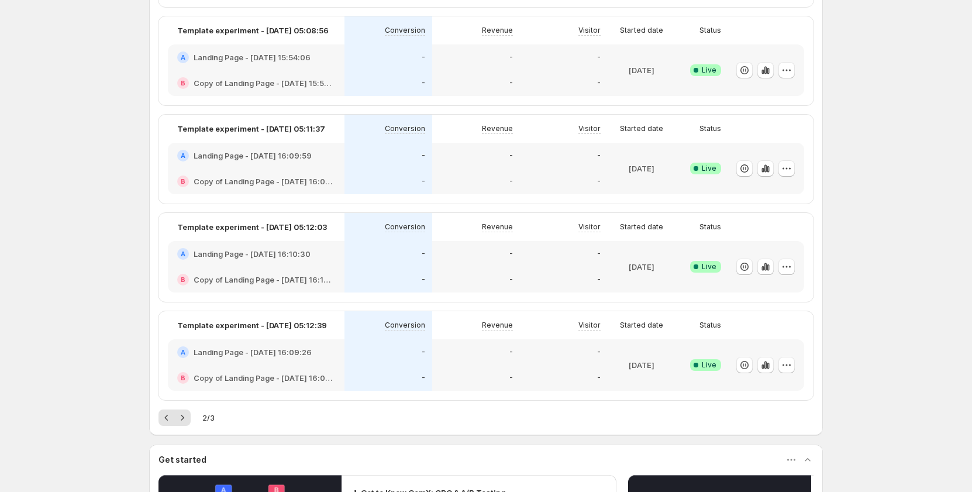
scroll to position [382, 0]
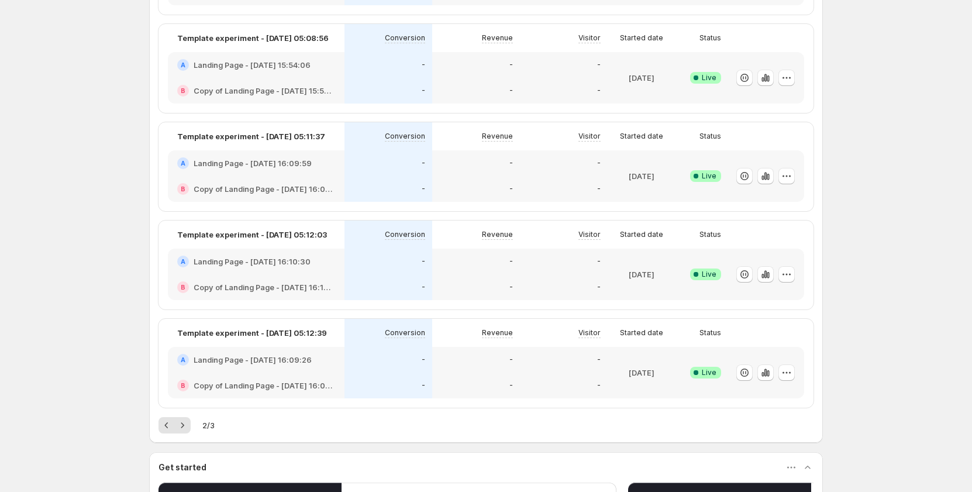
click at [185, 425] on icon "Next" at bounding box center [183, 425] width 12 height 12
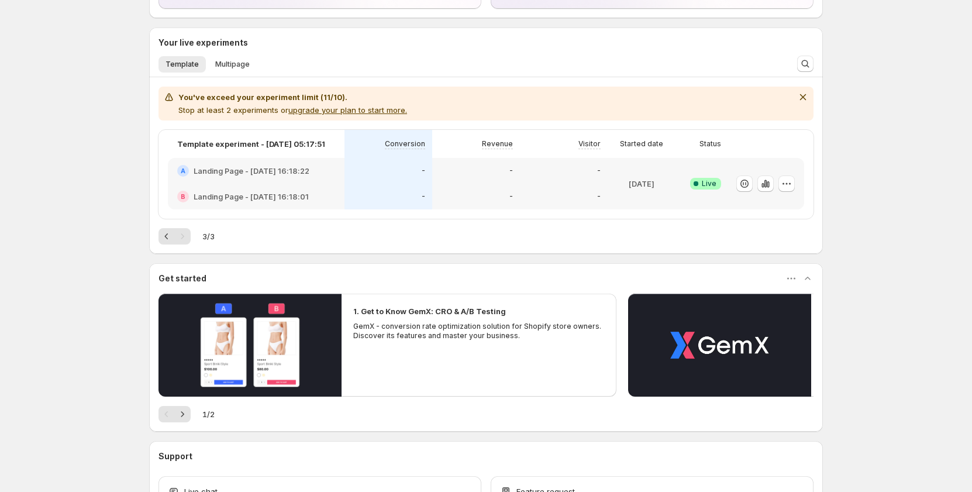
scroll to position [148, 0]
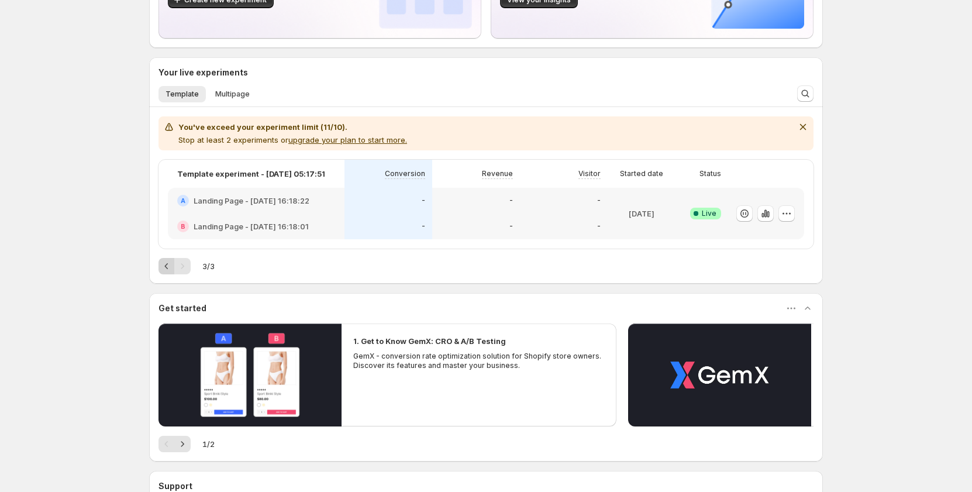
click at [167, 267] on icon "Previous" at bounding box center [167, 266] width 12 height 12
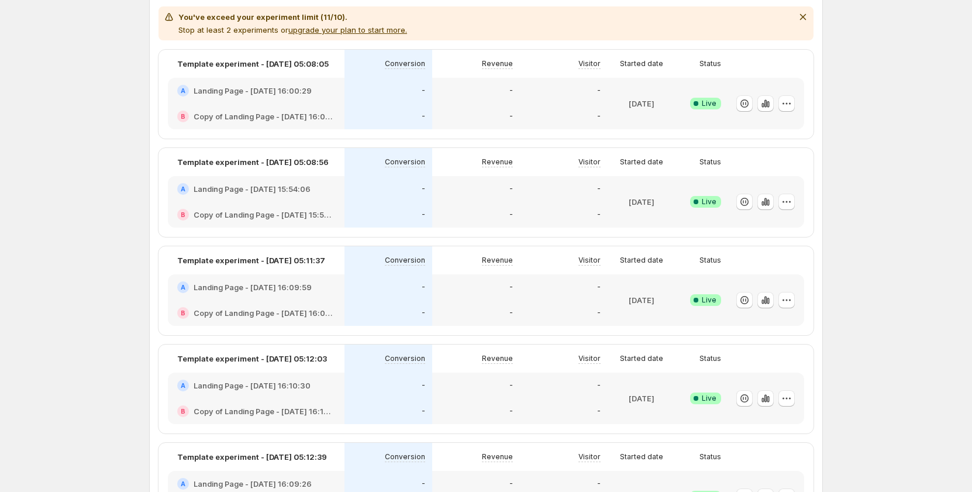
scroll to position [382, 0]
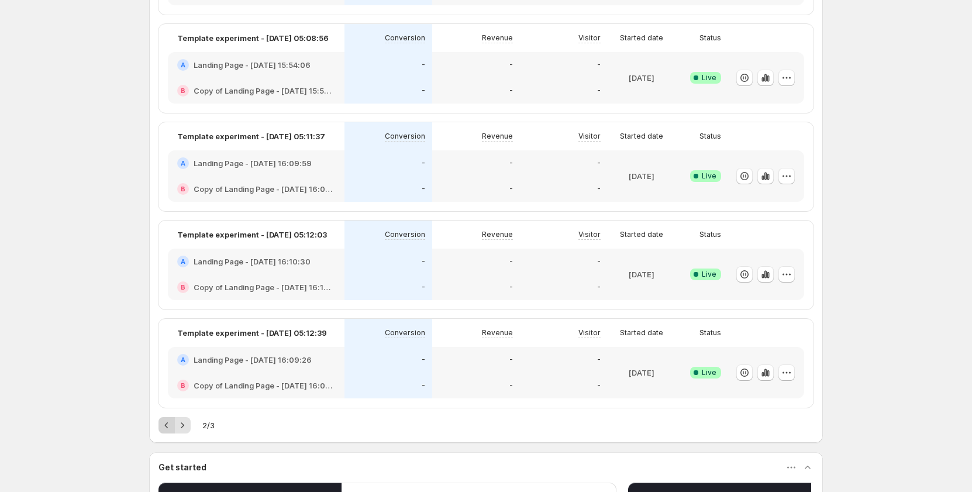
click at [171, 426] on icon "Previous" at bounding box center [167, 425] width 12 height 12
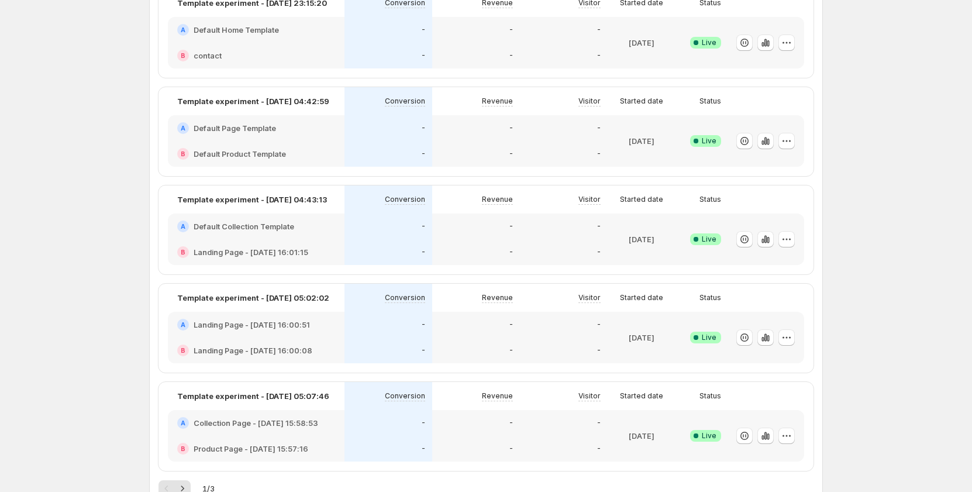
scroll to position [441, 0]
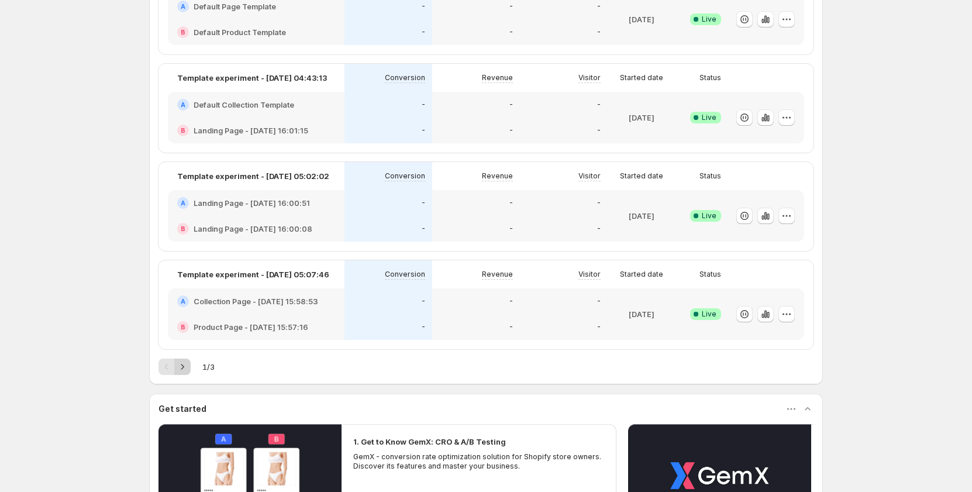
click at [182, 366] on icon "Next" at bounding box center [183, 367] width 12 height 12
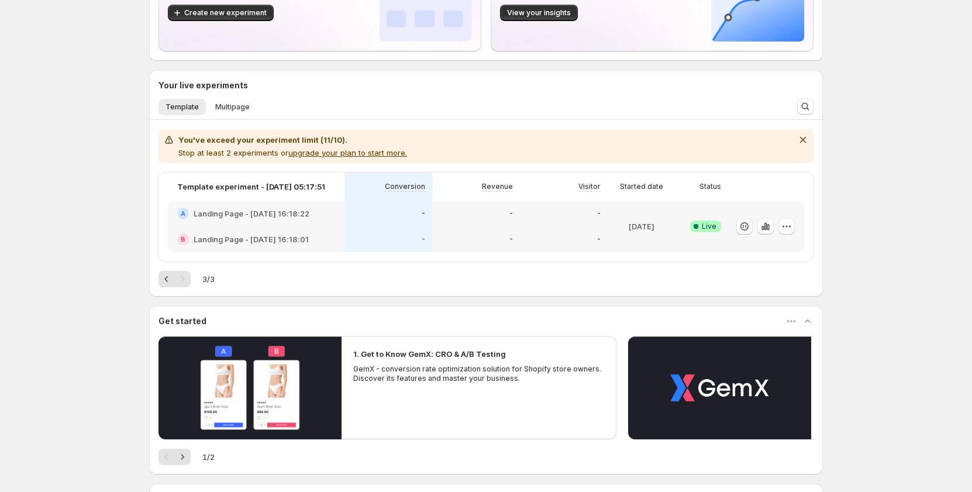
scroll to position [90, 0]
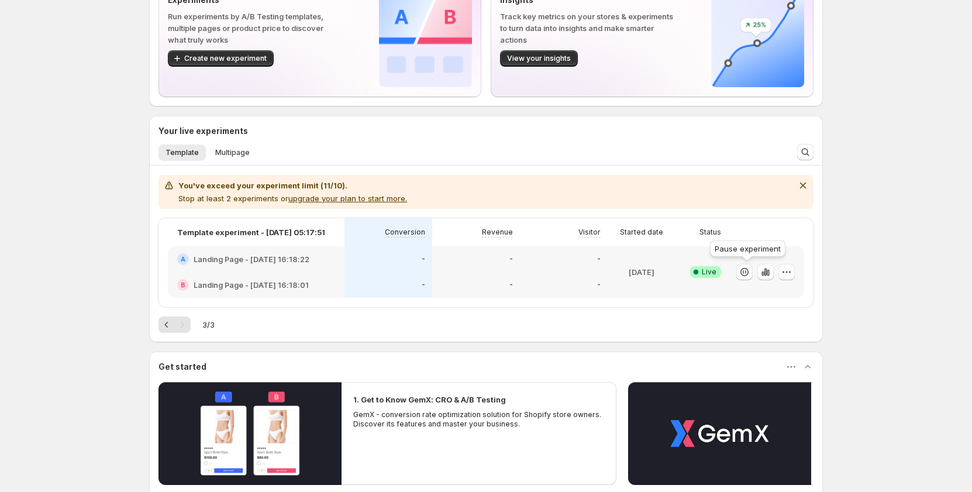
click at [750, 272] on icon "button" at bounding box center [744, 272] width 12 height 12
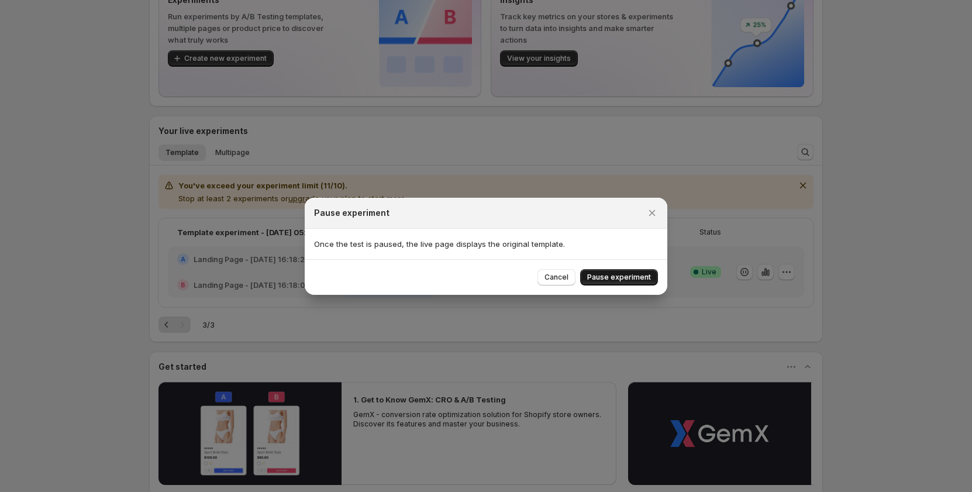
click at [620, 273] on span "Pause experiment" at bounding box center [619, 276] width 64 height 9
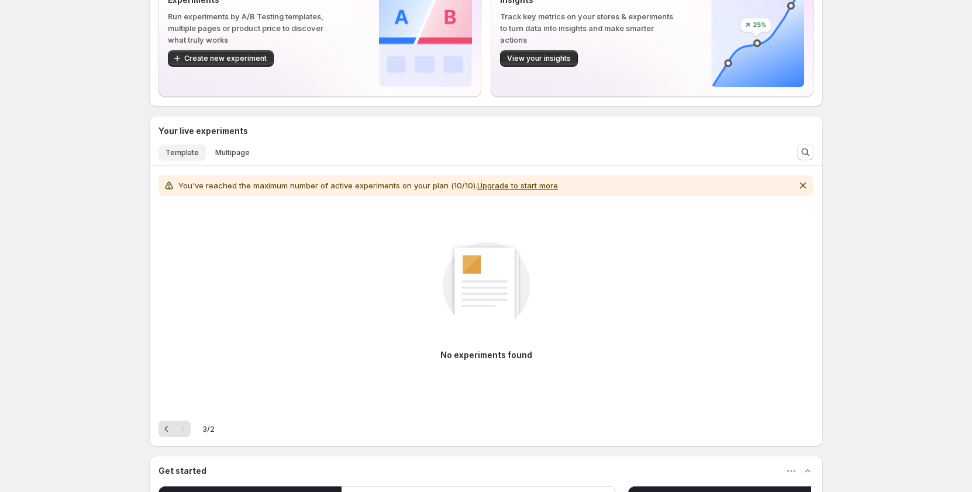
click at [186, 150] on span "Template" at bounding box center [181, 152] width 33 height 9
click at [171, 430] on icon "Previous" at bounding box center [167, 429] width 12 height 12
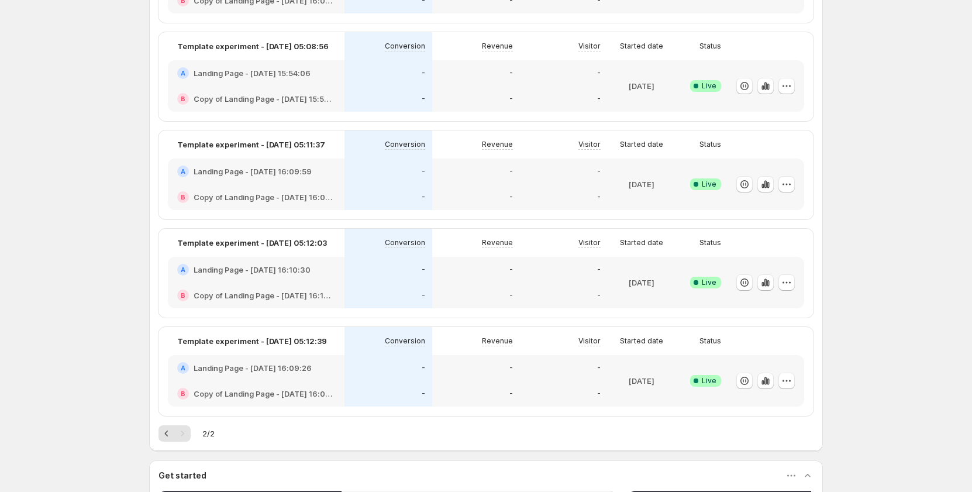
scroll to position [382, 0]
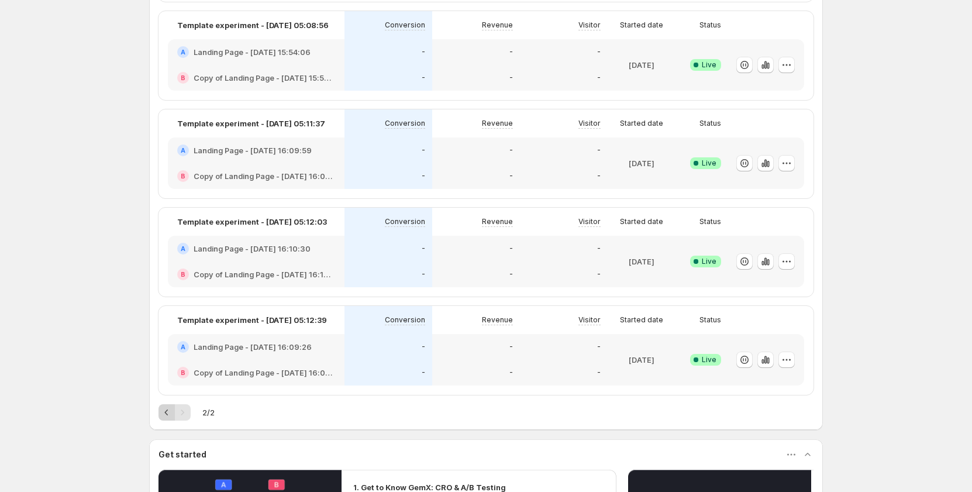
click at [171, 411] on icon "Previous" at bounding box center [167, 412] width 12 height 12
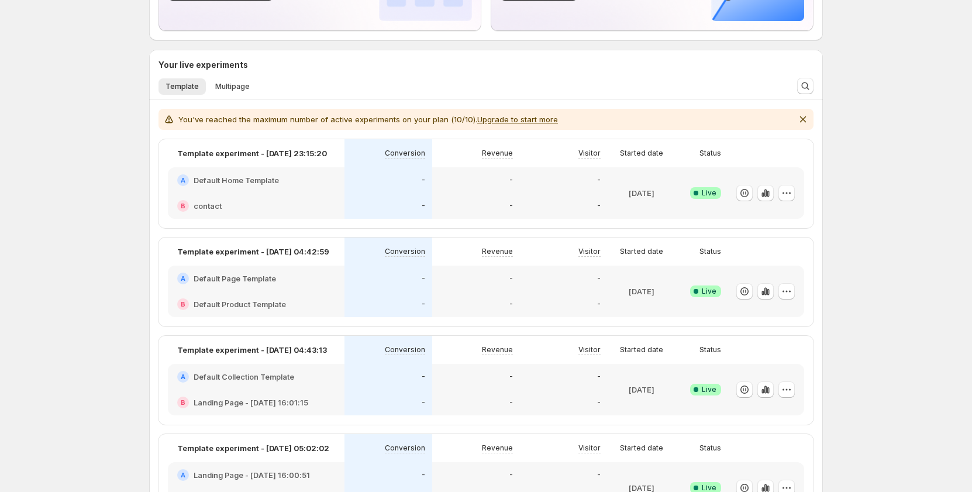
scroll to position [90, 0]
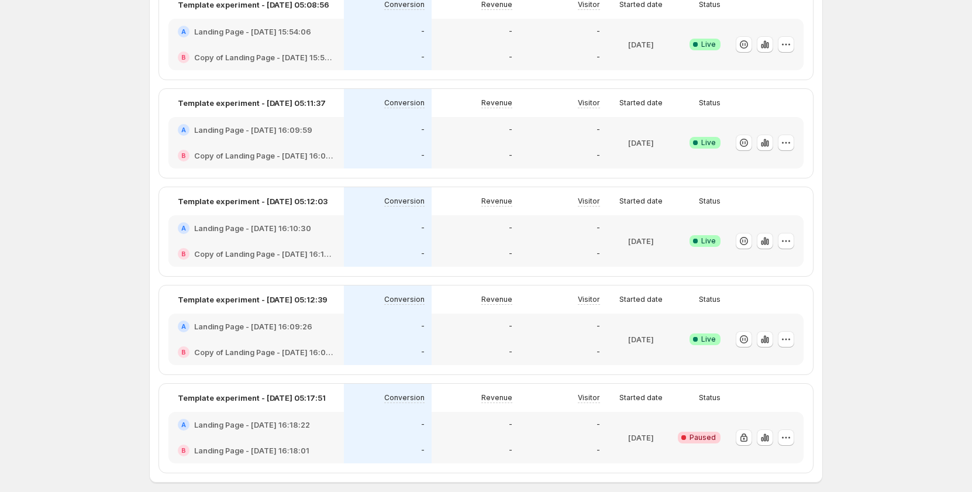
scroll to position [833, 0]
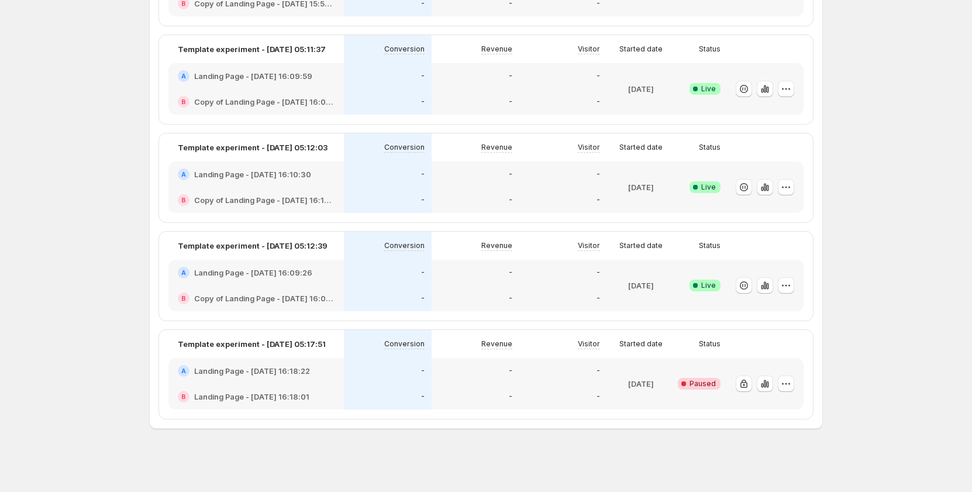
click at [618, 381] on div "[DATE]" at bounding box center [640, 383] width 58 height 37
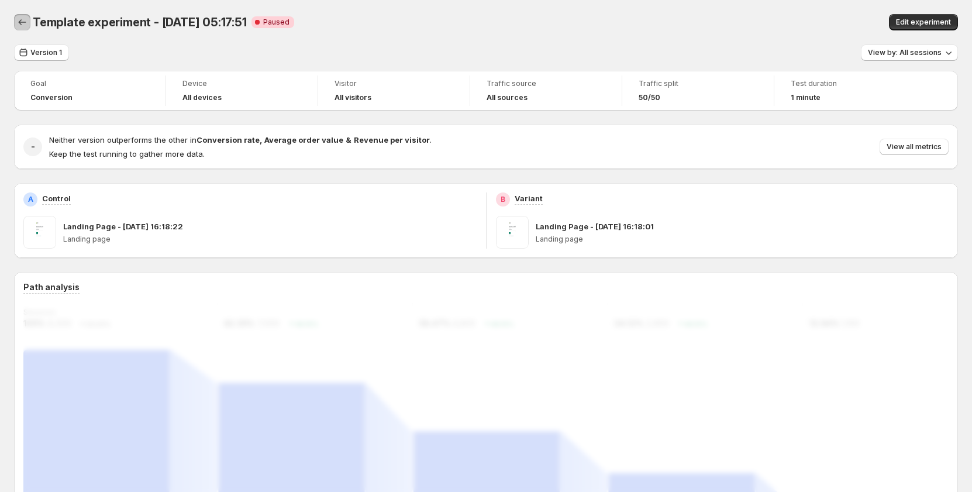
click at [23, 22] on icon "Back" at bounding box center [22, 22] width 12 height 12
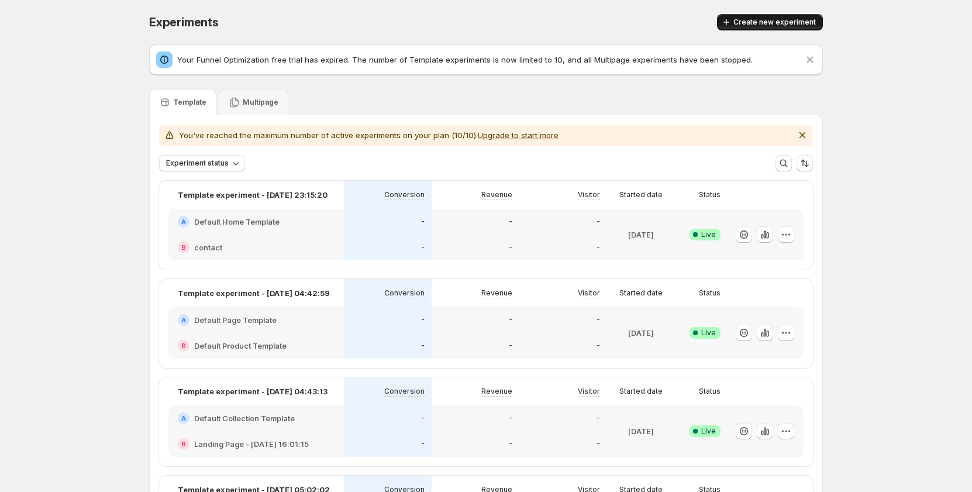
click at [762, 20] on span "Create new experiment" at bounding box center [774, 22] width 82 height 9
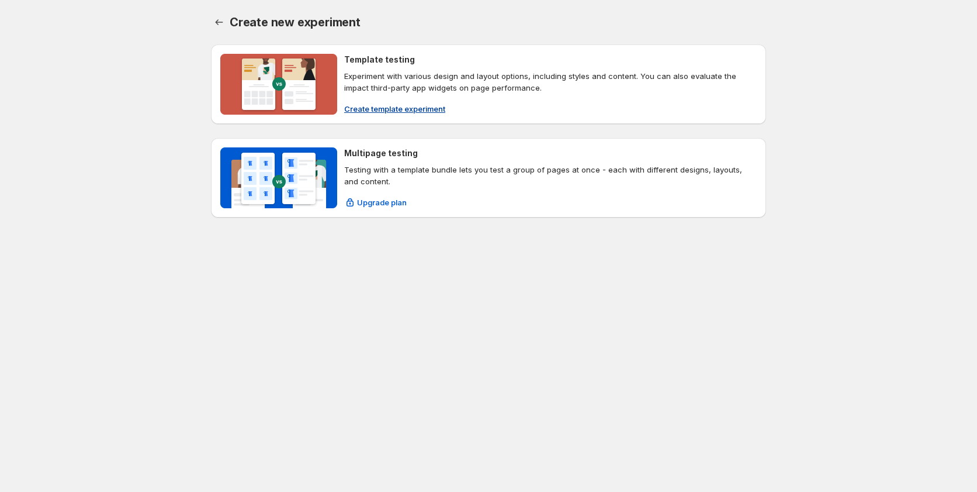
click at [372, 110] on span "Create template experiment" at bounding box center [394, 109] width 101 height 12
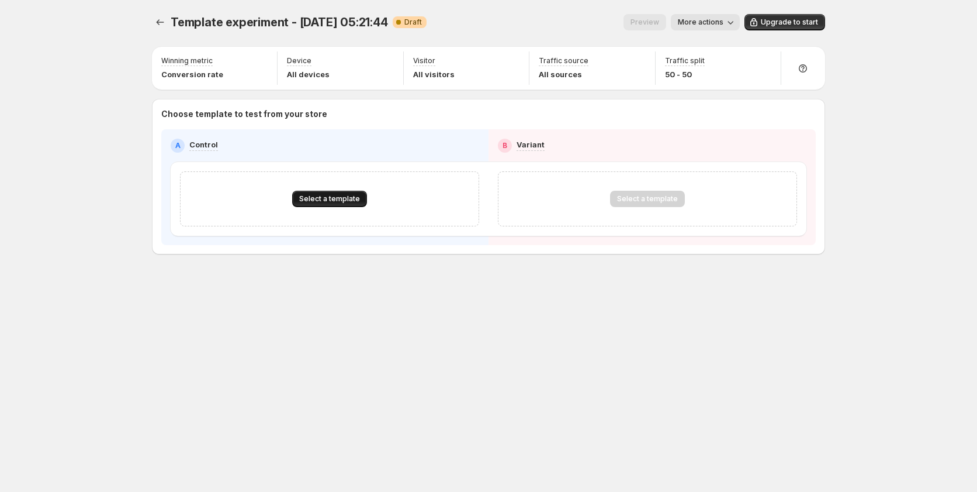
click at [326, 199] on span "Select a template" at bounding box center [329, 198] width 61 height 9
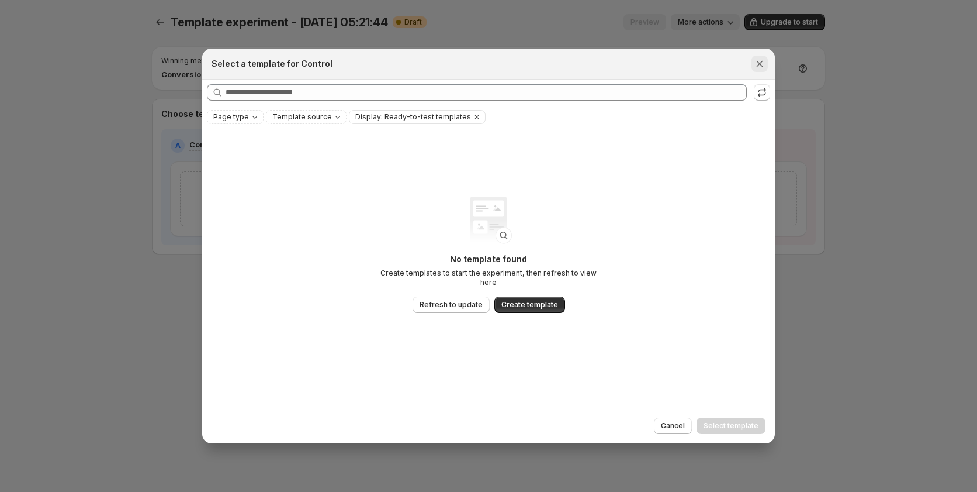
click at [767, 64] on button "Close" at bounding box center [760, 64] width 16 height 16
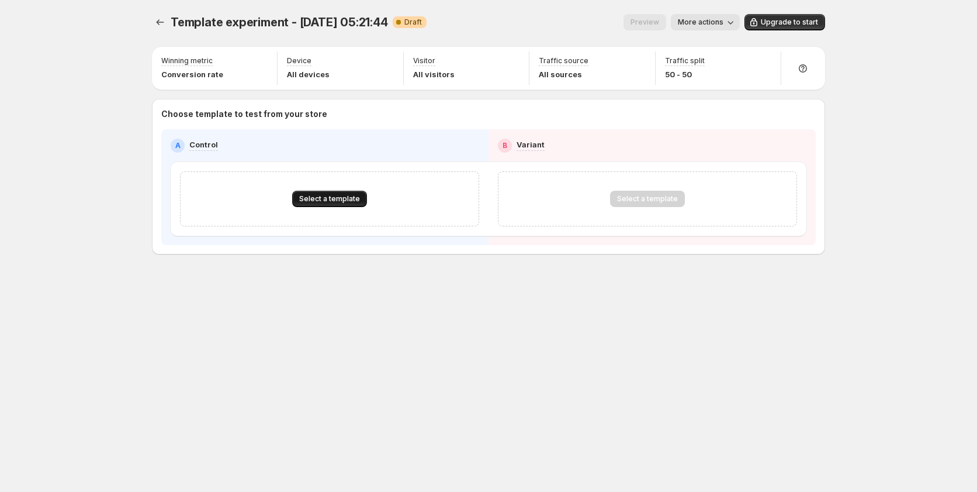
click at [354, 196] on span "Select a template" at bounding box center [329, 198] width 61 height 9
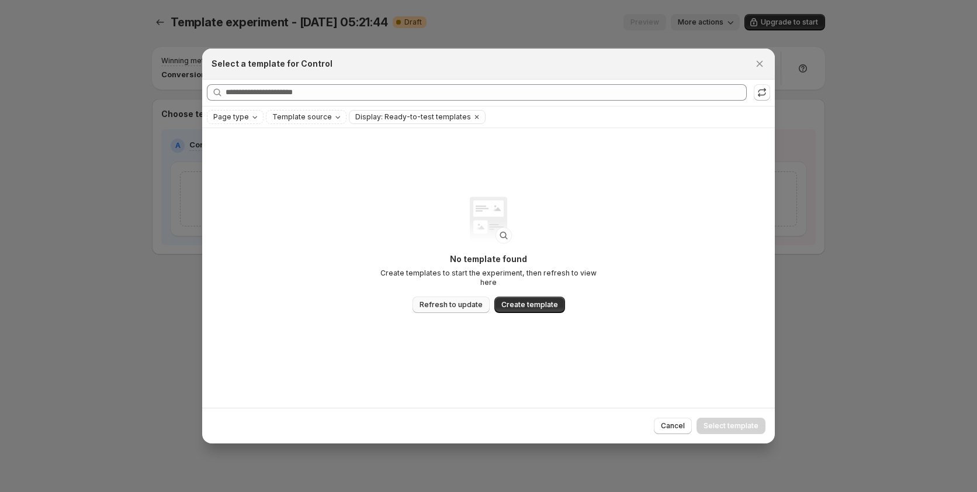
click at [455, 300] on span "Refresh to update" at bounding box center [451, 304] width 63 height 9
click at [759, 62] on icon "Close" at bounding box center [760, 63] width 6 height 6
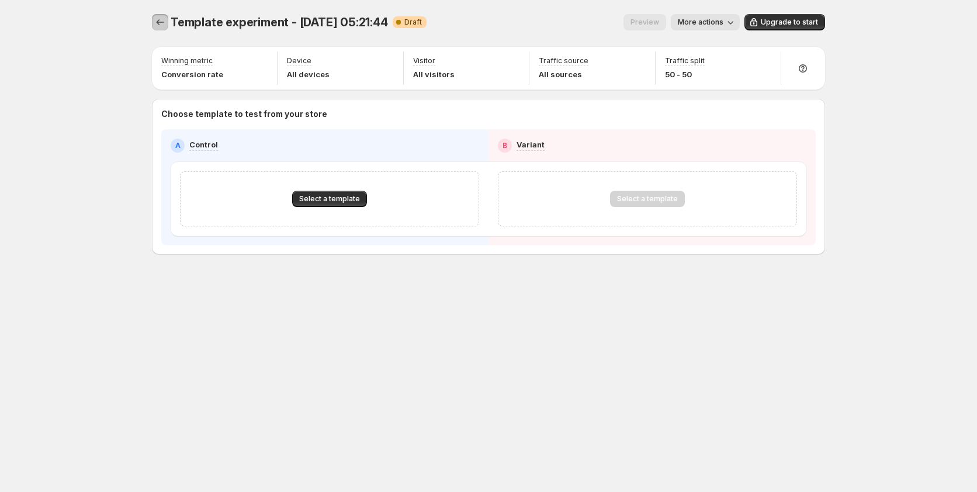
click at [162, 29] on button "Experiments" at bounding box center [160, 22] width 16 height 16
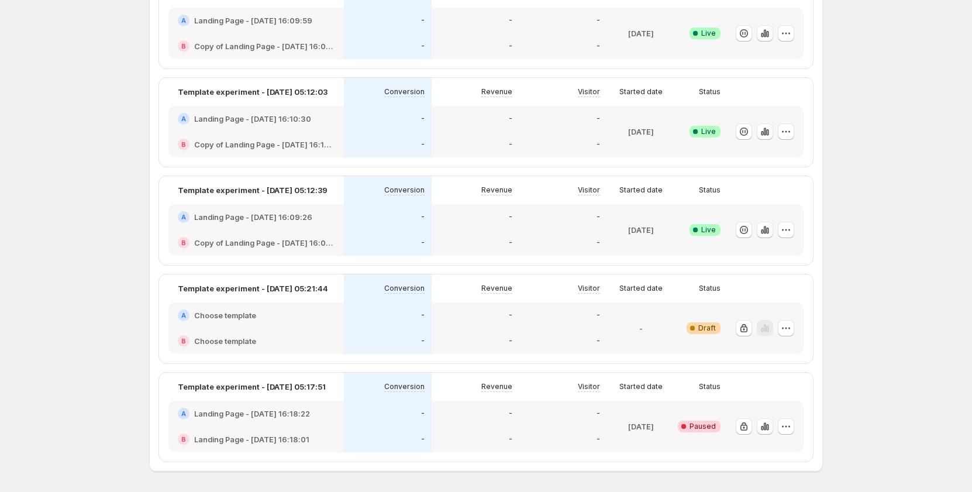
scroll to position [931, 0]
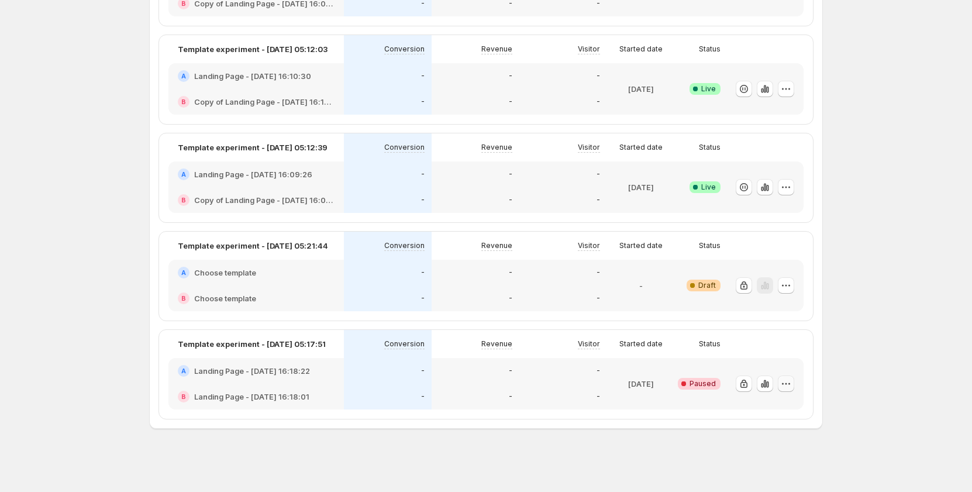
click at [783, 387] on icon "button" at bounding box center [786, 384] width 12 height 12
click at [776, 463] on span "Delete" at bounding box center [779, 467] width 23 height 9
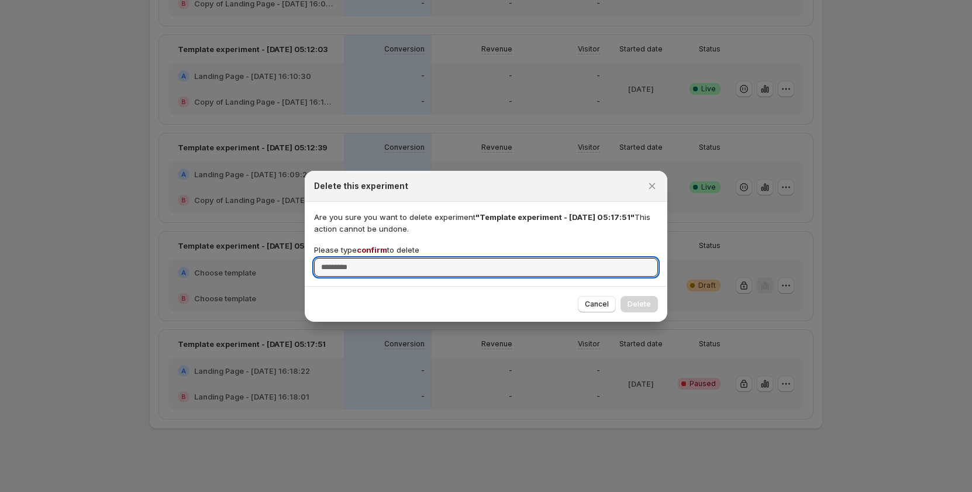
drag, startPoint x: 562, startPoint y: 265, endPoint x: 551, endPoint y: 229, distance: 37.2
click at [561, 261] on input "Please type confirm to delete" at bounding box center [486, 267] width 344 height 19
type input "*******"
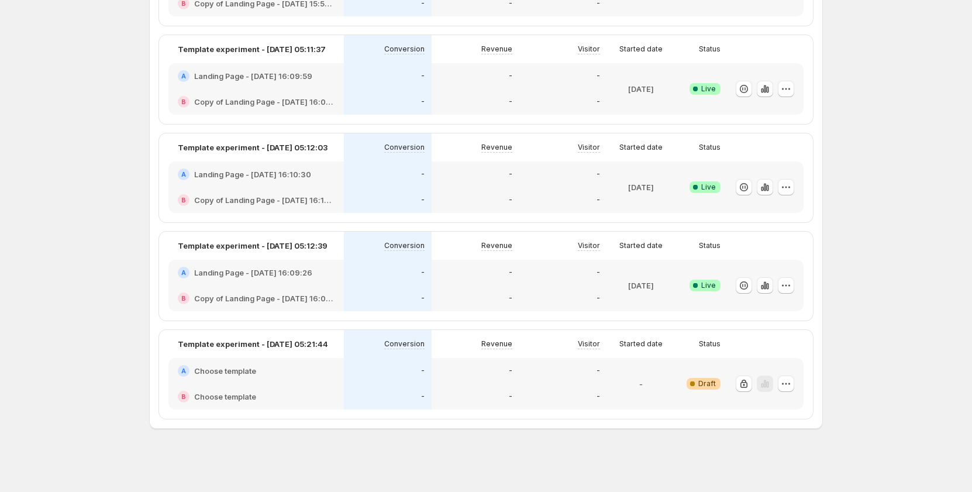
scroll to position [833, 0]
click at [638, 382] on div "-" at bounding box center [640, 383] width 58 height 37
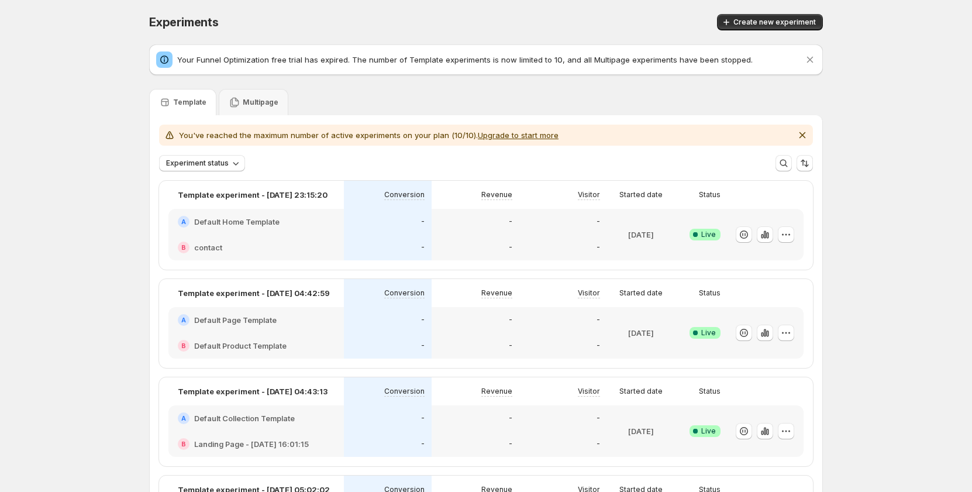
click at [755, 20] on span "Create new experiment" at bounding box center [774, 22] width 82 height 9
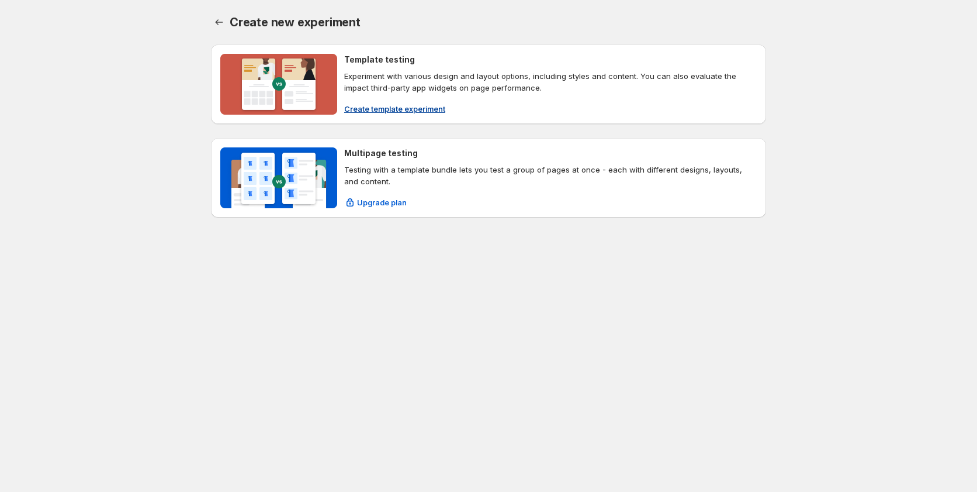
click at [397, 109] on span "Create template experiment" at bounding box center [394, 109] width 101 height 12
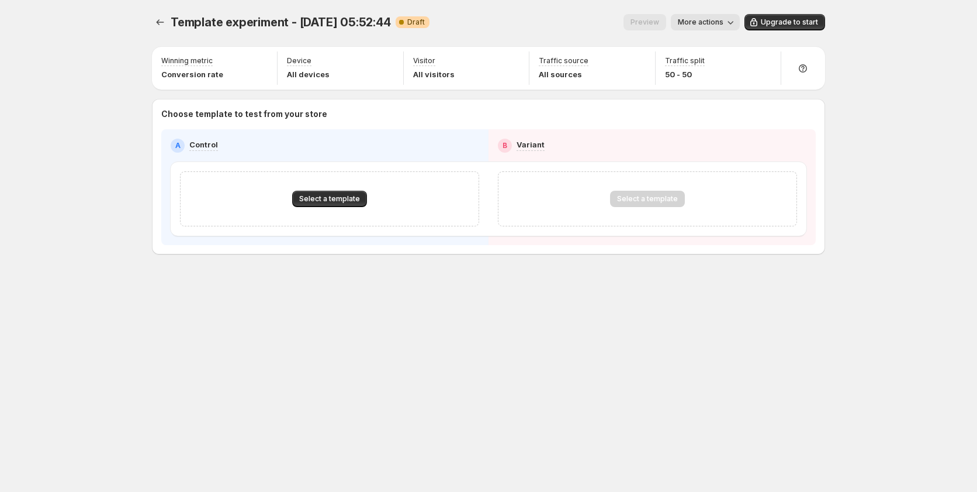
click at [161, 285] on div "Template experiment - Sep 15, 05:52:44. This page is ready Template experiment …" at bounding box center [488, 158] width 701 height 317
click at [163, 21] on icon "Experiments" at bounding box center [160, 22] width 12 height 12
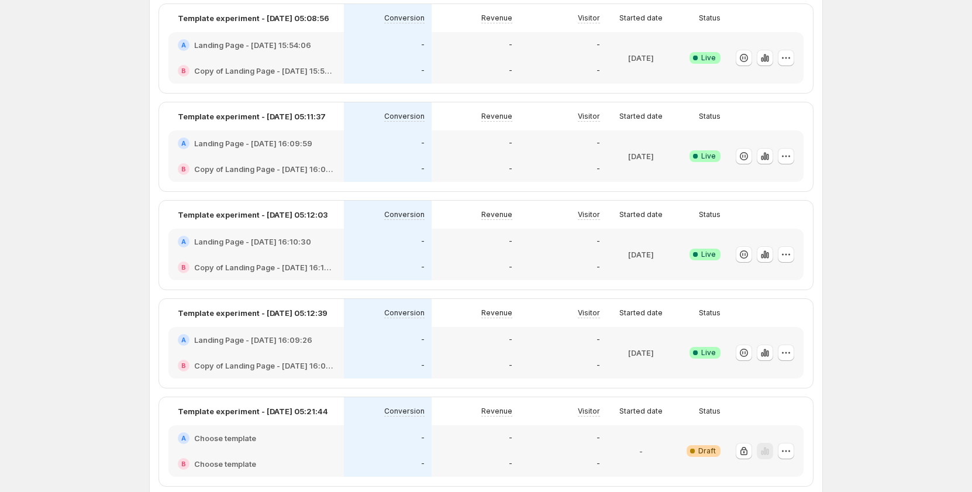
scroll to position [877, 0]
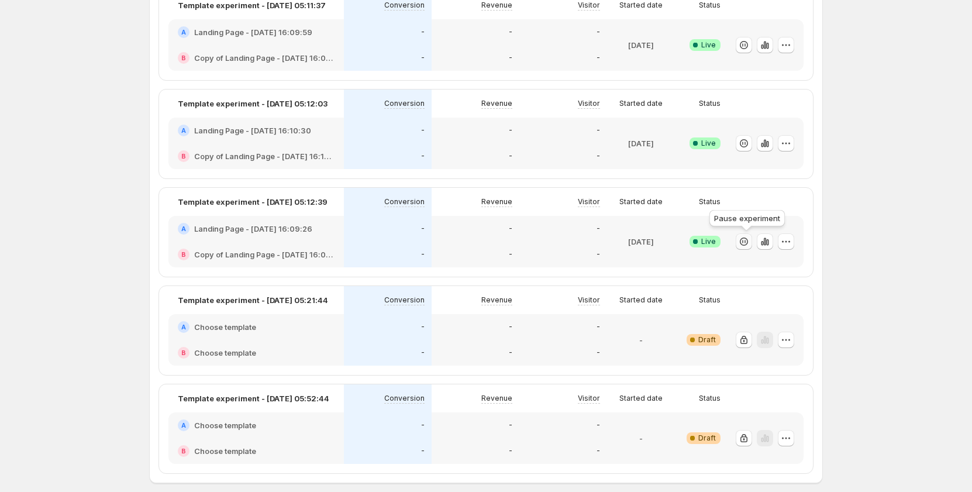
click at [747, 244] on icon "button" at bounding box center [744, 242] width 12 height 12
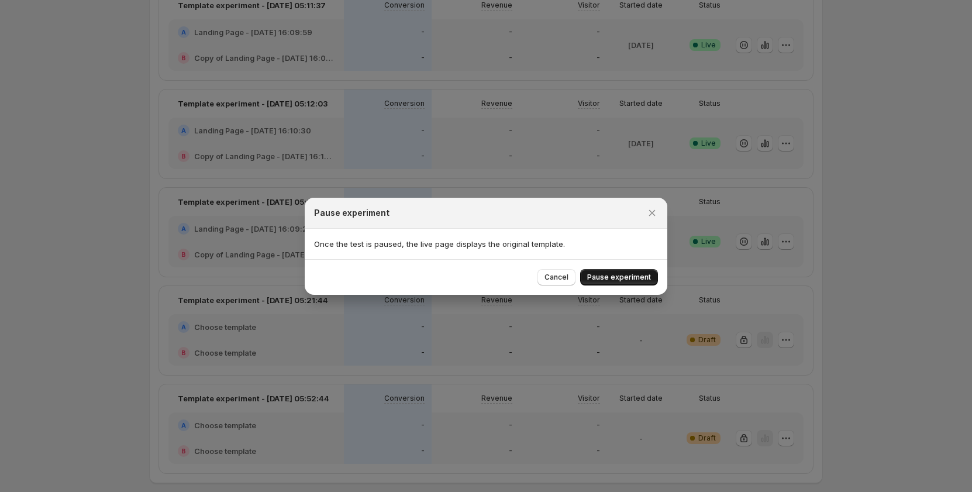
click at [618, 275] on span "Pause experiment" at bounding box center [619, 276] width 64 height 9
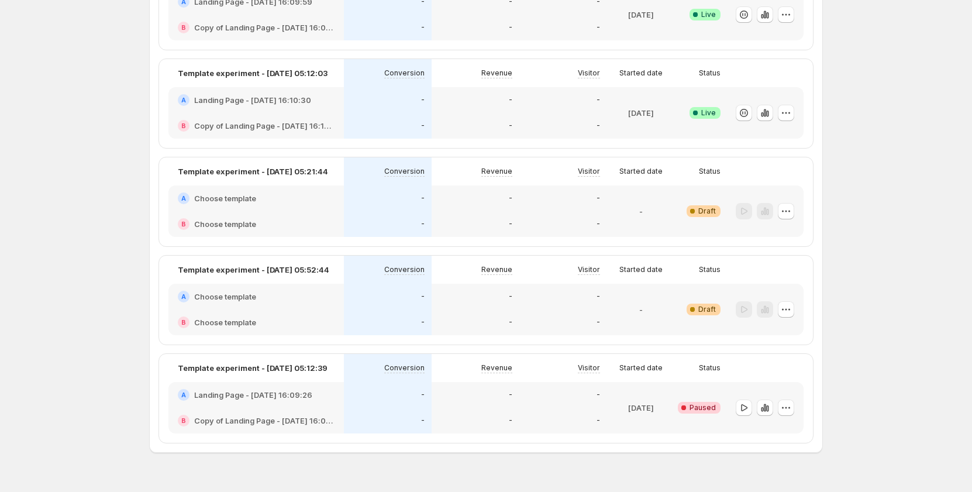
scroll to position [818, 0]
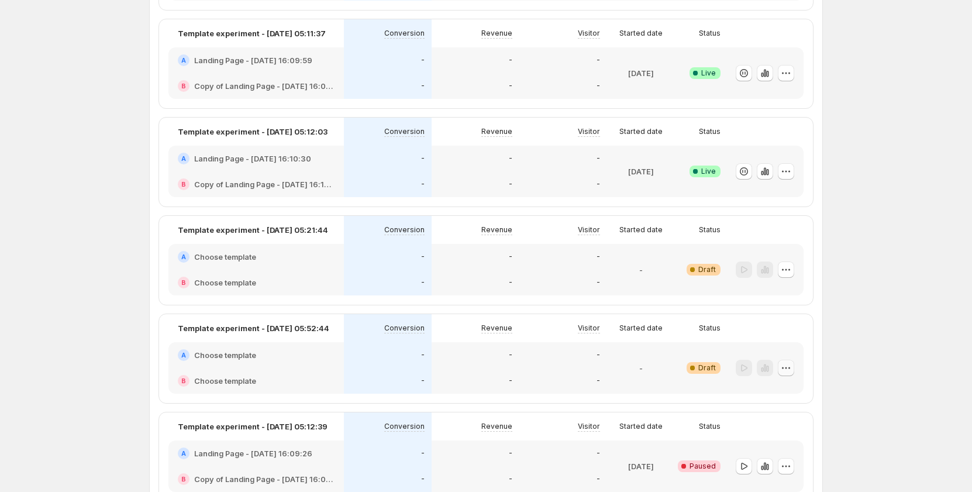
click at [791, 370] on icon "button" at bounding box center [786, 368] width 12 height 12
click at [791, 268] on icon "button" at bounding box center [786, 270] width 12 height 12
click at [786, 295] on span "Edit" at bounding box center [796, 294] width 57 height 12
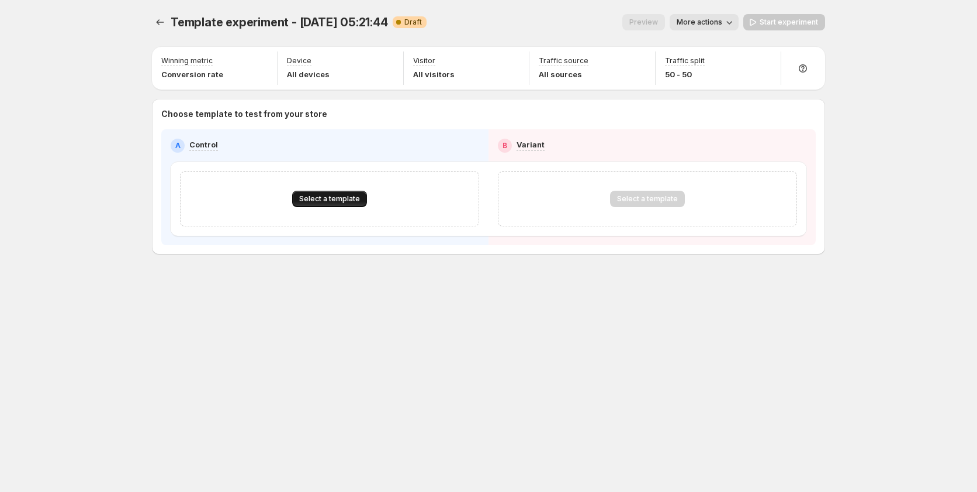
click at [312, 191] on button "Select a template" at bounding box center [329, 199] width 75 height 16
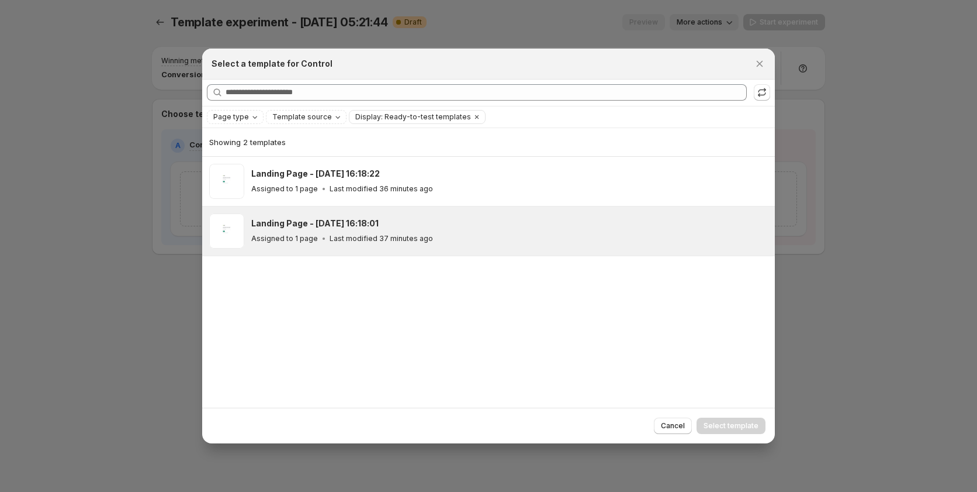
click at [313, 231] on div "Landing Page - Sep 15, 16:18:01 Assigned to 1 page Last modified 37 minutes ago" at bounding box center [507, 230] width 513 height 27
click at [728, 424] on span "Select template" at bounding box center [731, 425] width 55 height 9
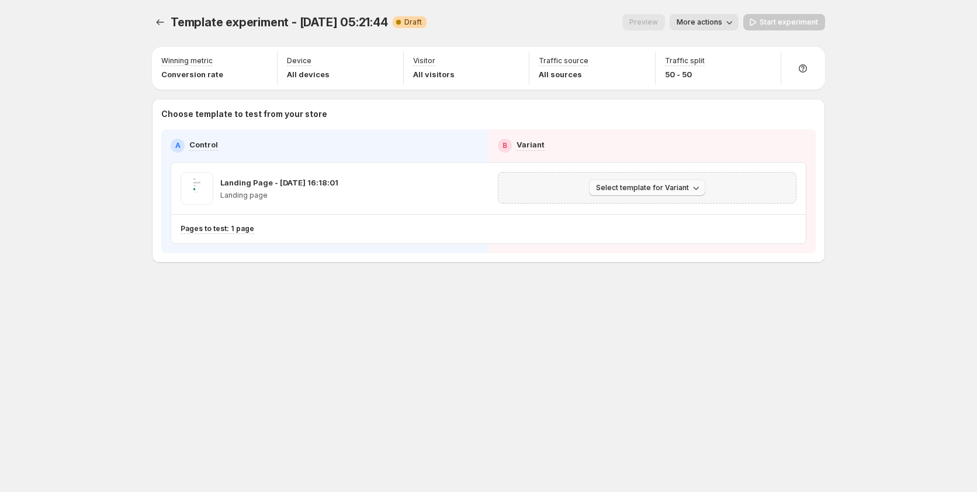
click at [650, 183] on button "Select template for Variant" at bounding box center [647, 187] width 116 height 16
click at [637, 209] on span "Select an existing template" at bounding box center [639, 212] width 99 height 9
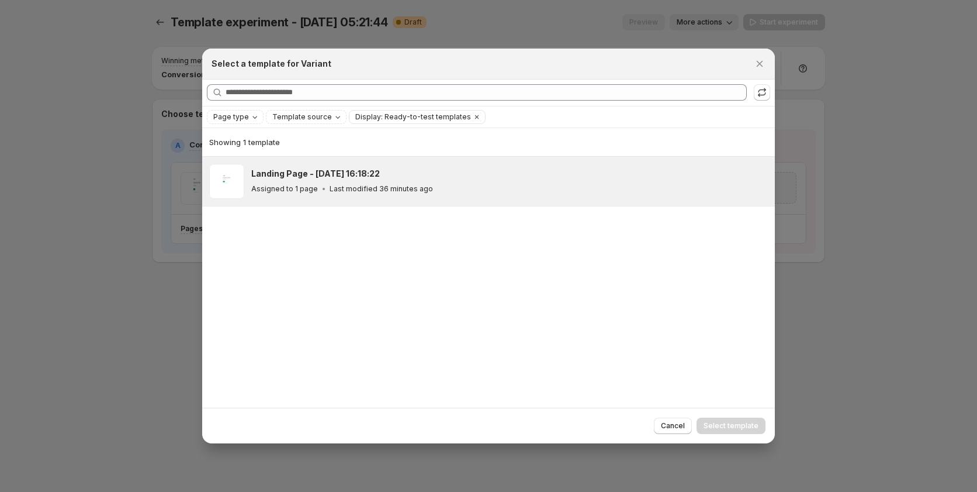
click at [359, 179] on h3 "Landing Page - [DATE] 16:18:22" at bounding box center [315, 174] width 129 height 12
drag, startPoint x: 759, startPoint y: 70, endPoint x: 745, endPoint y: 138, distance: 69.1
click at [758, 71] on div "Refresh to update" at bounding box center [763, 71] width 80 height 26
click at [762, 63] on div "Refresh to update" at bounding box center [763, 71] width 80 height 26
drag, startPoint x: 758, startPoint y: 60, endPoint x: 751, endPoint y: 98, distance: 38.6
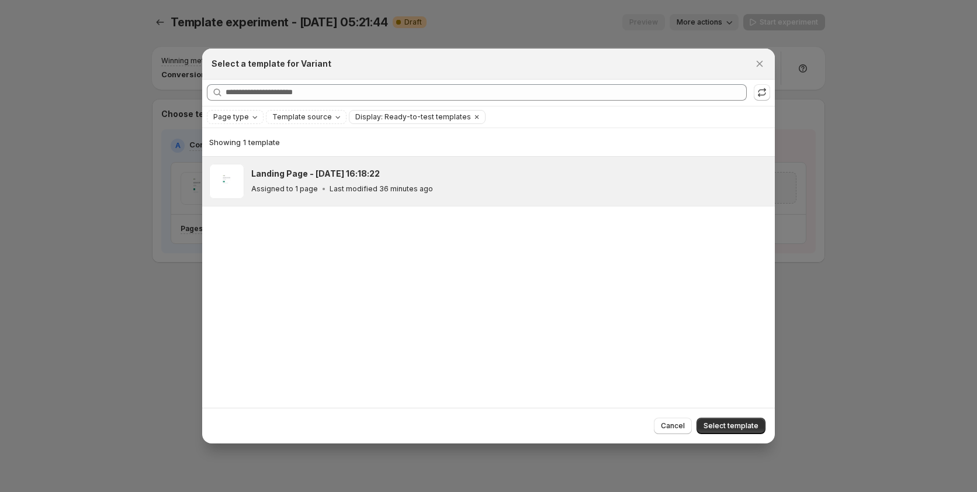
click at [758, 61] on icon "Close" at bounding box center [760, 64] width 12 height 12
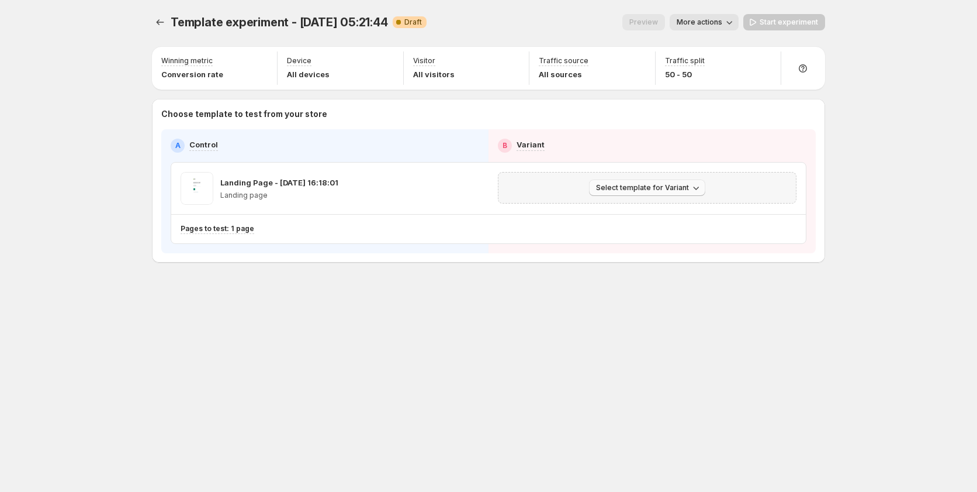
click at [674, 189] on span "Select template for Variant" at bounding box center [642, 187] width 93 height 9
click at [644, 230] on span "Create Variant based on Control" at bounding box center [649, 231] width 119 height 9
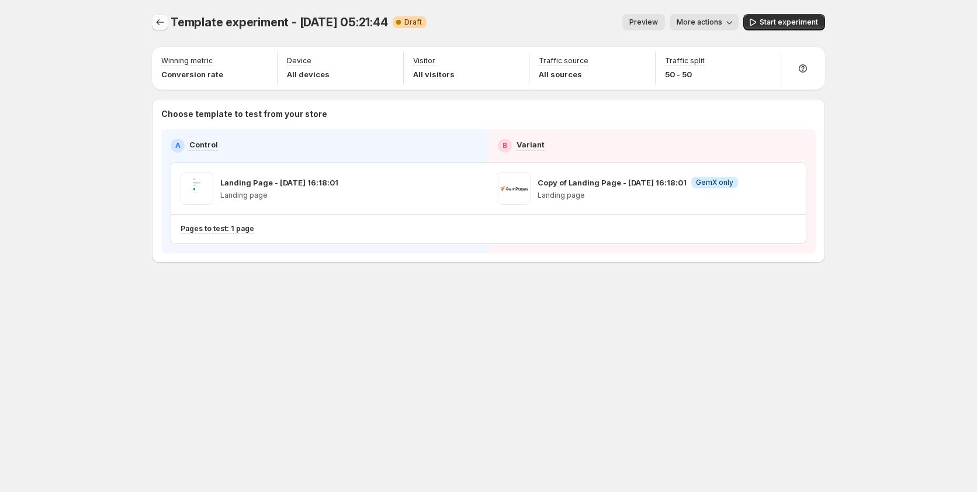
click at [159, 26] on icon "Experiments" at bounding box center [160, 22] width 12 height 12
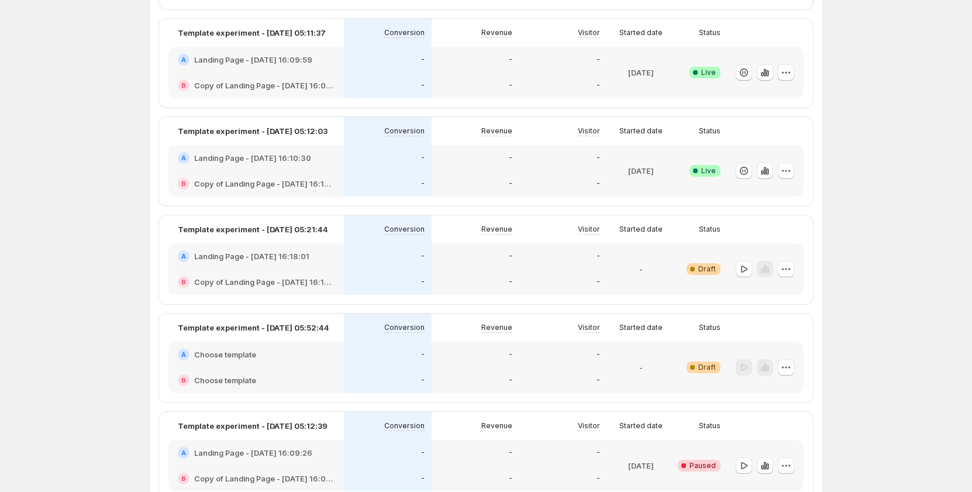
scroll to position [901, 0]
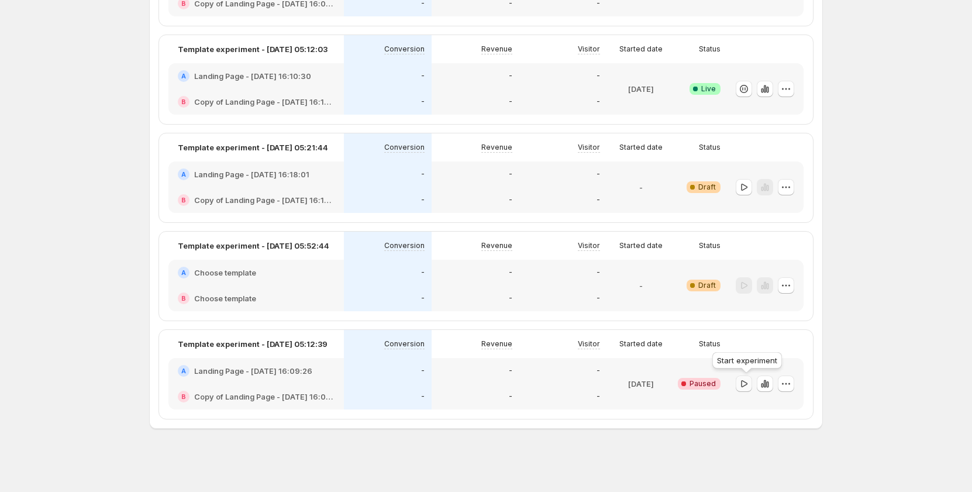
click at [747, 386] on icon "button" at bounding box center [744, 384] width 12 height 12
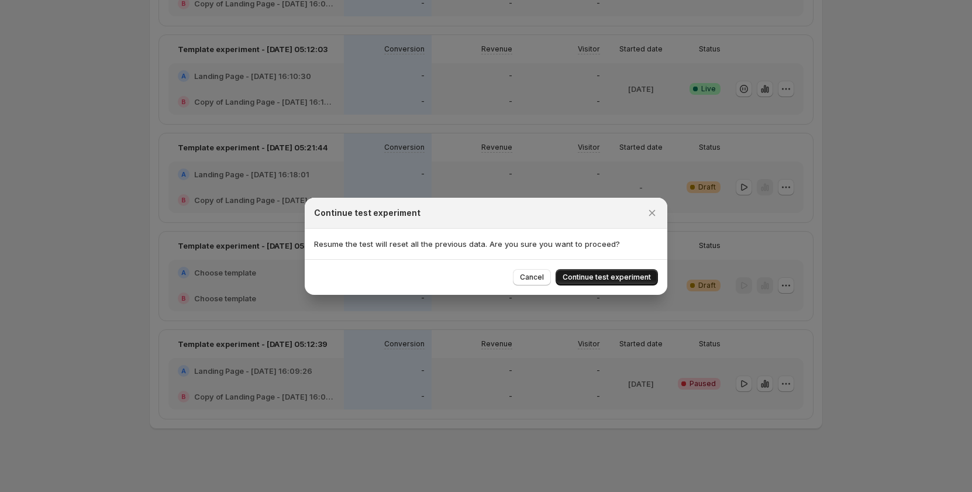
click at [583, 278] on span "Continue test experiment" at bounding box center [606, 276] width 88 height 9
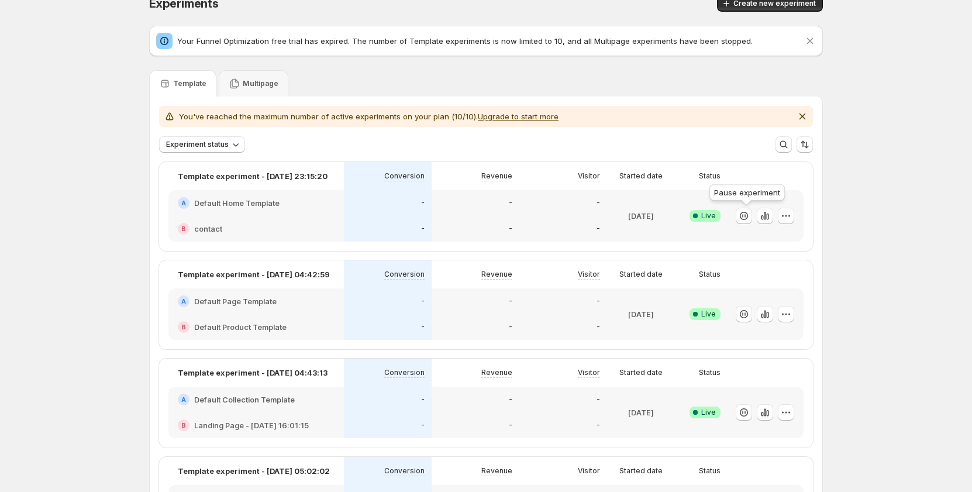
scroll to position [0, 0]
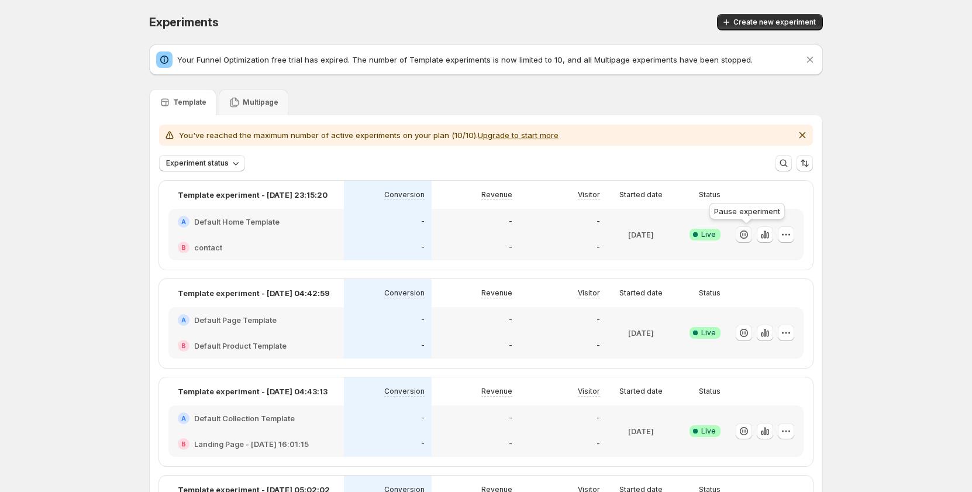
click at [749, 236] on icon "button" at bounding box center [744, 235] width 12 height 12
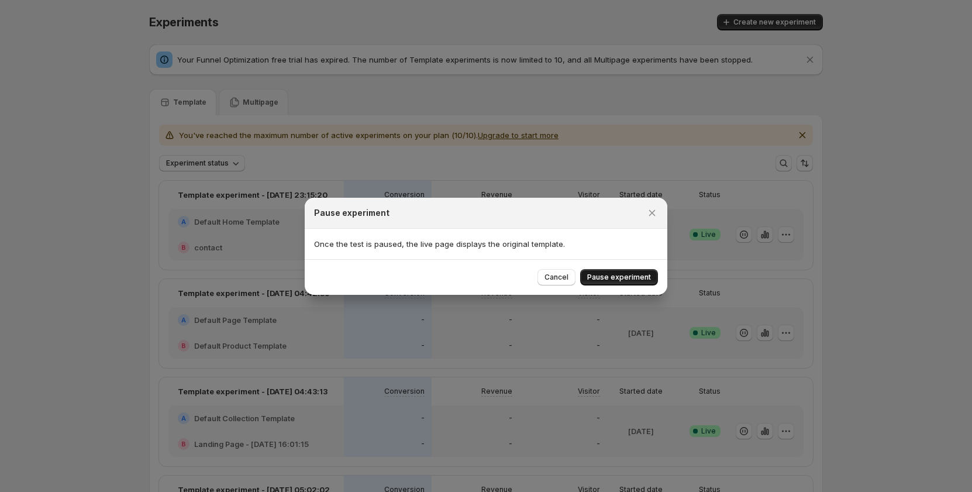
click at [637, 278] on span "Pause experiment" at bounding box center [619, 276] width 64 height 9
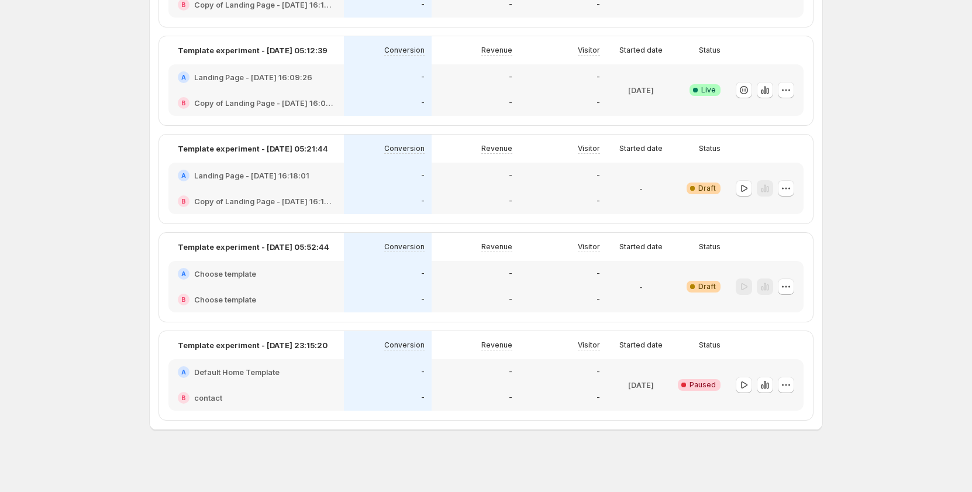
scroll to position [901, 0]
click at [741, 186] on icon "button" at bounding box center [744, 187] width 12 height 12
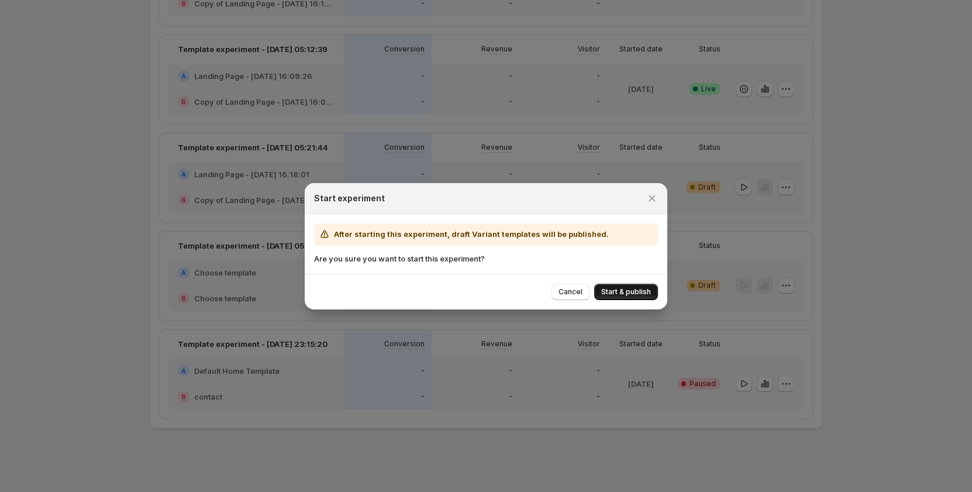
click at [619, 286] on button "Start & publish" at bounding box center [626, 292] width 64 height 16
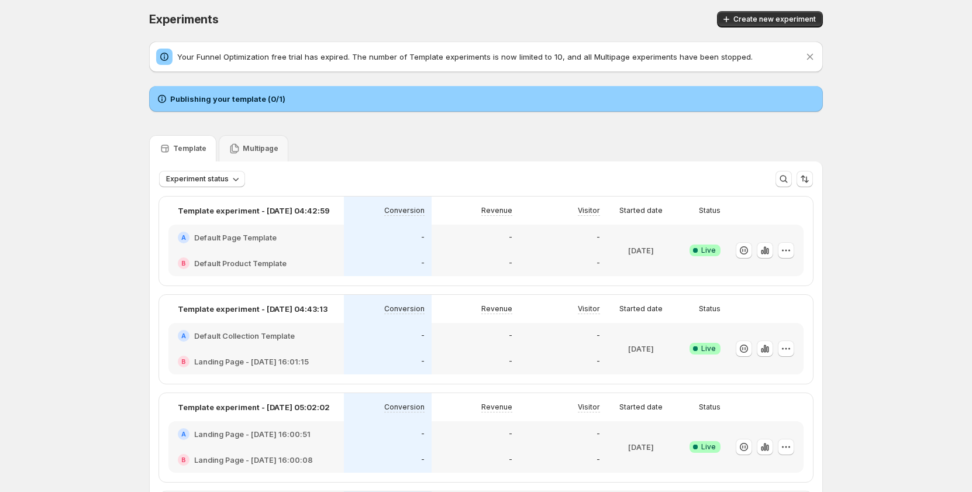
scroll to position [0, 0]
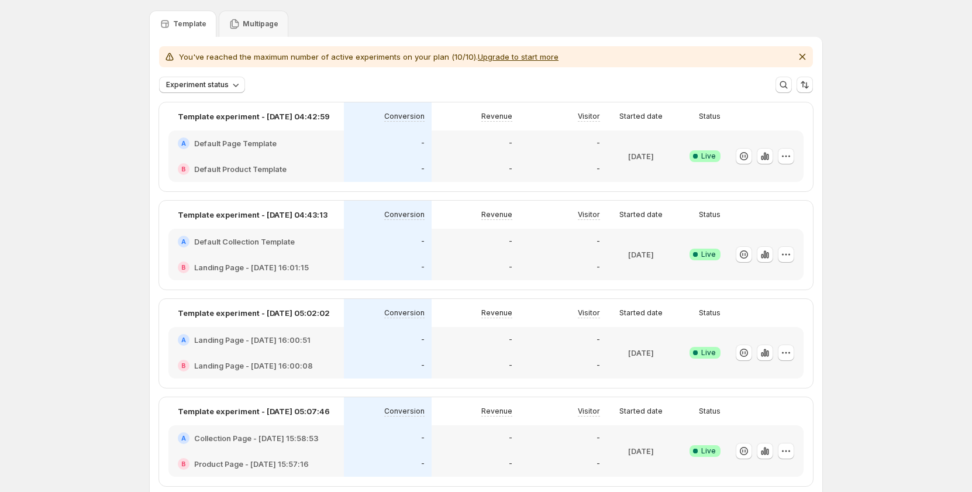
scroll to position [54, 0]
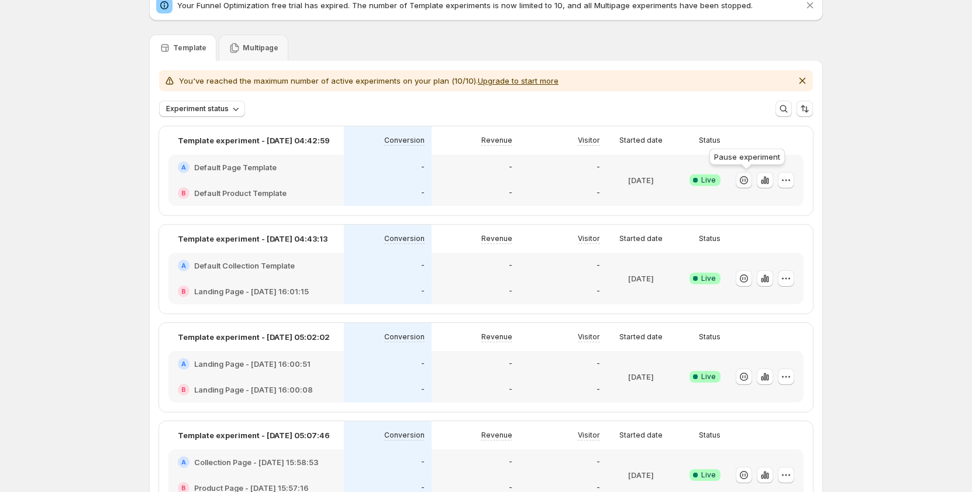
click at [748, 177] on icon "button" at bounding box center [744, 180] width 12 height 12
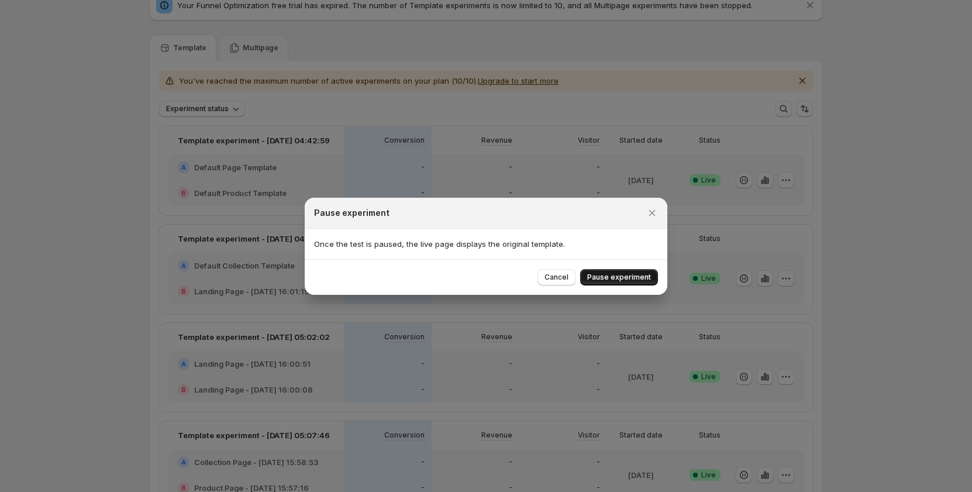
click at [617, 276] on span "Pause experiment" at bounding box center [619, 276] width 64 height 9
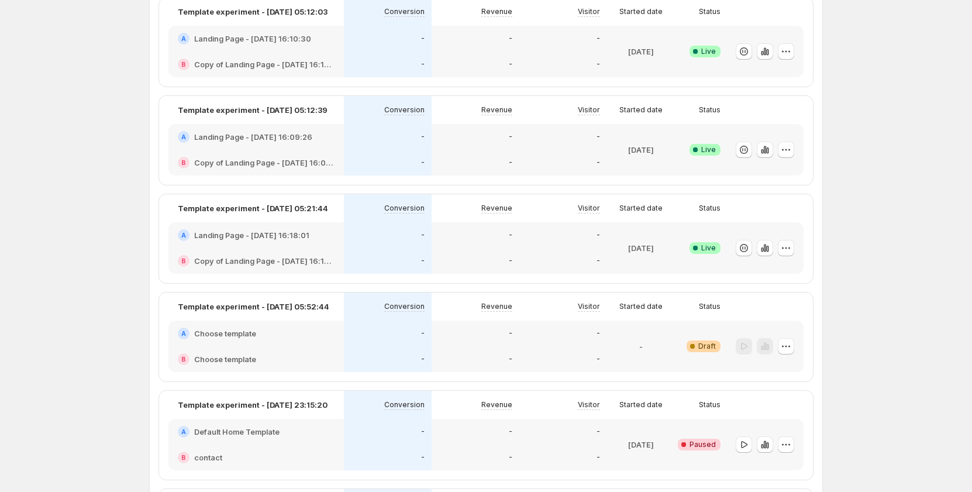
scroll to position [725, 0]
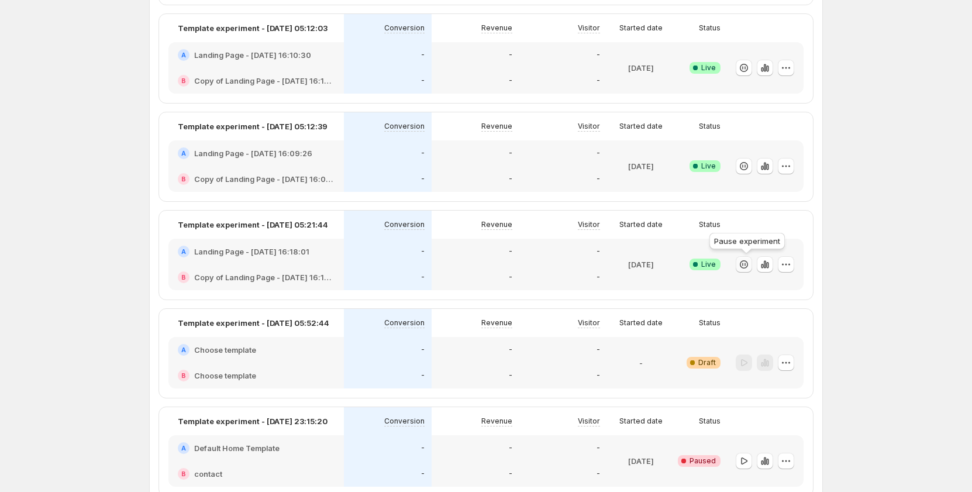
click at [743, 265] on icon "button" at bounding box center [742, 264] width 1 height 4
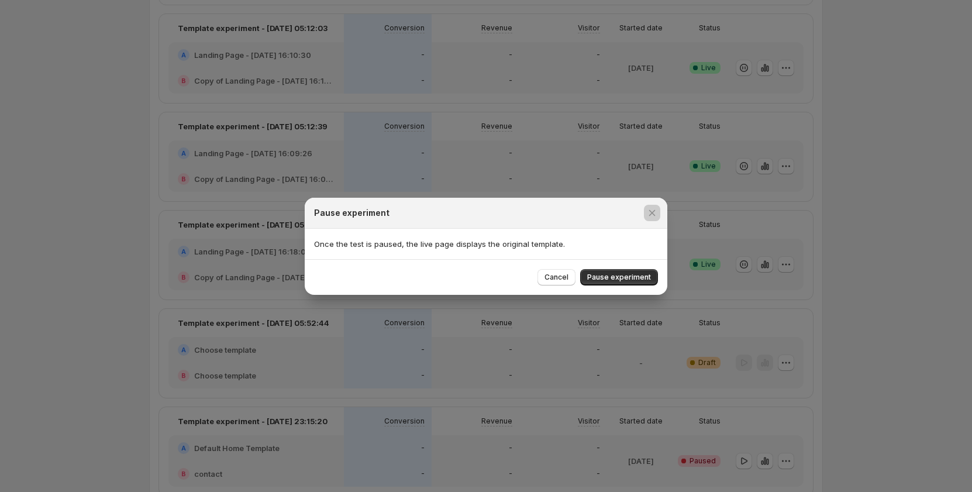
click at [837, 295] on div at bounding box center [486, 246] width 972 height 492
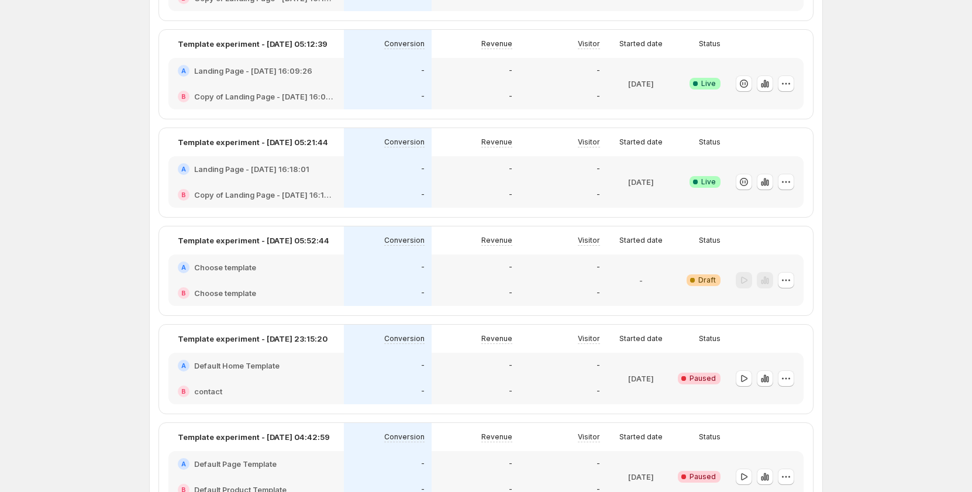
scroll to position [901, 0]
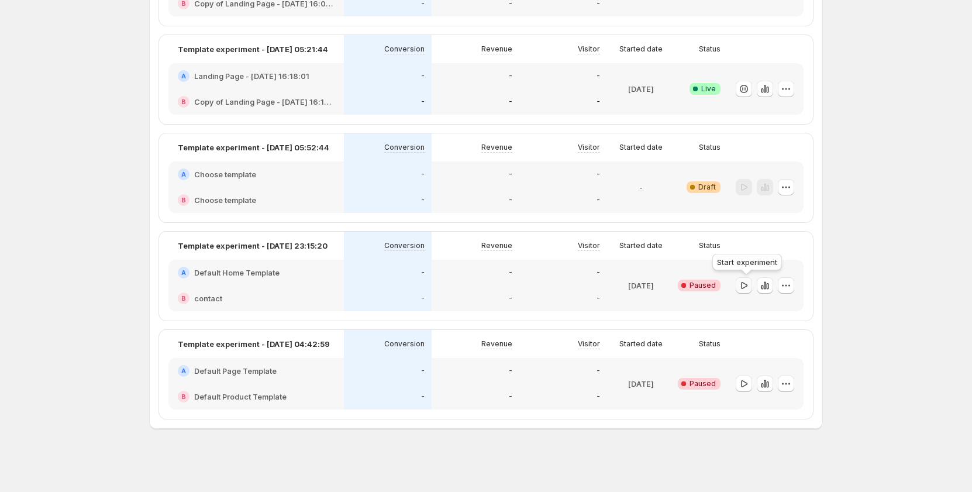
click at [746, 289] on icon "button" at bounding box center [744, 285] width 12 height 12
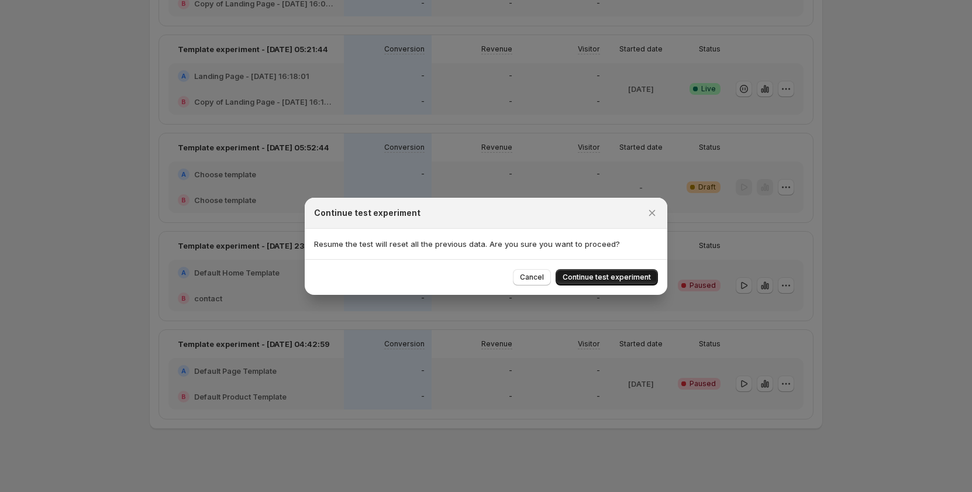
click at [630, 277] on span "Continue test experiment" at bounding box center [606, 276] width 88 height 9
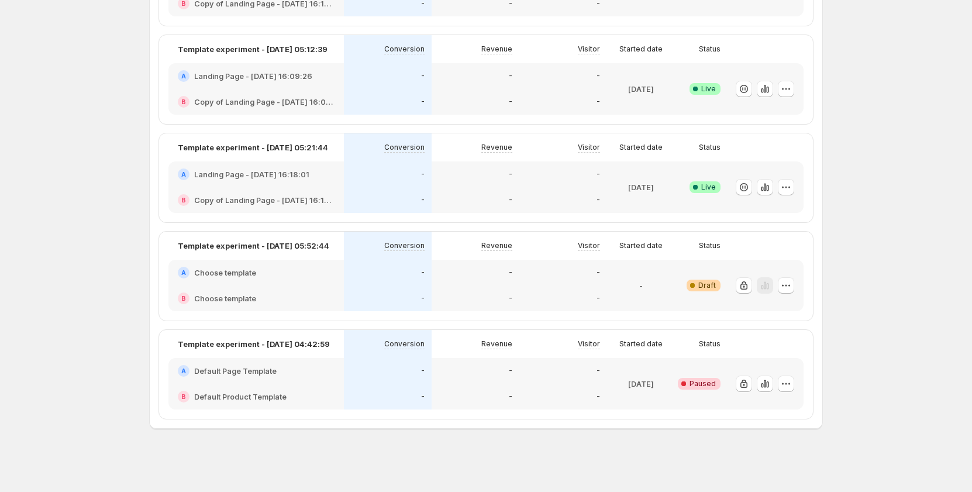
scroll to position [931, 0]
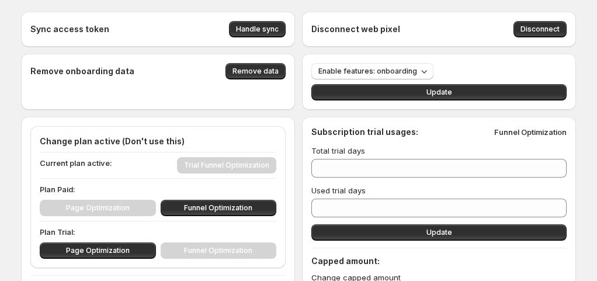
type input "***"
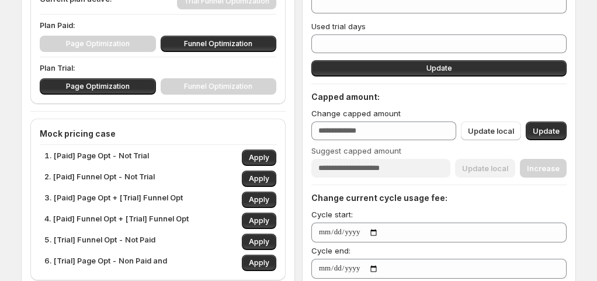
scroll to position [175, 0]
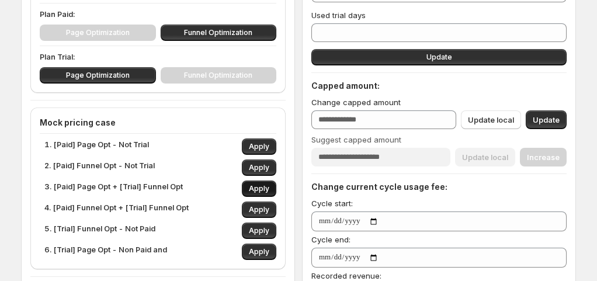
click at [258, 185] on span "Apply" at bounding box center [259, 188] width 20 height 9
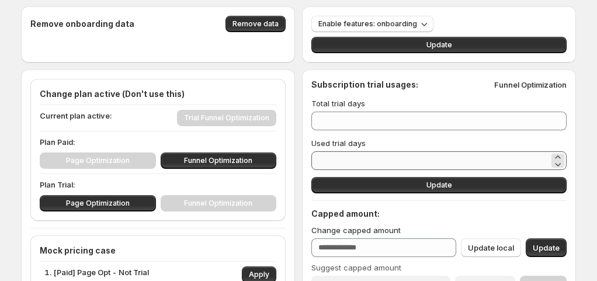
scroll to position [58, 0]
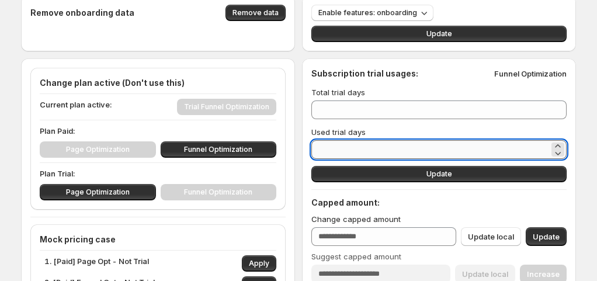
drag, startPoint x: 334, startPoint y: 149, endPoint x: 319, endPoint y: 149, distance: 15.2
click at [319, 149] on input "*" at bounding box center [431, 149] width 238 height 19
type input "*"
type input "**"
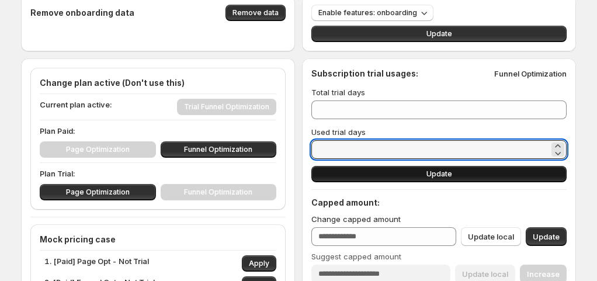
type input "**"
click at [384, 177] on button "Update" at bounding box center [439, 174] width 255 height 16
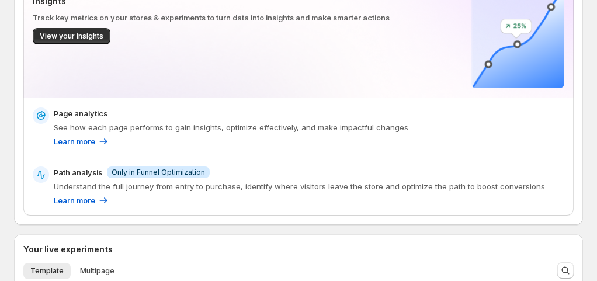
scroll to position [351, 0]
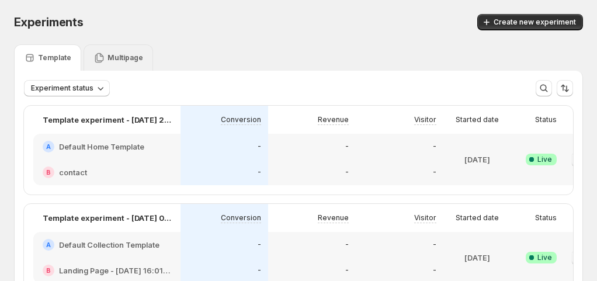
click at [123, 59] on p "Multipage" at bounding box center [126, 57] width 36 height 9
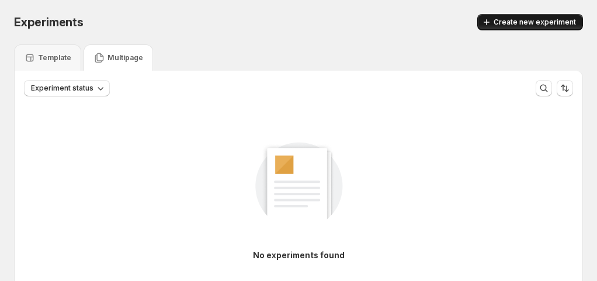
click at [543, 22] on span "Create new experiment" at bounding box center [535, 22] width 82 height 9
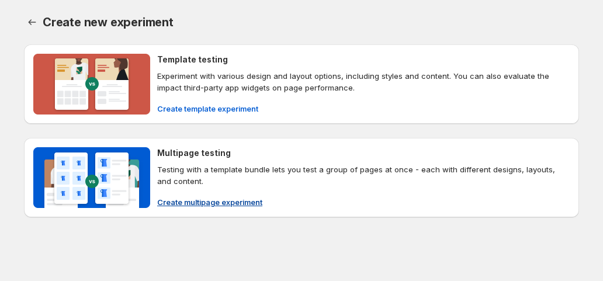
click at [203, 193] on button "Create multipage experiment" at bounding box center [209, 202] width 119 height 19
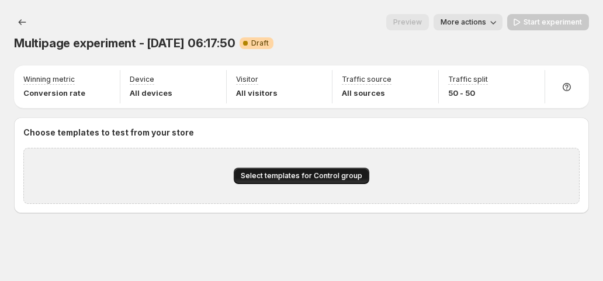
click at [248, 171] on button "Select templates for Control group" at bounding box center [302, 176] width 136 height 16
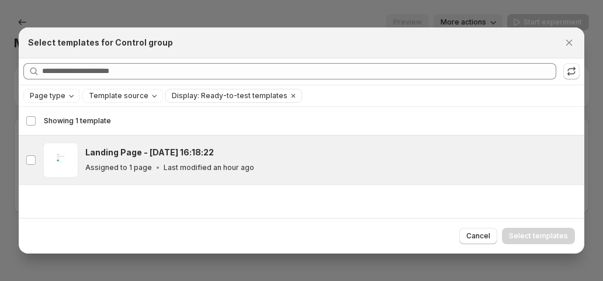
click at [142, 148] on h3 "Landing Page - [DATE] 16:18:22" at bounding box center [149, 153] width 129 height 12
click at [532, 234] on span "Select templates" at bounding box center [538, 235] width 59 height 9
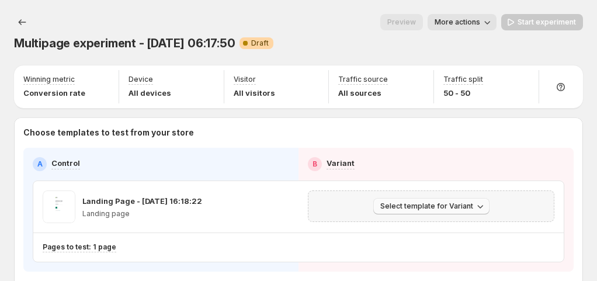
click at [429, 206] on span "Select template for Variant" at bounding box center [427, 206] width 93 height 9
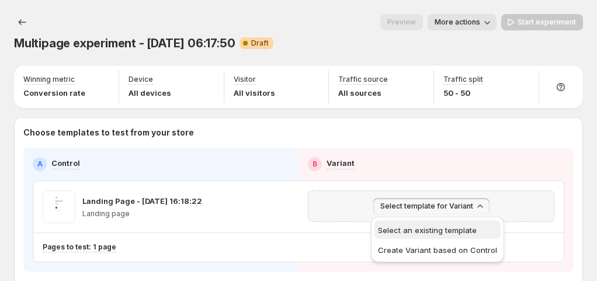
click at [414, 230] on span "Select an existing template" at bounding box center [427, 230] width 99 height 9
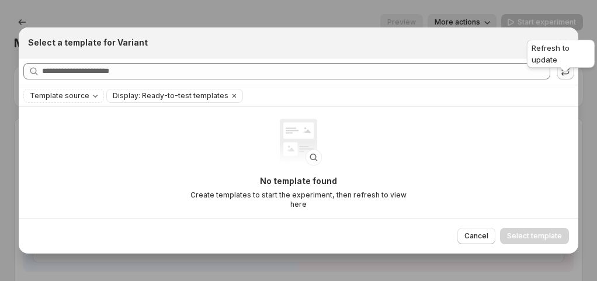
click at [557, 44] on div "Refresh to update" at bounding box center [561, 55] width 72 height 37
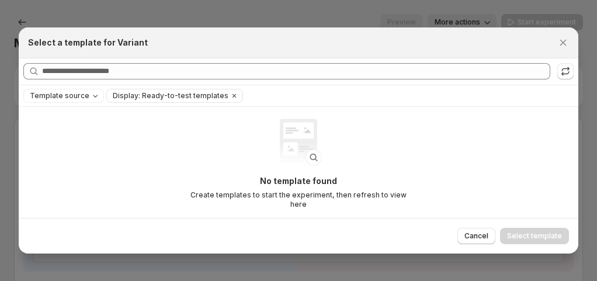
drag, startPoint x: 508, startPoint y: 42, endPoint x: 590, endPoint y: 50, distance: 82.9
click at [517, 45] on div "Select a template for Variant" at bounding box center [288, 43] width 520 height 12
click at [562, 46] on icon "Close" at bounding box center [564, 43] width 12 height 12
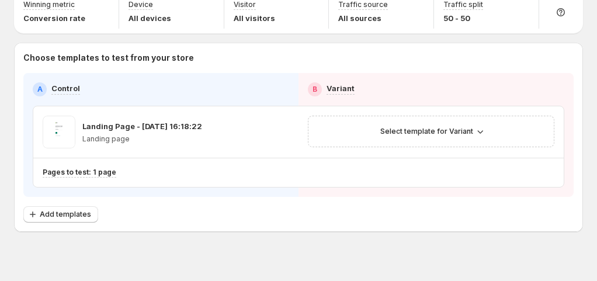
scroll to position [88, 0]
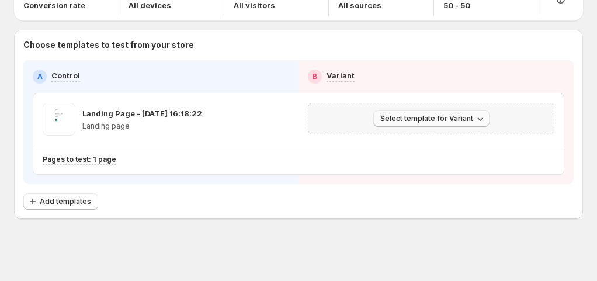
click at [435, 121] on span "Select template for Variant" at bounding box center [427, 118] width 93 height 9
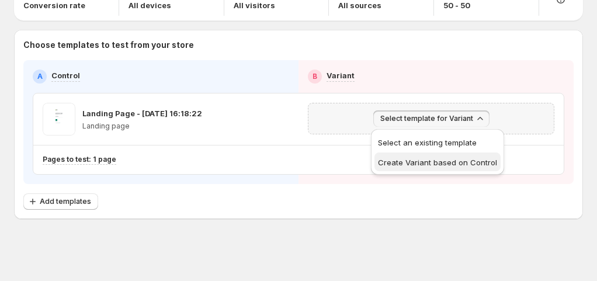
click at [434, 163] on span "Create Variant based on Control" at bounding box center [437, 162] width 119 height 9
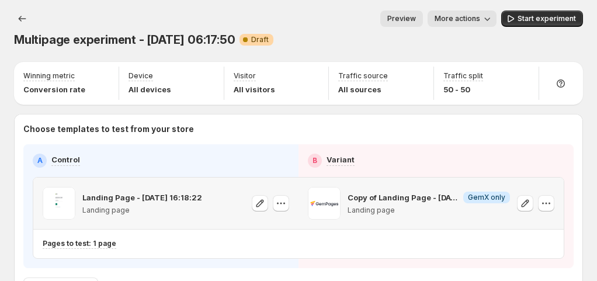
scroll to position [0, 0]
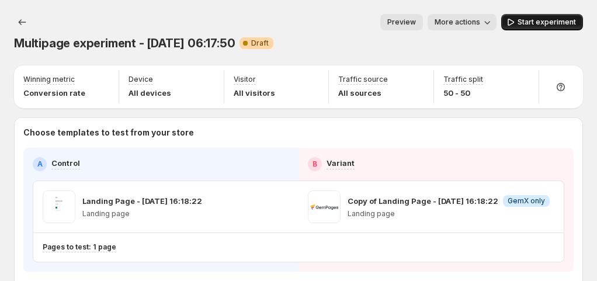
click at [538, 23] on span "Start experiment" at bounding box center [547, 22] width 58 height 9
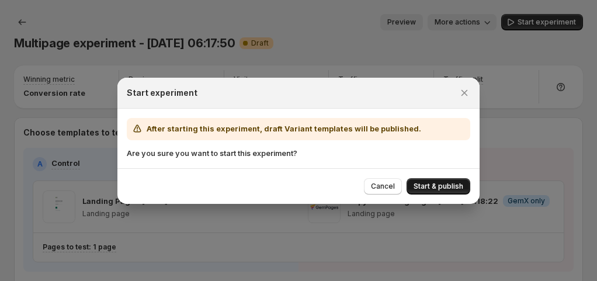
click at [414, 184] on span "Start & publish" at bounding box center [439, 186] width 50 height 9
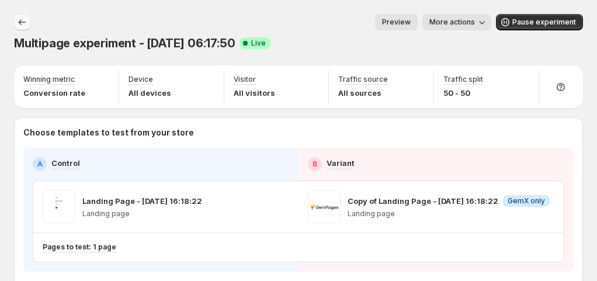
click at [26, 24] on icon "Experiments" at bounding box center [22, 22] width 12 height 12
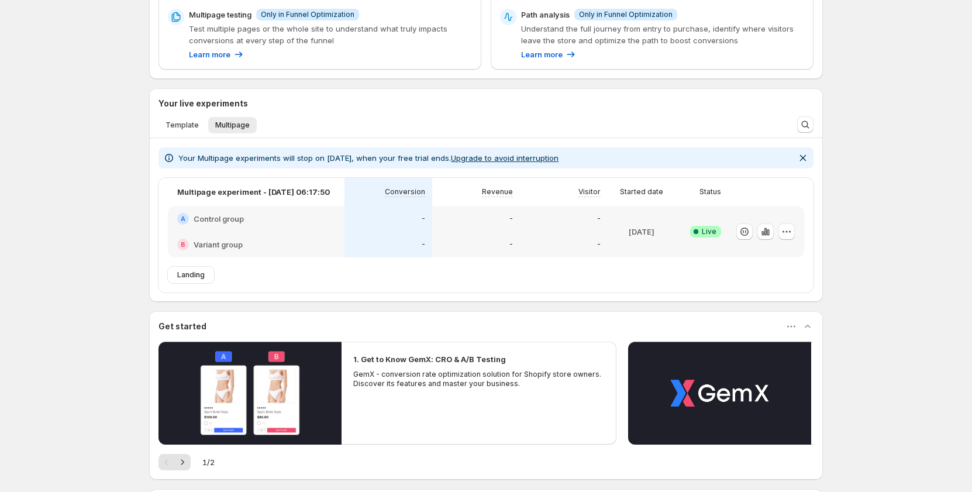
scroll to position [272, 0]
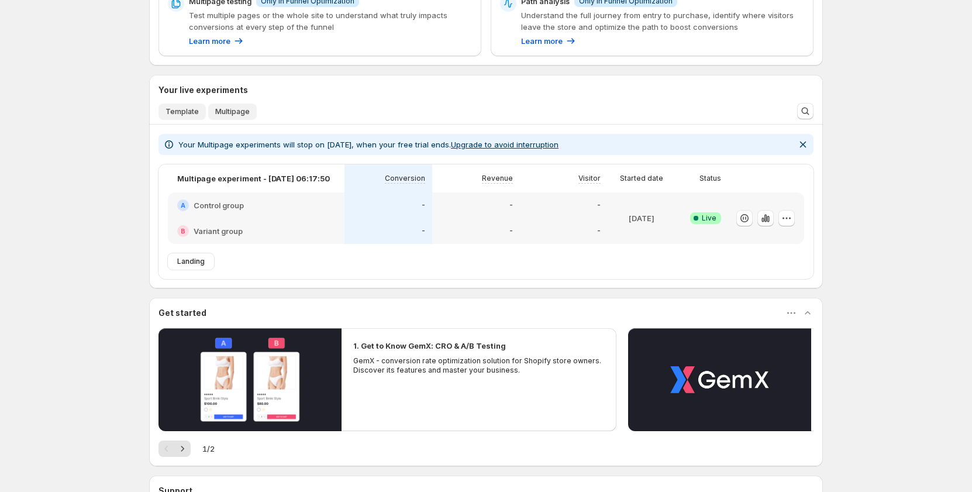
click at [182, 110] on span "Template" at bounding box center [181, 111] width 33 height 9
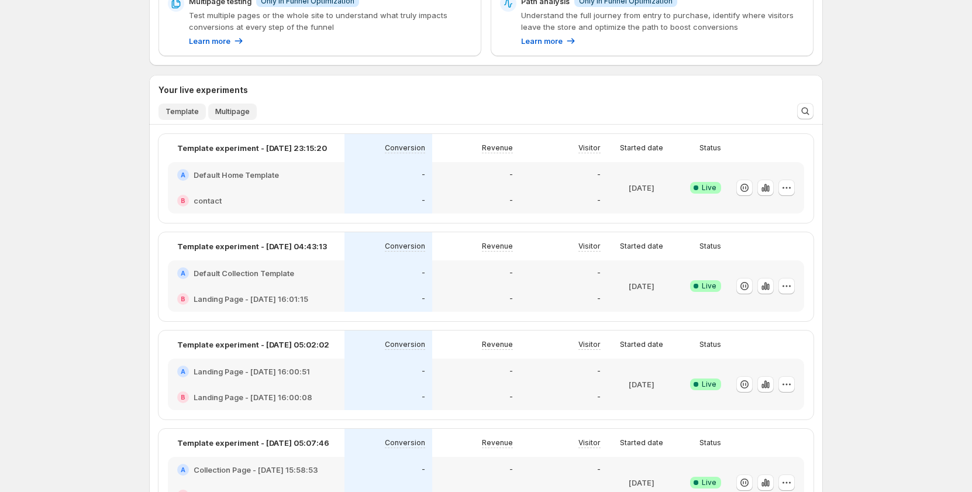
click at [224, 110] on span "Multipage" at bounding box center [232, 111] width 34 height 9
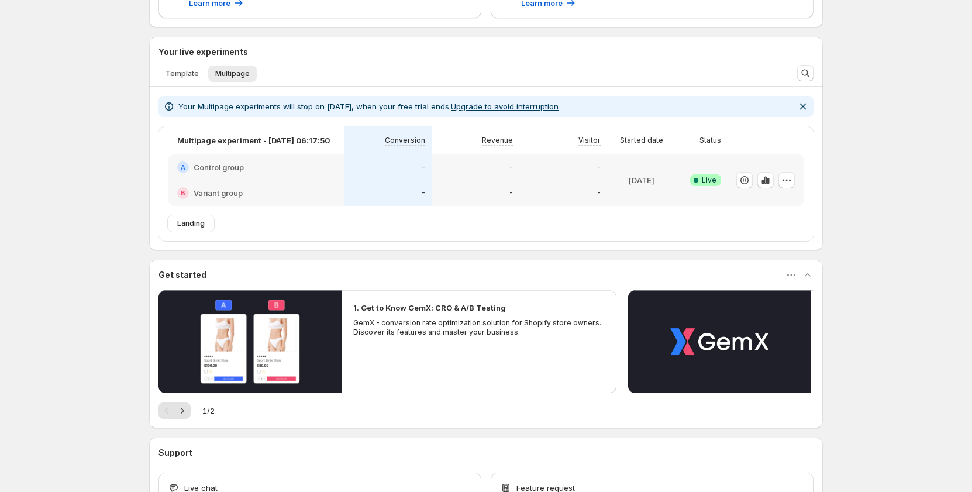
scroll to position [330, 0]
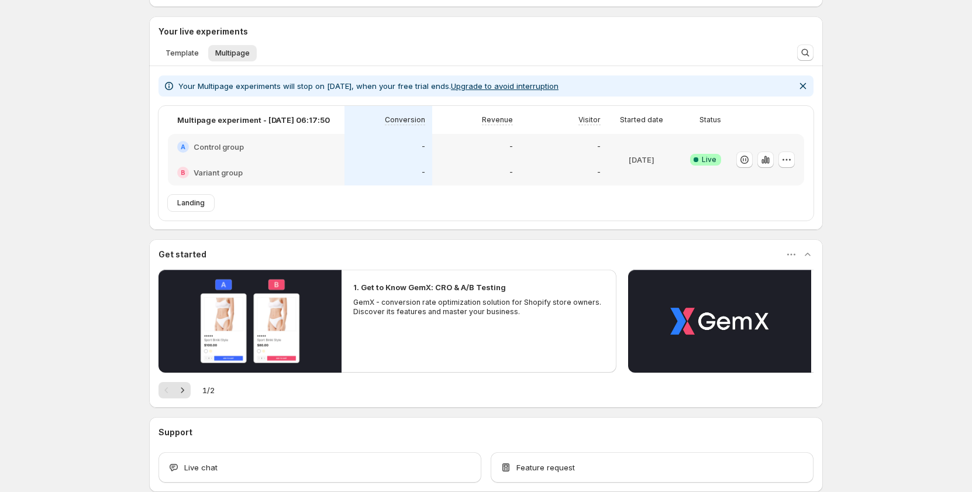
click at [112, 193] on div "Enjoy 2 days left on your Funnel Optimization free trial After your trial ends,…" at bounding box center [486, 112] width 972 height 885
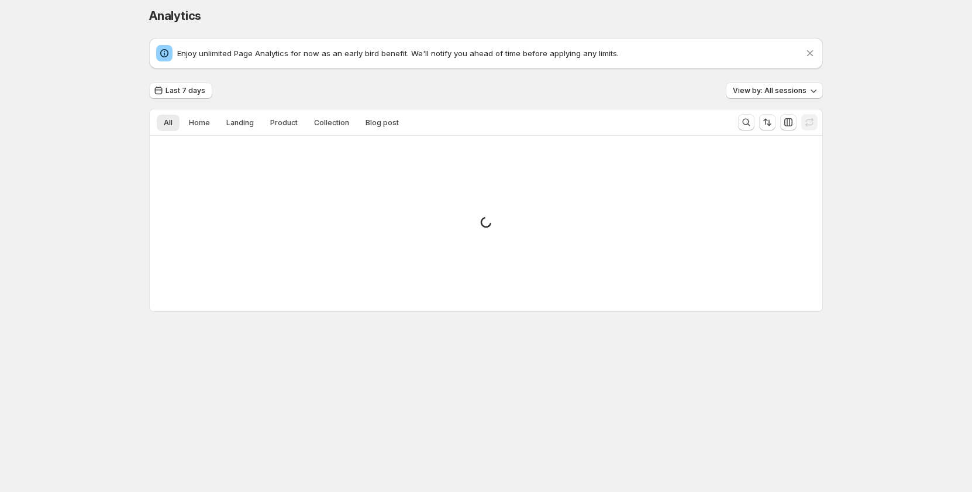
scroll to position [6, 0]
click at [68, 252] on div "Analytics. This page is ready Analytics Enjoy unlimited Page Analytics for now …" at bounding box center [486, 243] width 972 height 498
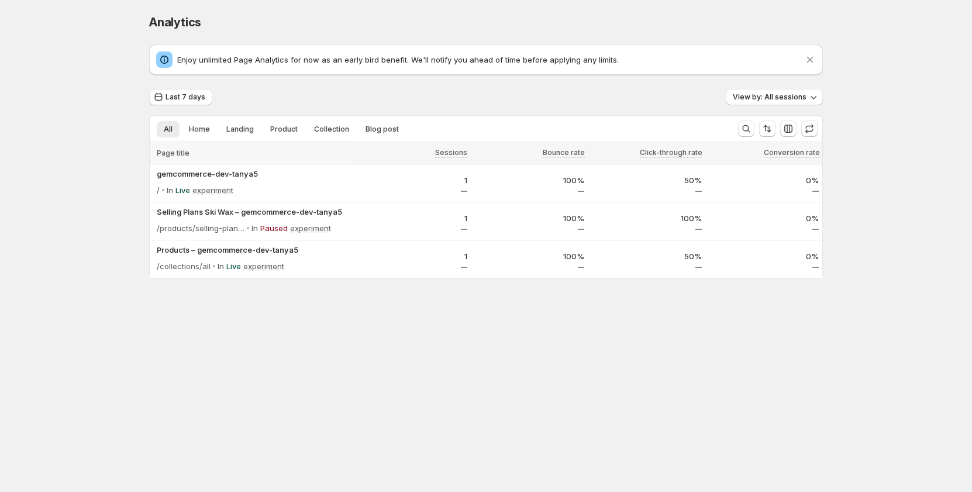
scroll to position [0, 0]
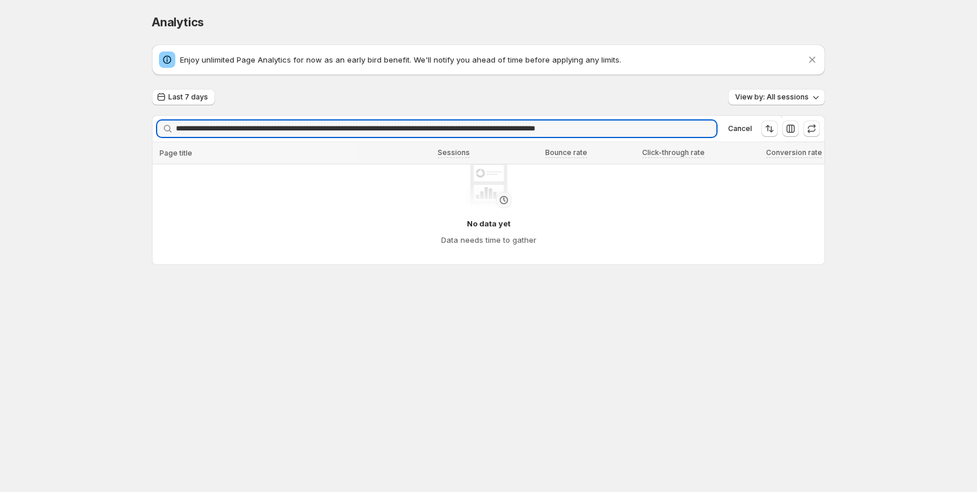
type input "**********"
click at [597, 127] on icon "button" at bounding box center [704, 129] width 12 height 12
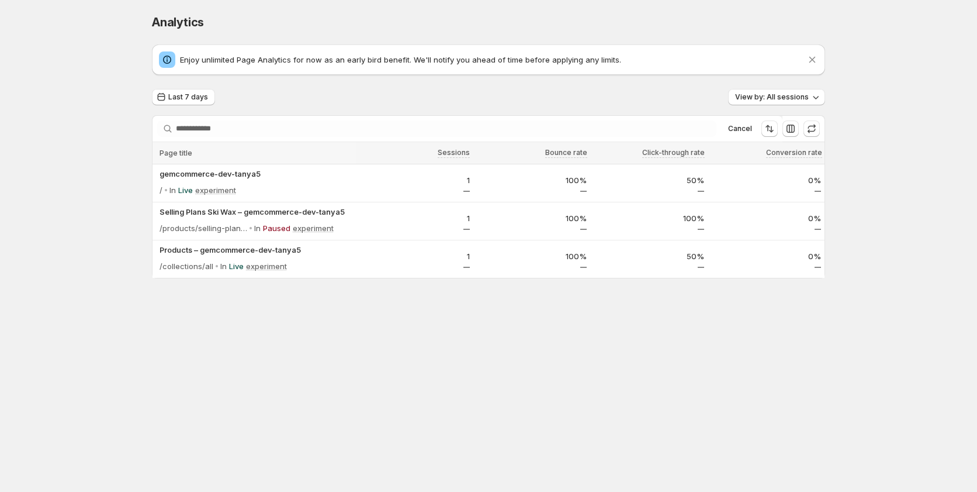
click at [597, 125] on div "Analytics. This page is ready Analytics Enjoy unlimited Page Analytics for now …" at bounding box center [488, 229] width 977 height 458
drag, startPoint x: 898, startPoint y: 125, endPoint x: 898, endPoint y: 116, distance: 8.8
click at [597, 125] on div "Analytics. This page is ready Analytics Enjoy unlimited Page Analytics for now …" at bounding box center [488, 229] width 977 height 458
click at [133, 281] on div "Analytics. This page is ready Analytics Enjoy unlimited Page Analytics for now …" at bounding box center [488, 229] width 977 height 458
click at [429, 281] on div at bounding box center [488, 336] width 673 height 117
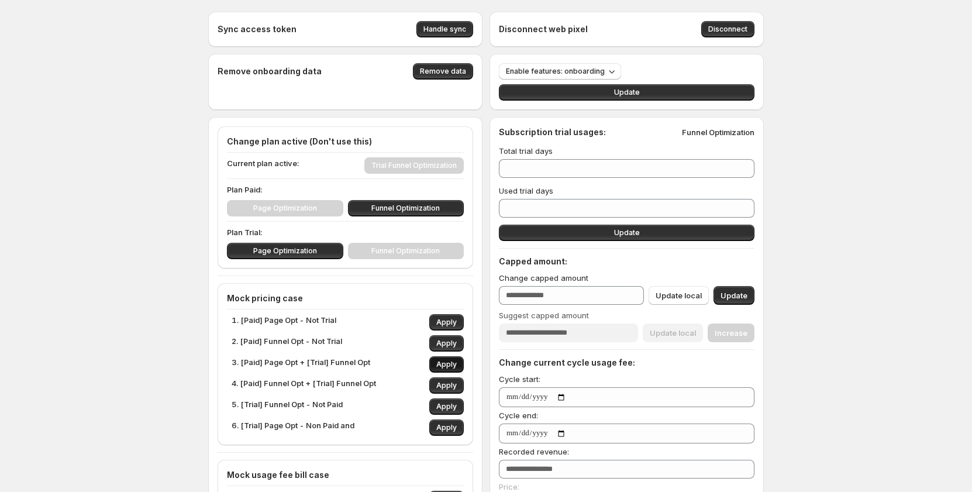
click at [444, 281] on span "Apply" at bounding box center [446, 363] width 20 height 9
type input "*"
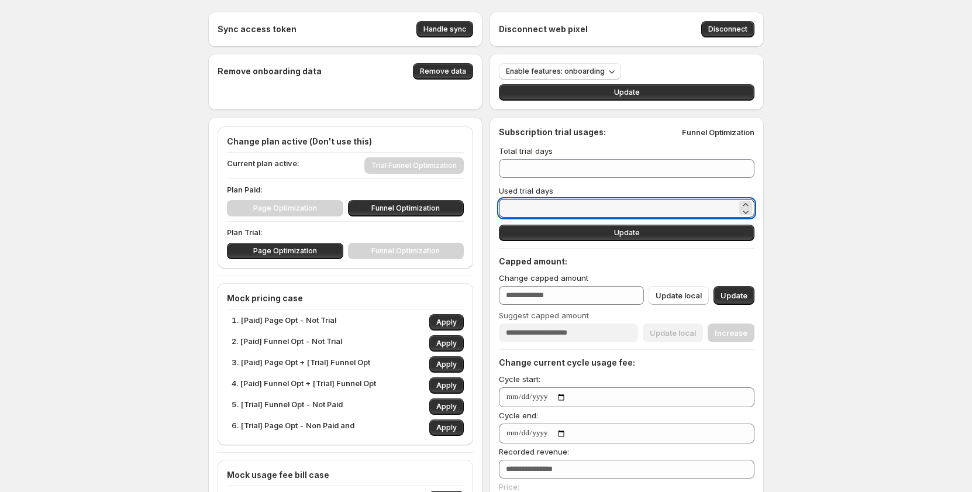
drag, startPoint x: 583, startPoint y: 212, endPoint x: 500, endPoint y: 215, distance: 83.1
type input "*"
type input "**"
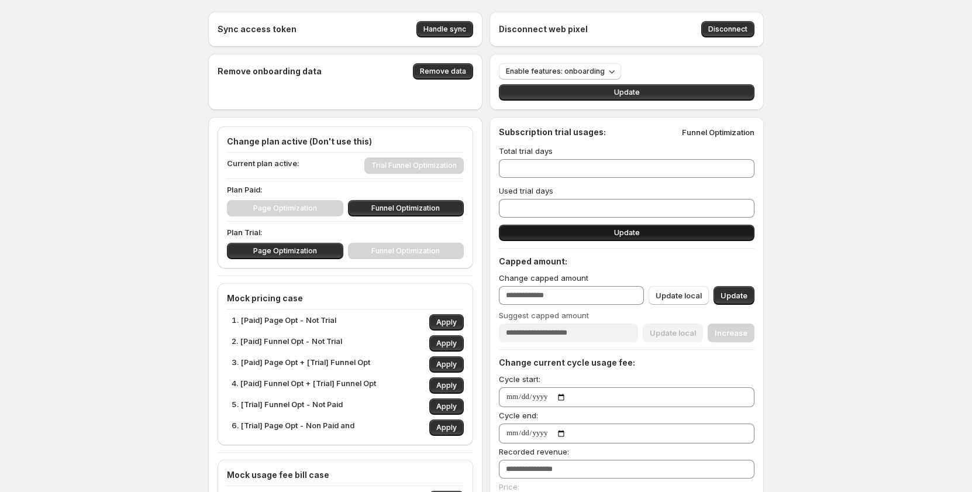
click at [594, 236] on button "Update" at bounding box center [626, 232] width 255 height 16
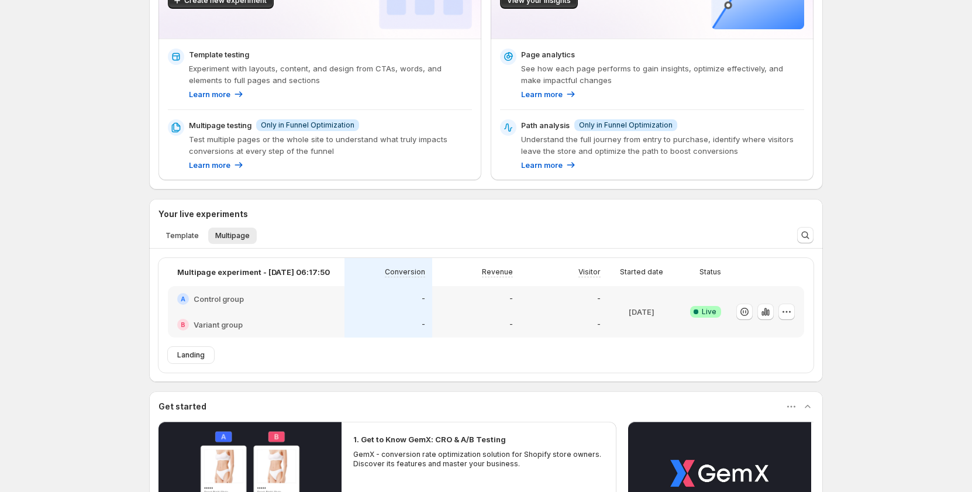
scroll to position [175, 0]
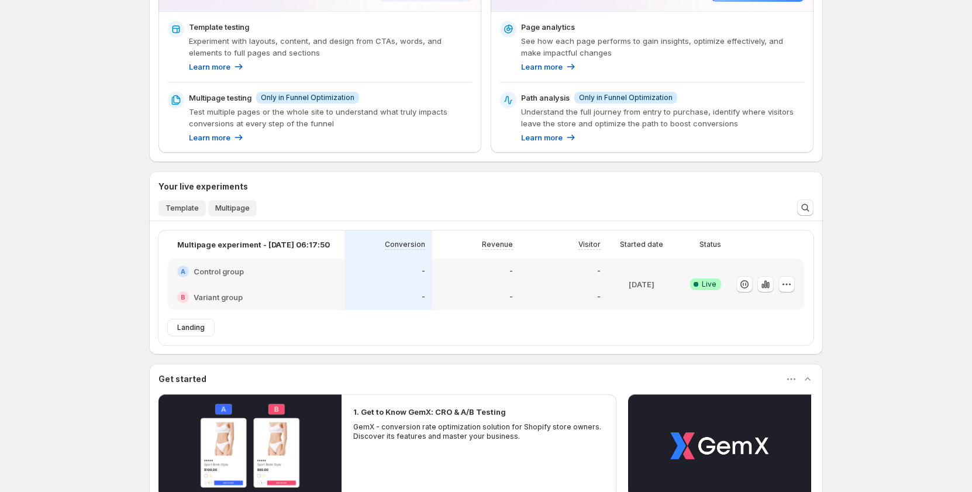
click at [187, 206] on span "Template" at bounding box center [181, 207] width 33 height 9
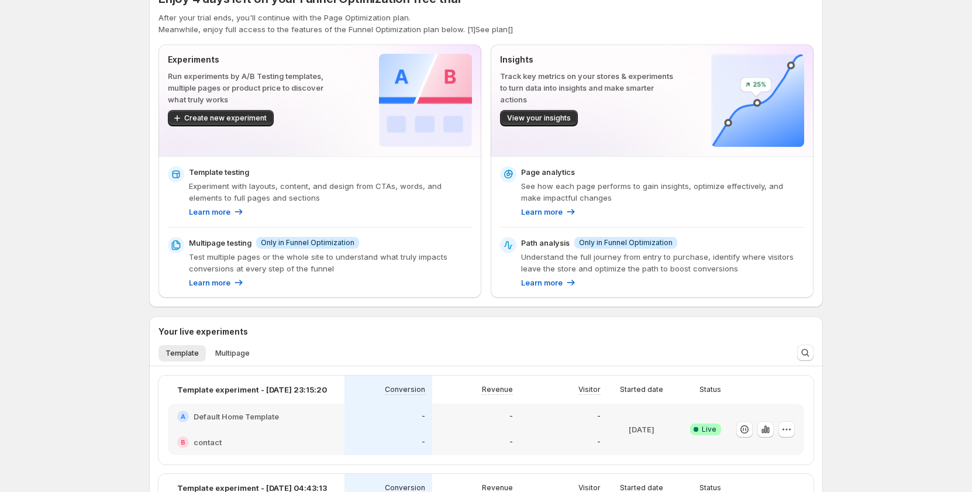
scroll to position [58, 0]
